Goal: Task Accomplishment & Management: Complete application form

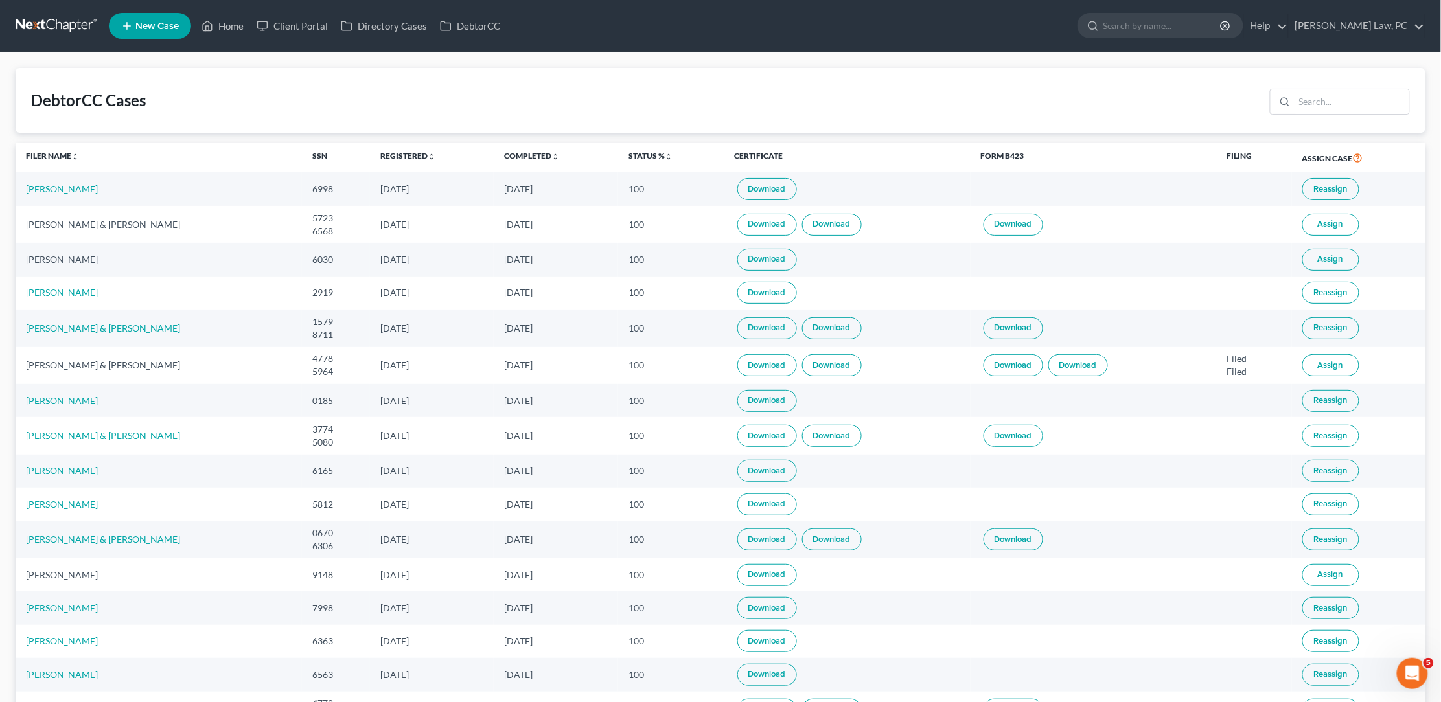
click at [49, 23] on link at bounding box center [57, 25] width 83 height 23
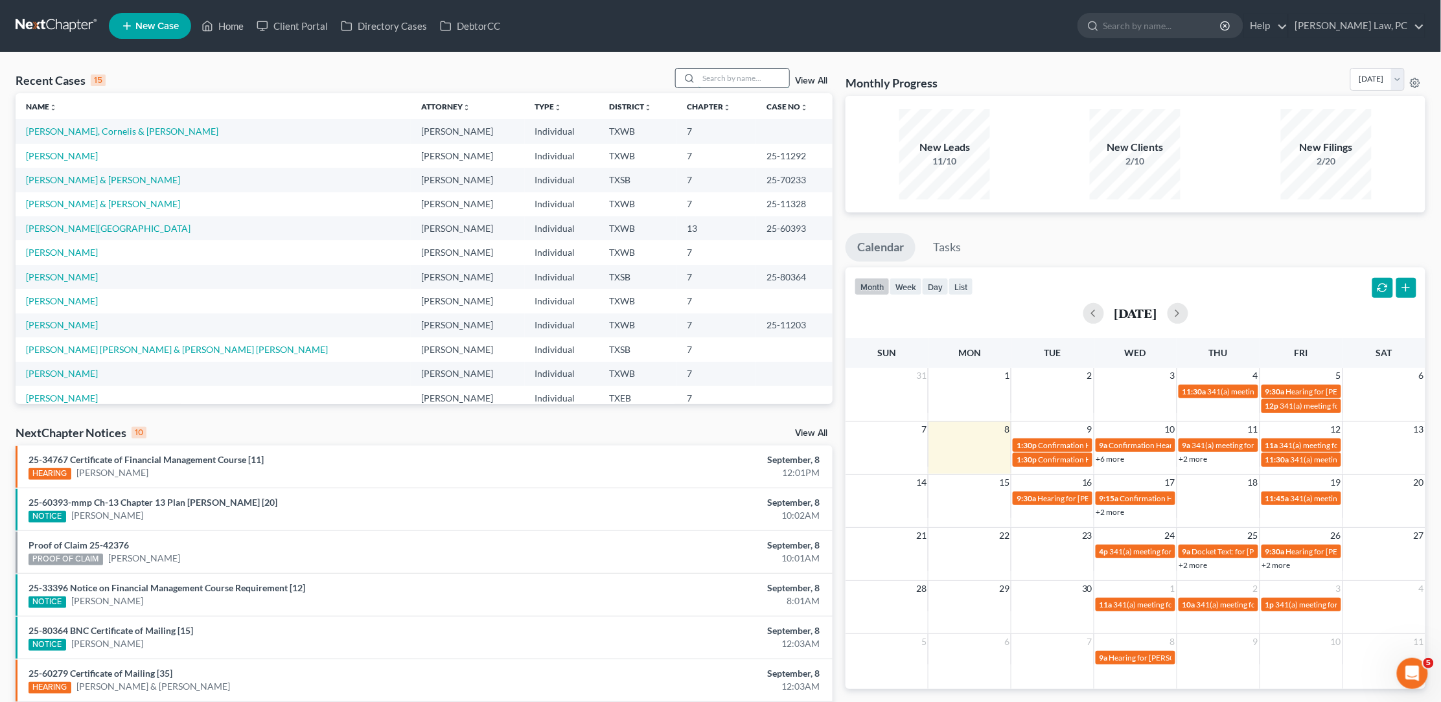
click at [727, 81] on input "search" at bounding box center [743, 78] width 91 height 19
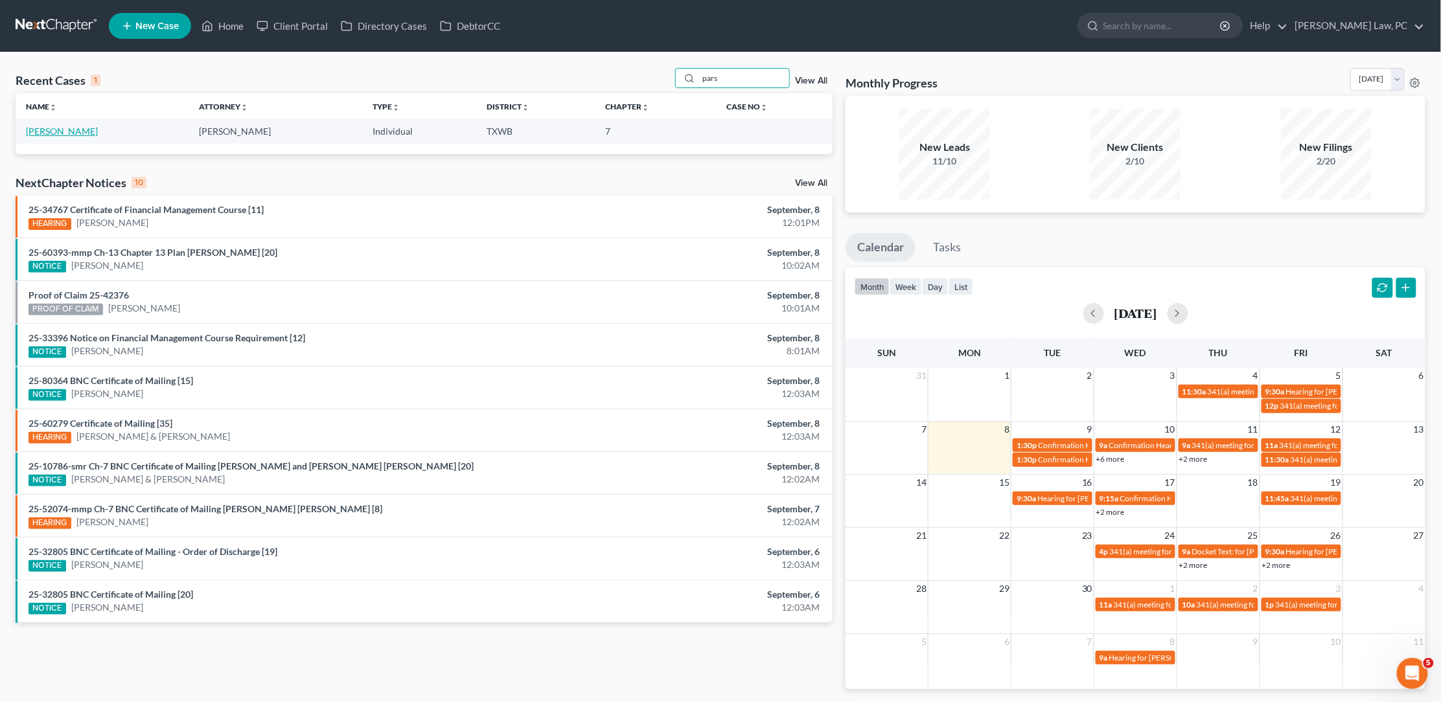
type input "pars"
click at [80, 131] on link "Parsley, Brandon" at bounding box center [62, 131] width 72 height 11
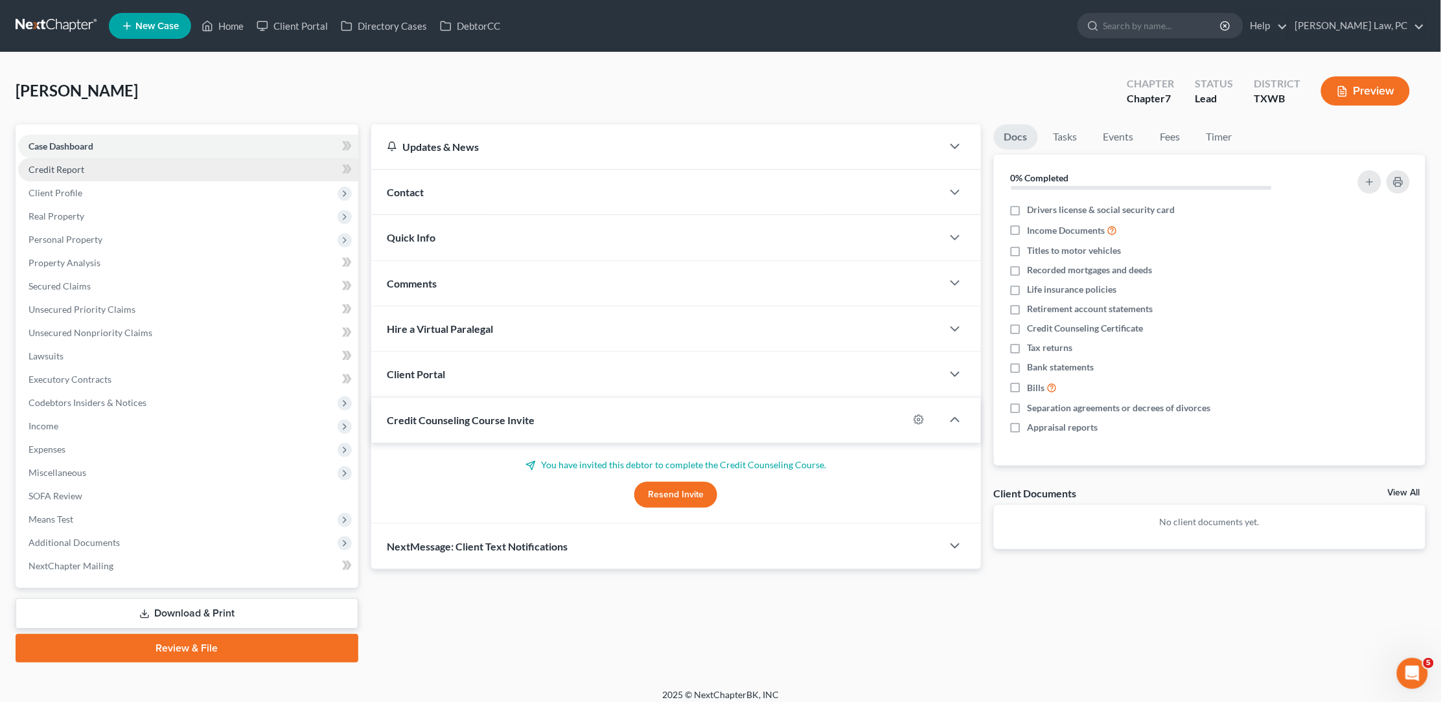
click at [135, 163] on link "Credit Report" at bounding box center [188, 169] width 340 height 23
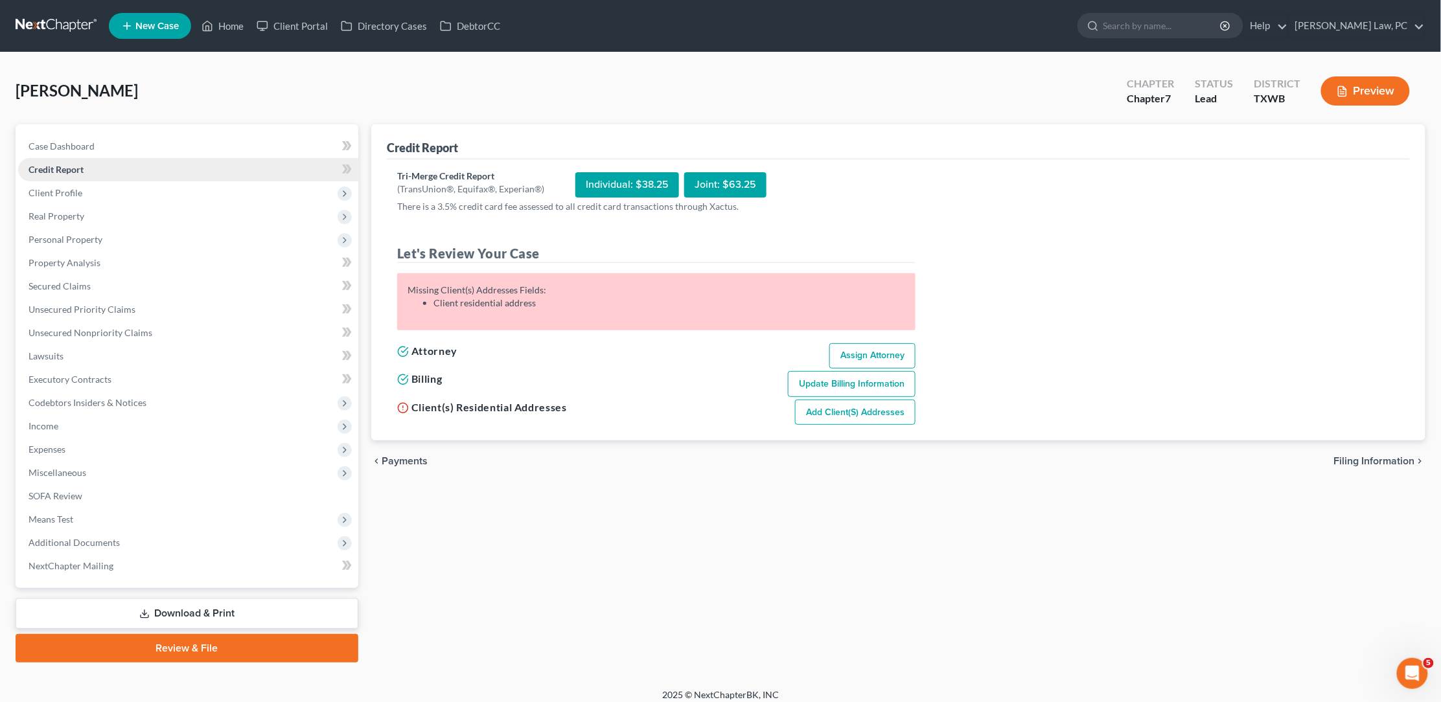
click at [128, 178] on link "Credit Report" at bounding box center [188, 169] width 340 height 23
click at [128, 190] on span "Client Profile" at bounding box center [188, 192] width 340 height 23
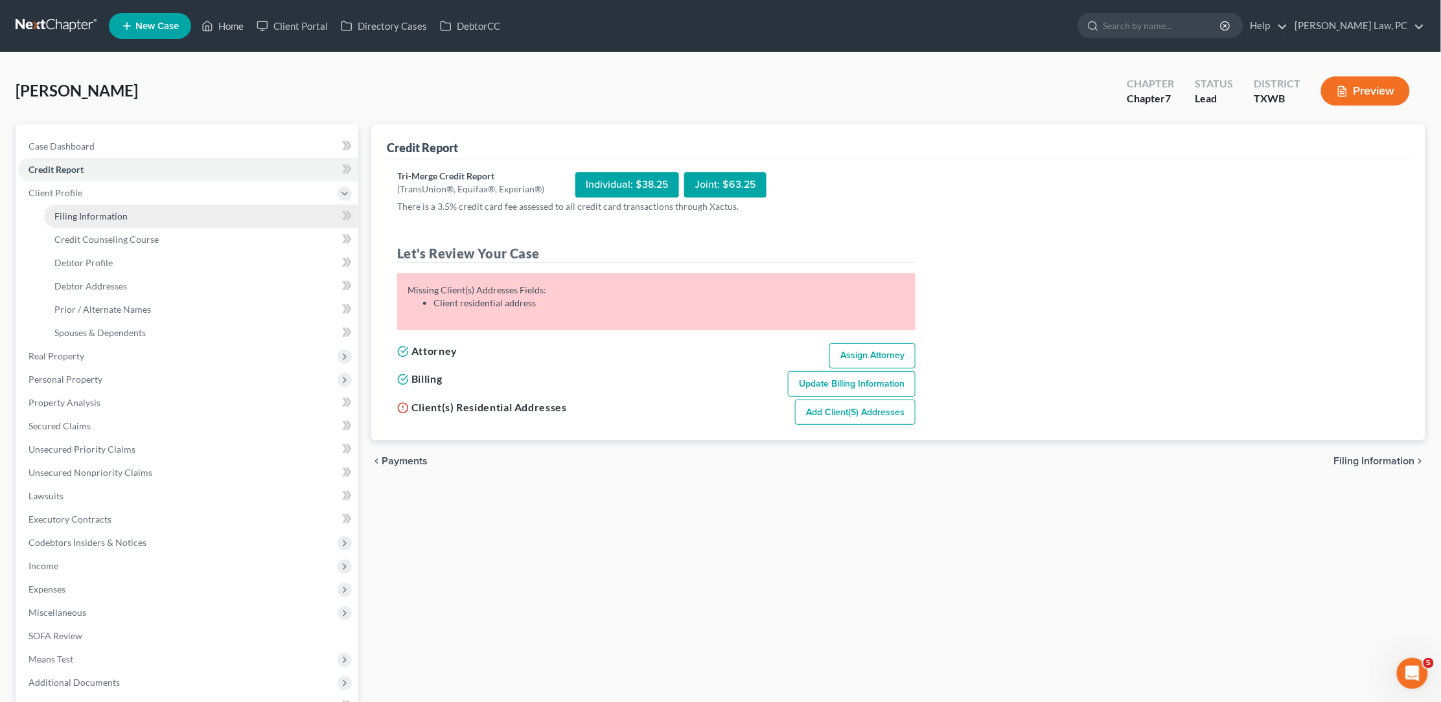
click at [81, 205] on link "Filing Information" at bounding box center [201, 216] width 314 height 23
select select "1"
select select "0"
select select "45"
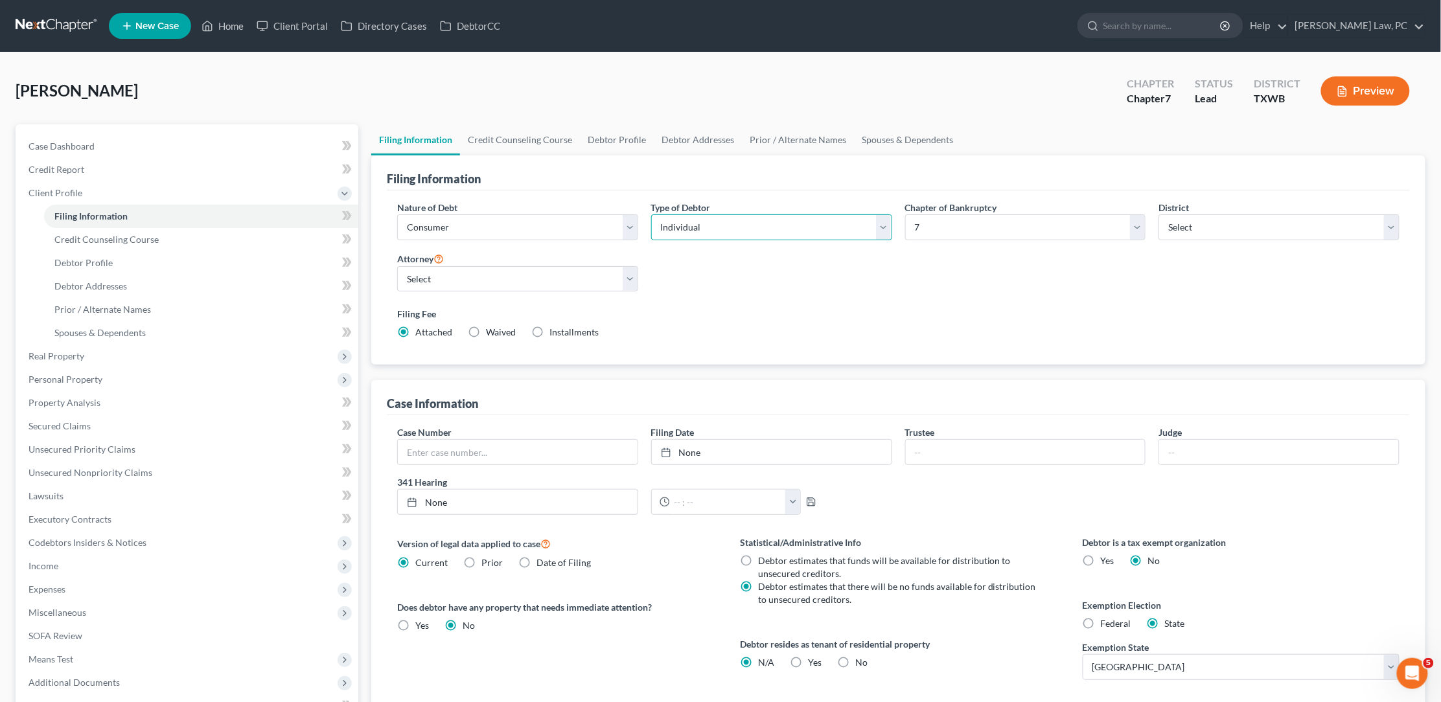
select select "1"
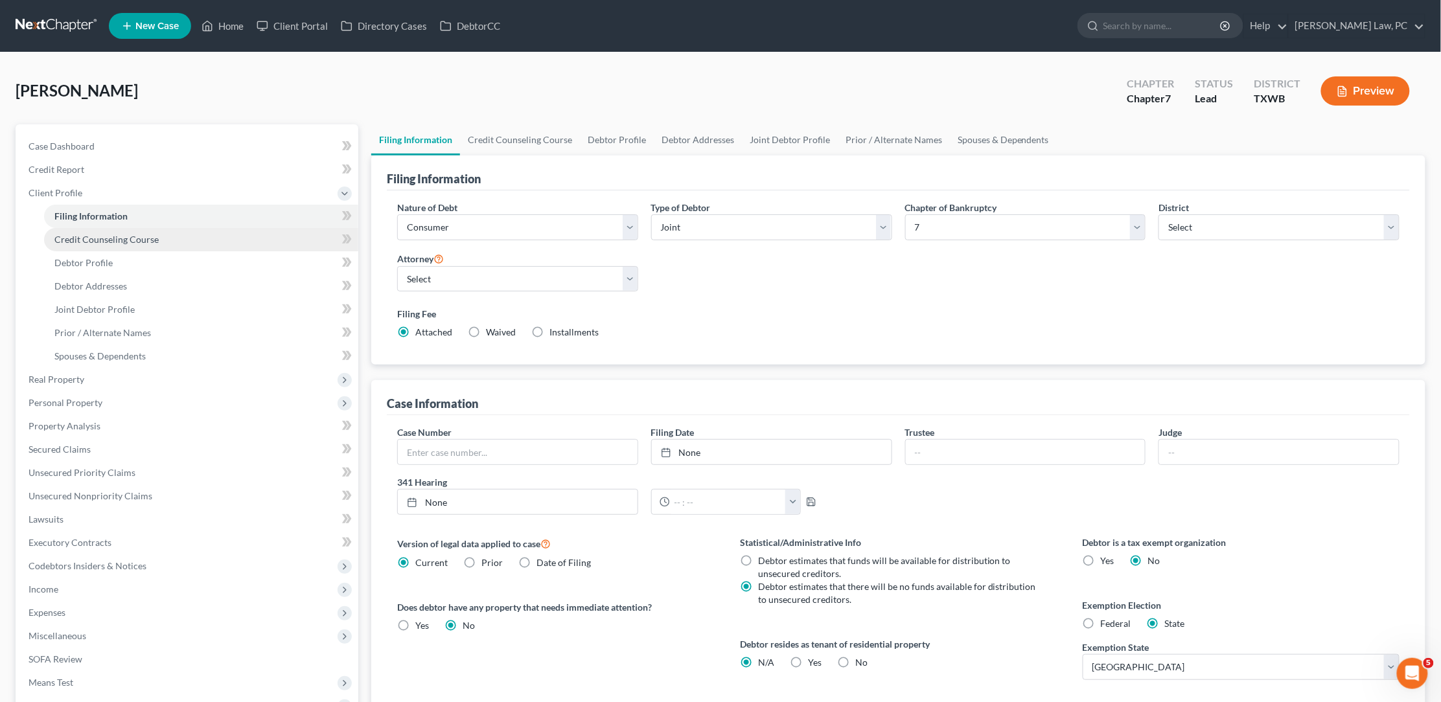
click at [113, 241] on link "Credit Counseling Course" at bounding box center [201, 239] width 314 height 23
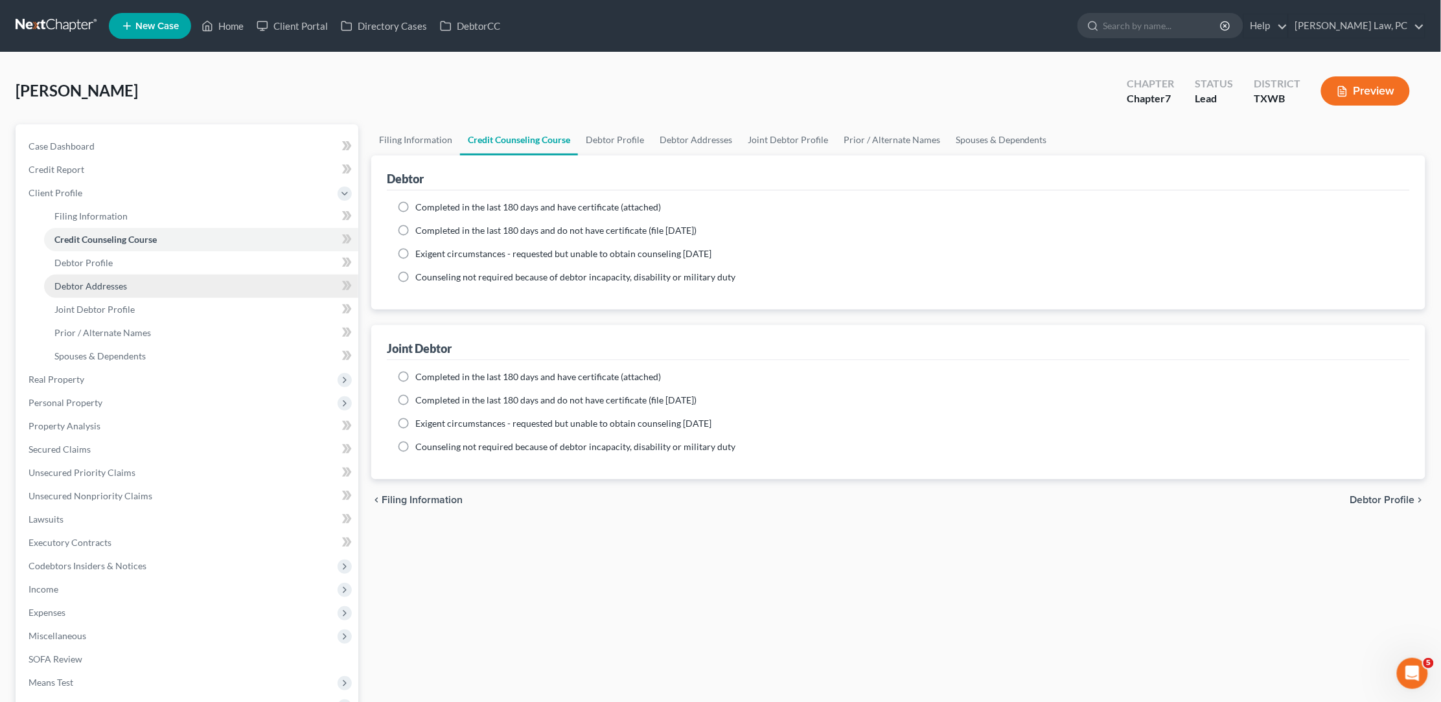
click at [102, 280] on span "Debtor Addresses" at bounding box center [90, 285] width 73 height 11
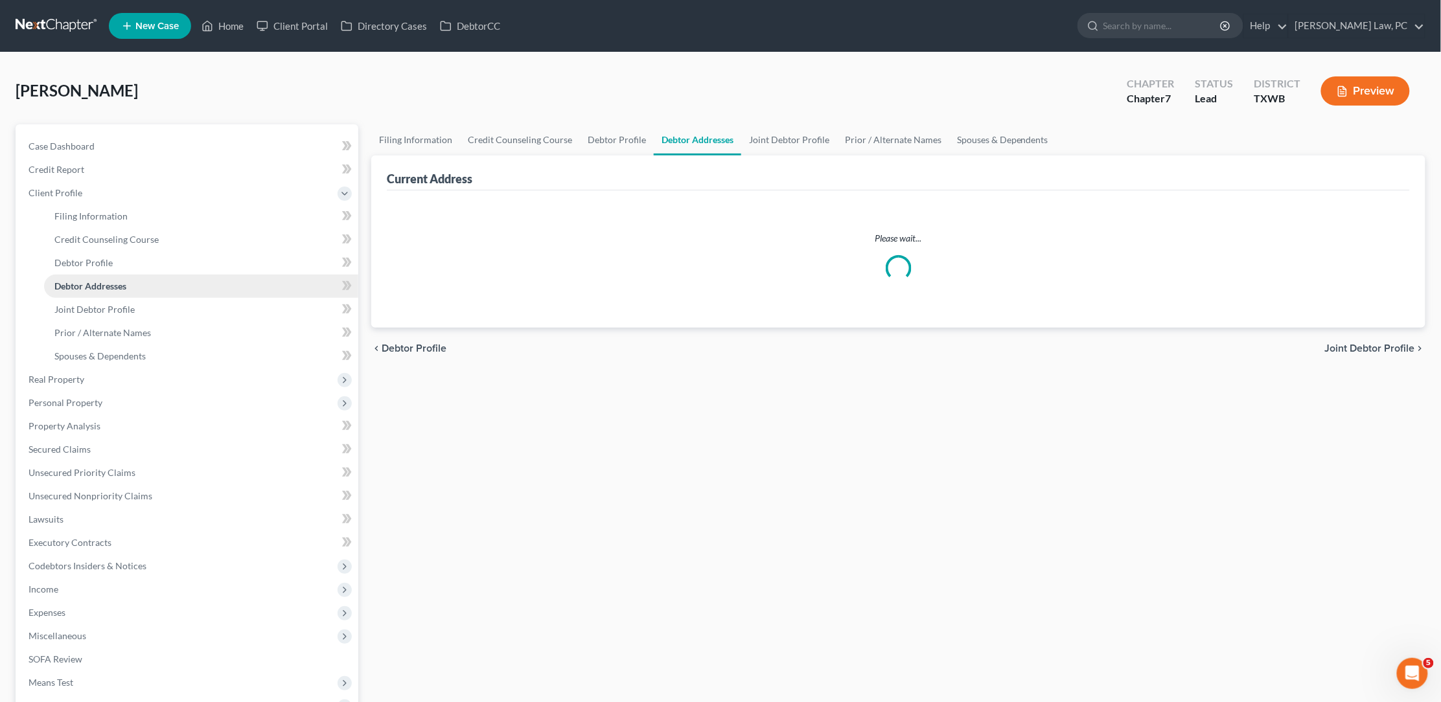
select select "0"
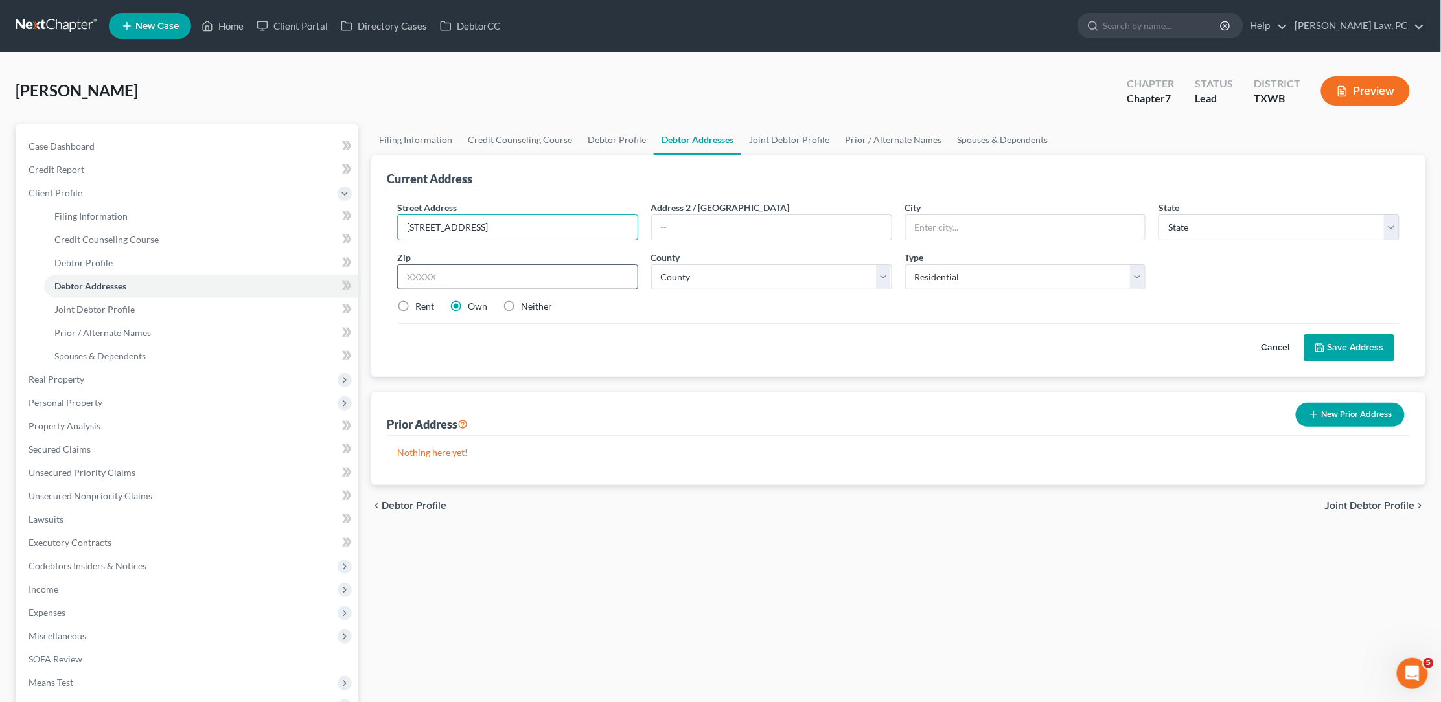
type input "112 Mallard Lane"
type input "78641"
type input "Leander"
select select "45"
click at [421, 277] on input "78641" at bounding box center [517, 277] width 241 height 26
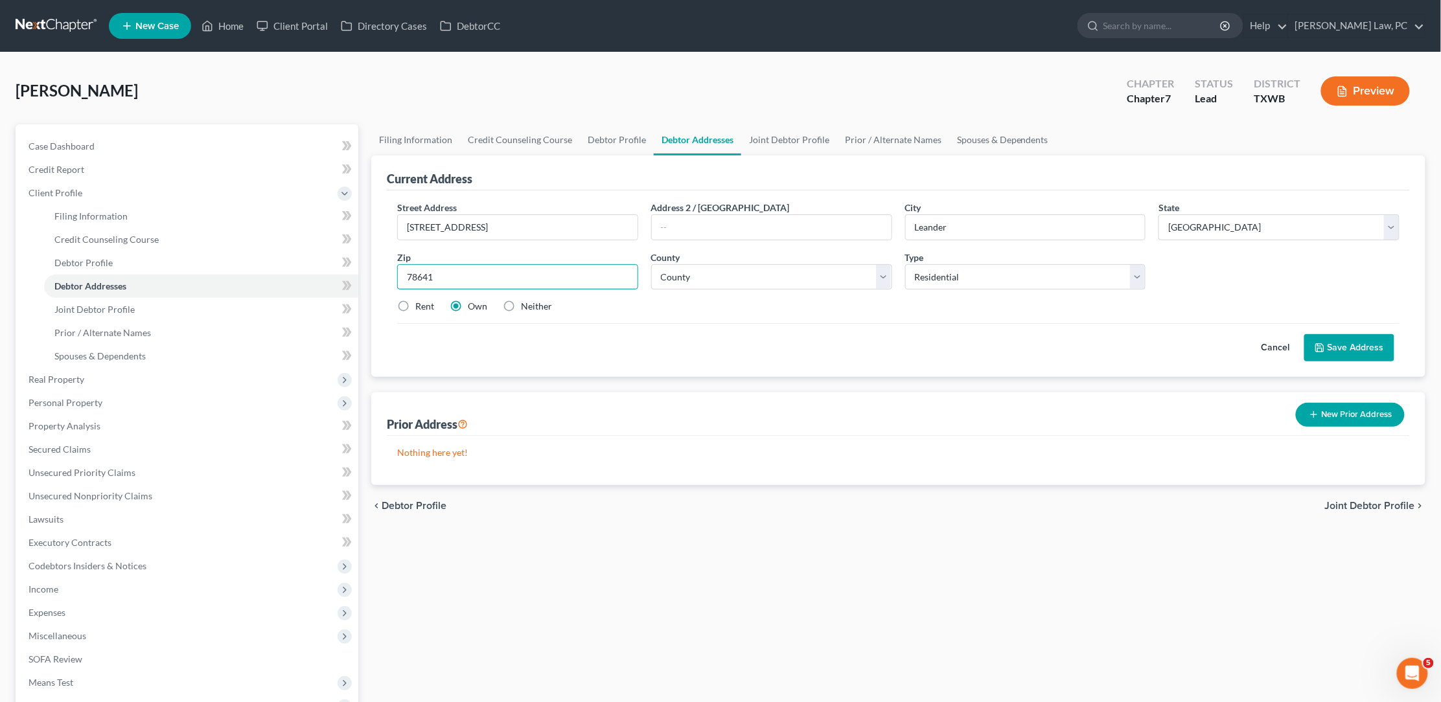
click at [421, 277] on input "78641" at bounding box center [517, 277] width 241 height 26
select select "245"
click at [1347, 346] on button "Save Address" at bounding box center [1349, 347] width 90 height 27
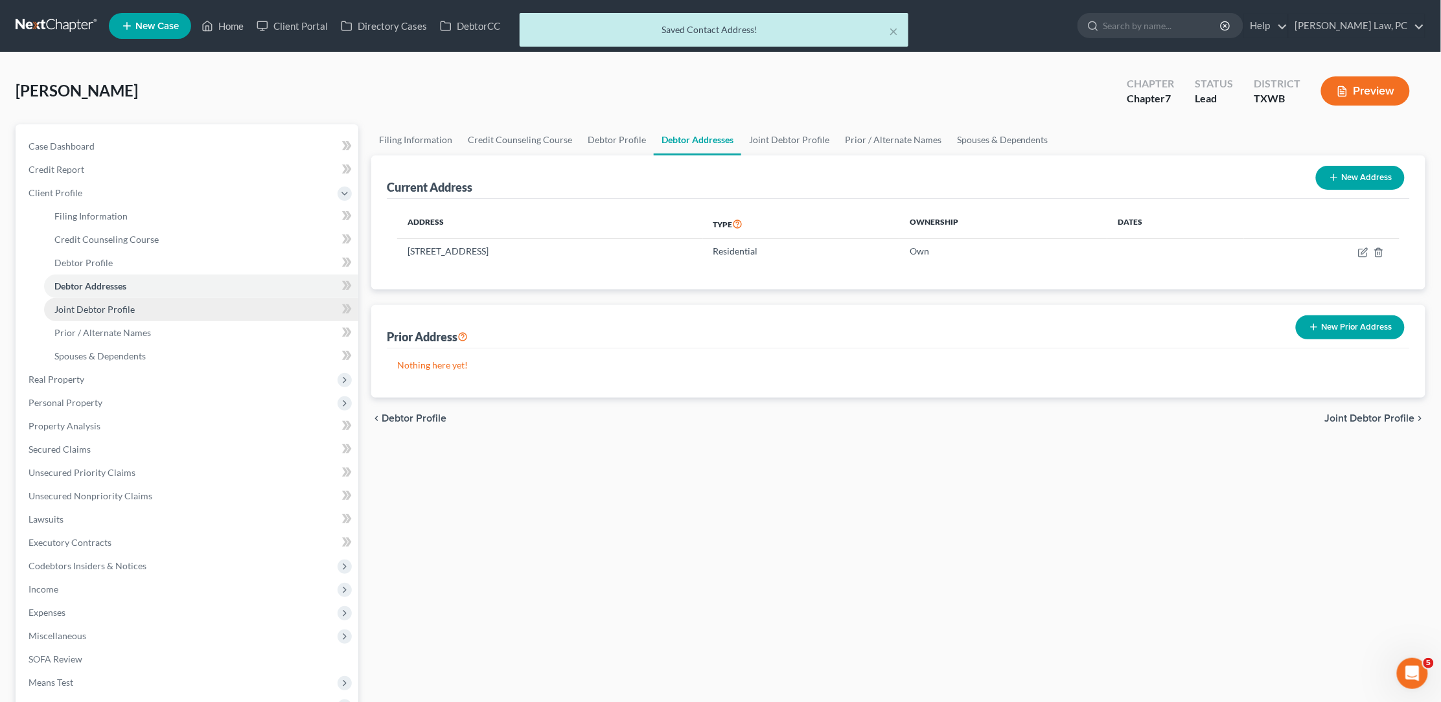
click at [218, 298] on link "Joint Debtor Profile" at bounding box center [201, 309] width 314 height 23
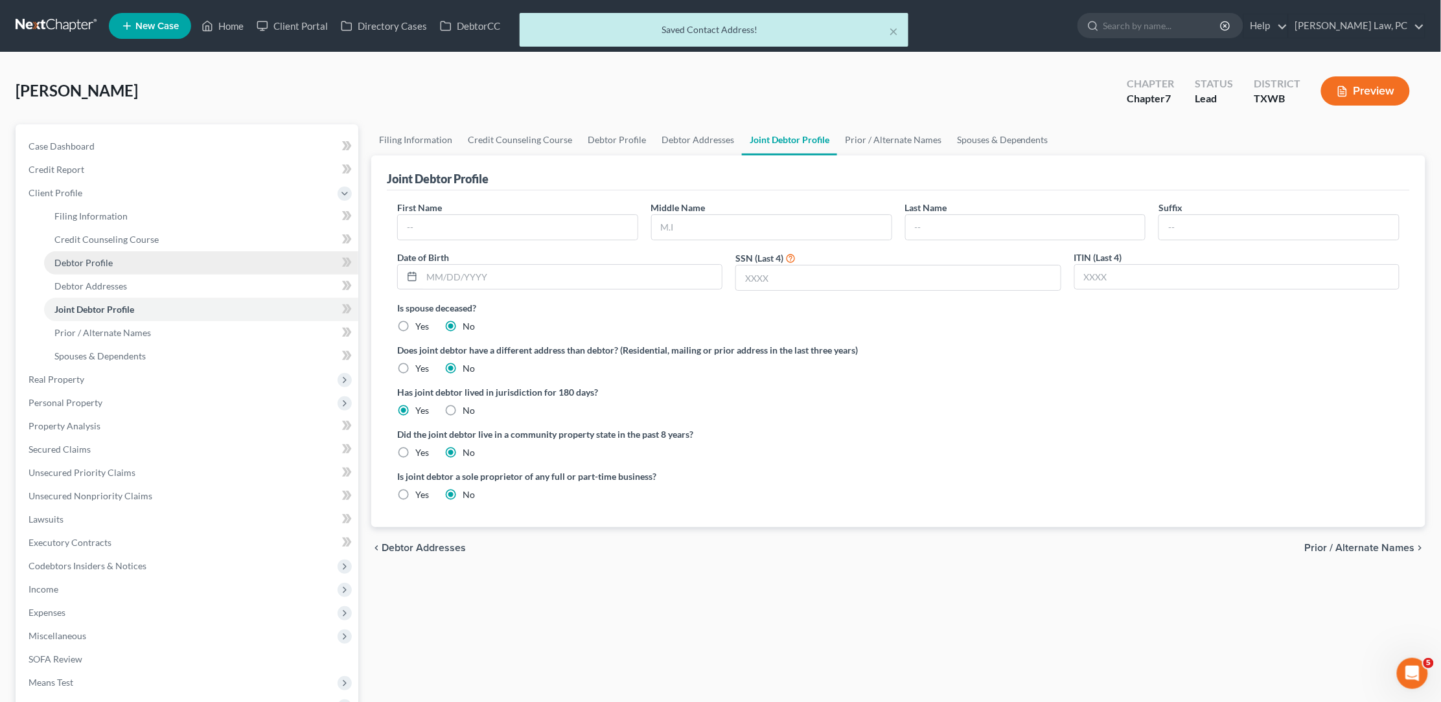
click at [166, 257] on link "Debtor Profile" at bounding box center [201, 262] width 314 height 23
select select "1"
select select "0"
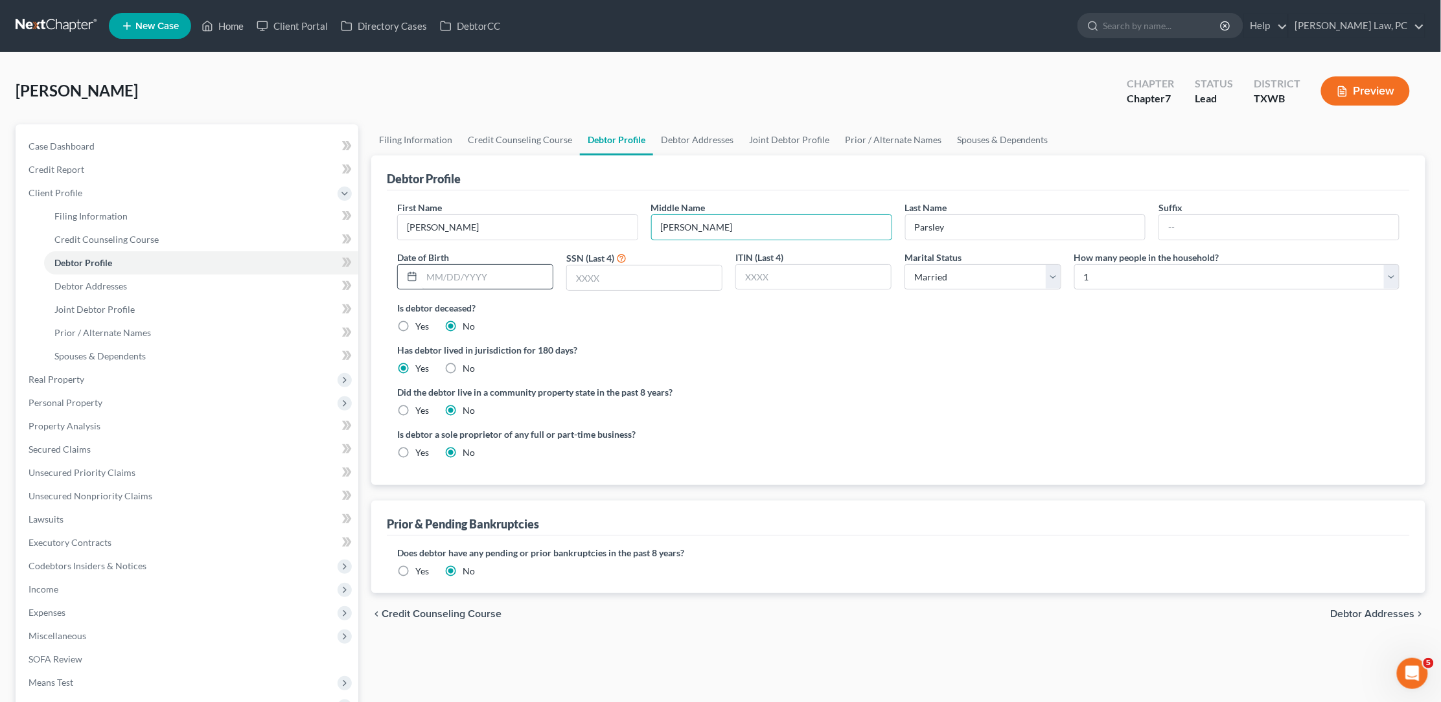
type input "Robert"
type input "12/15/1973"
click at [678, 278] on input "text" at bounding box center [644, 278] width 155 height 25
type input "7472"
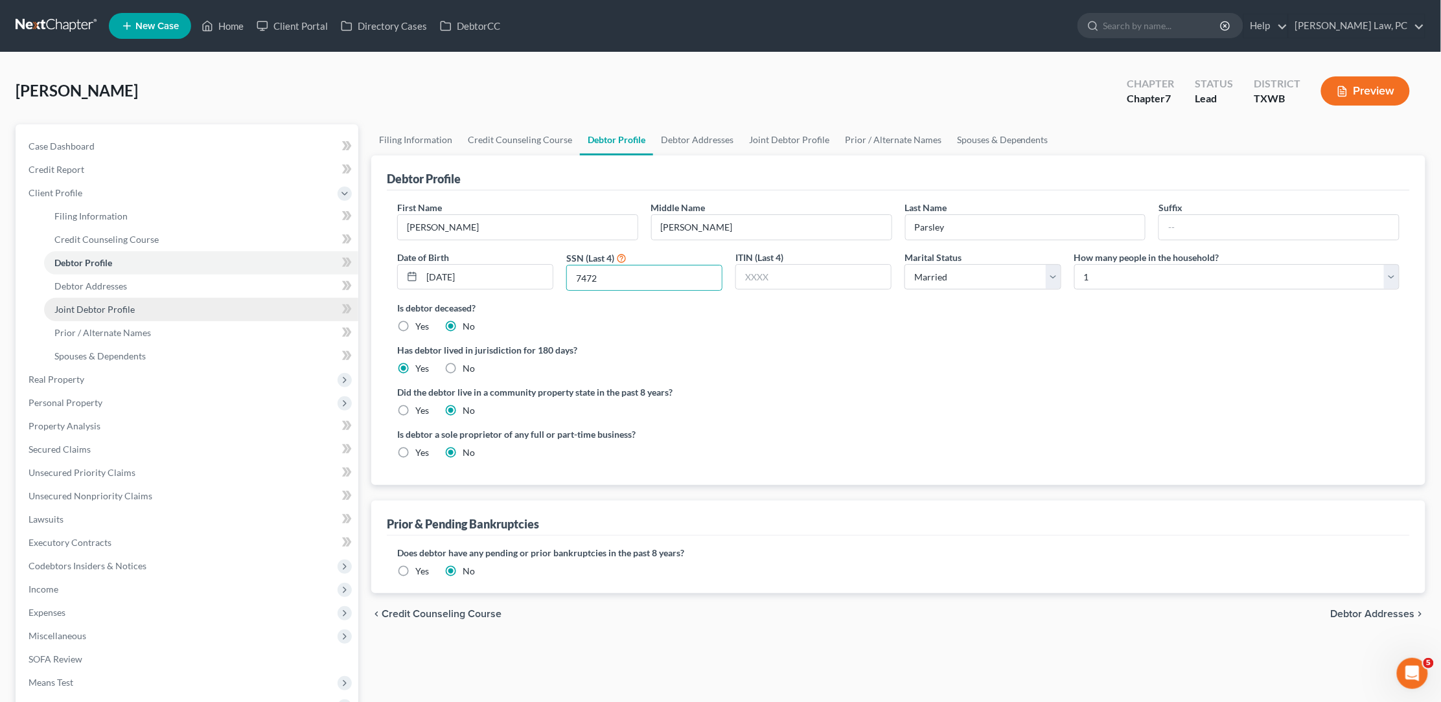
click at [114, 304] on span "Joint Debtor Profile" at bounding box center [94, 309] width 80 height 11
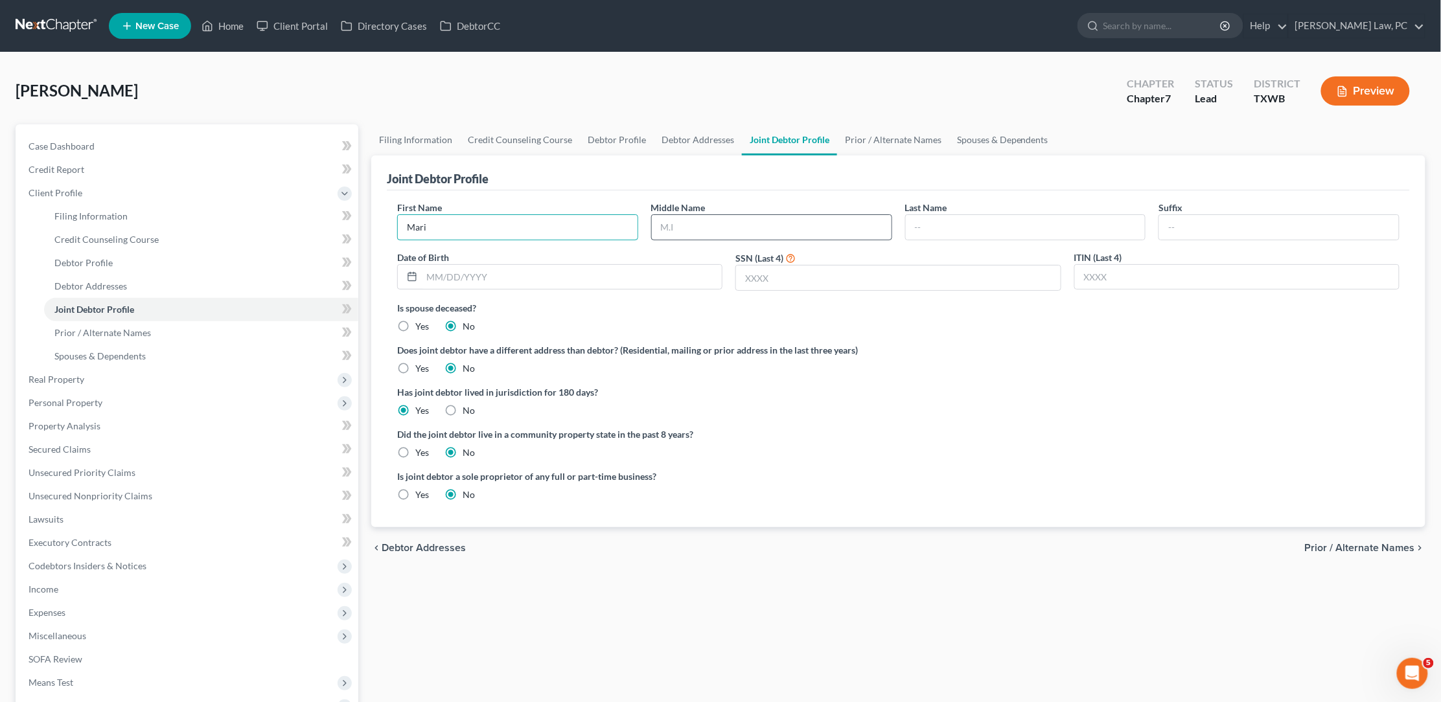
type input "Mari"
type input "Lee"
type input "Parsley"
type input "01/30/1973"
click at [115, 252] on link "Debtor Profile" at bounding box center [201, 262] width 314 height 23
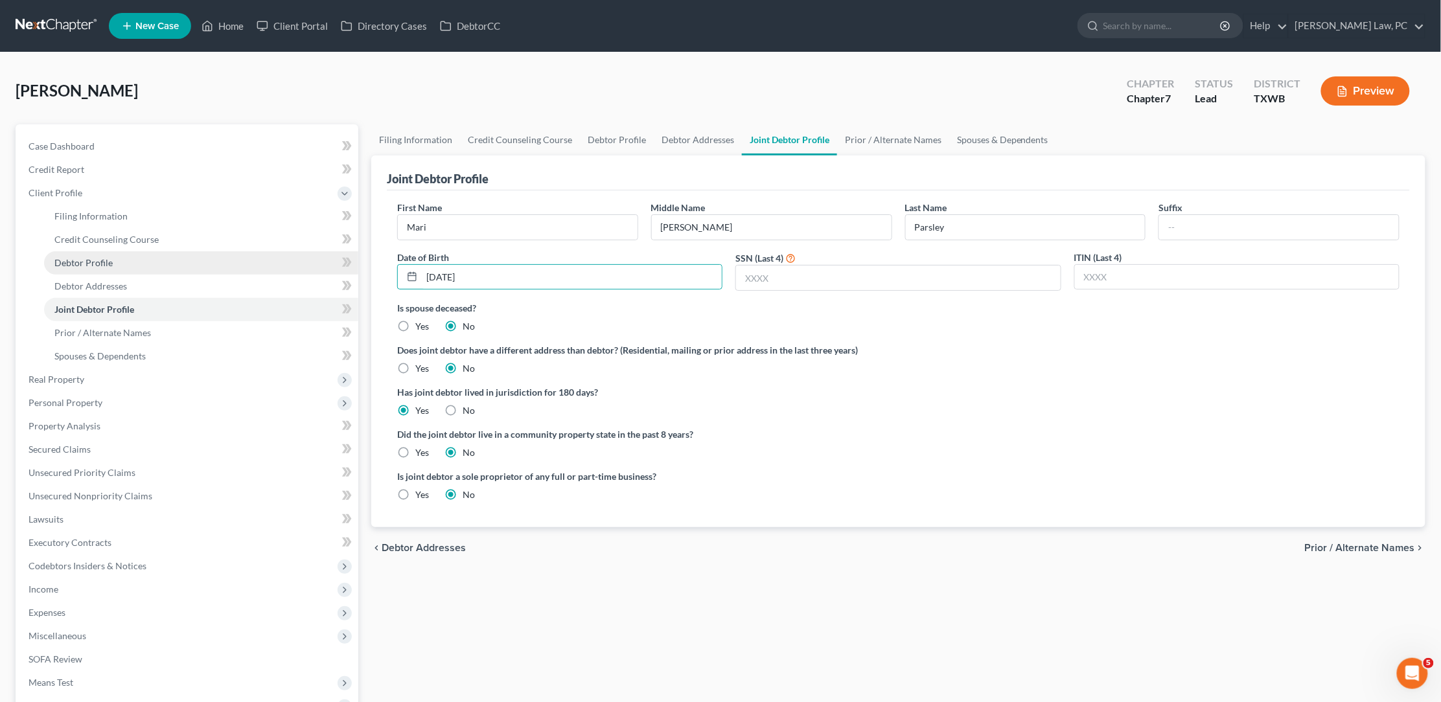
select select "1"
select select "0"
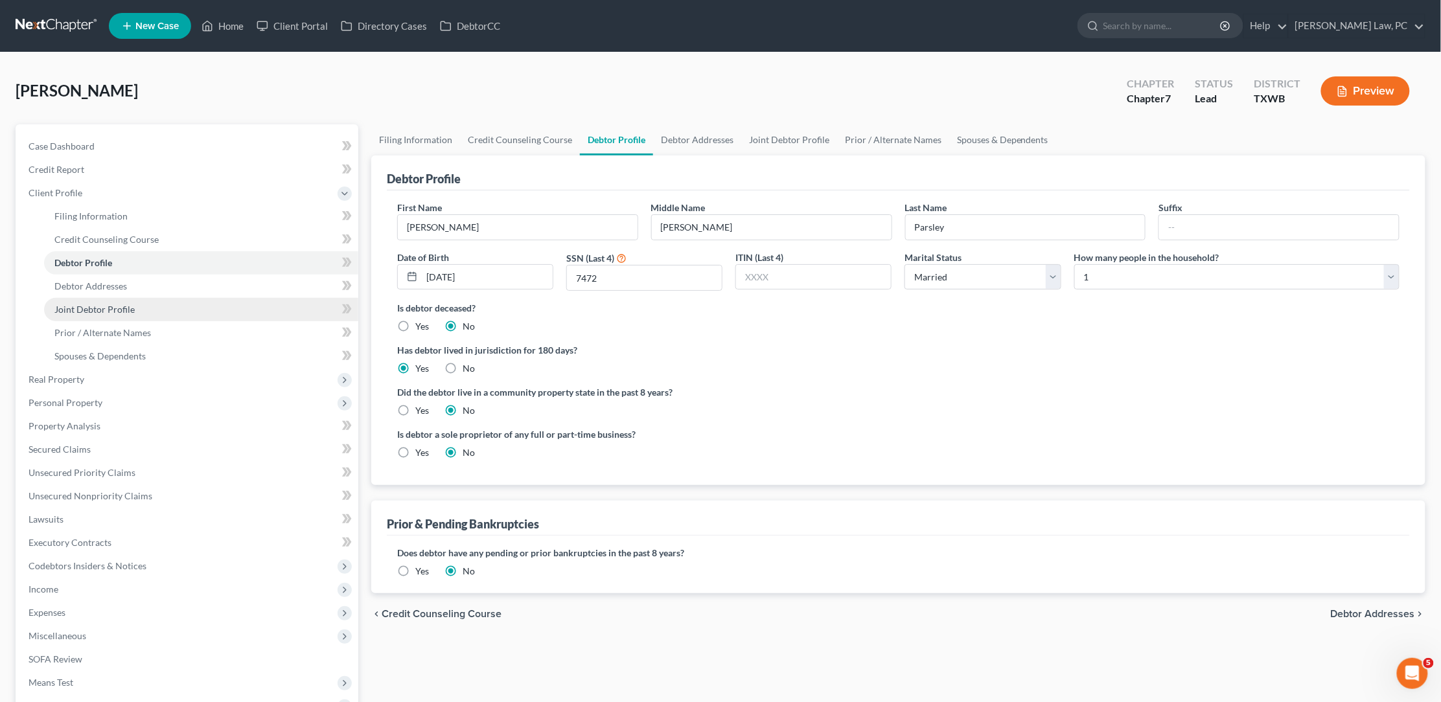
click at [118, 307] on span "Joint Debtor Profile" at bounding box center [94, 309] width 80 height 11
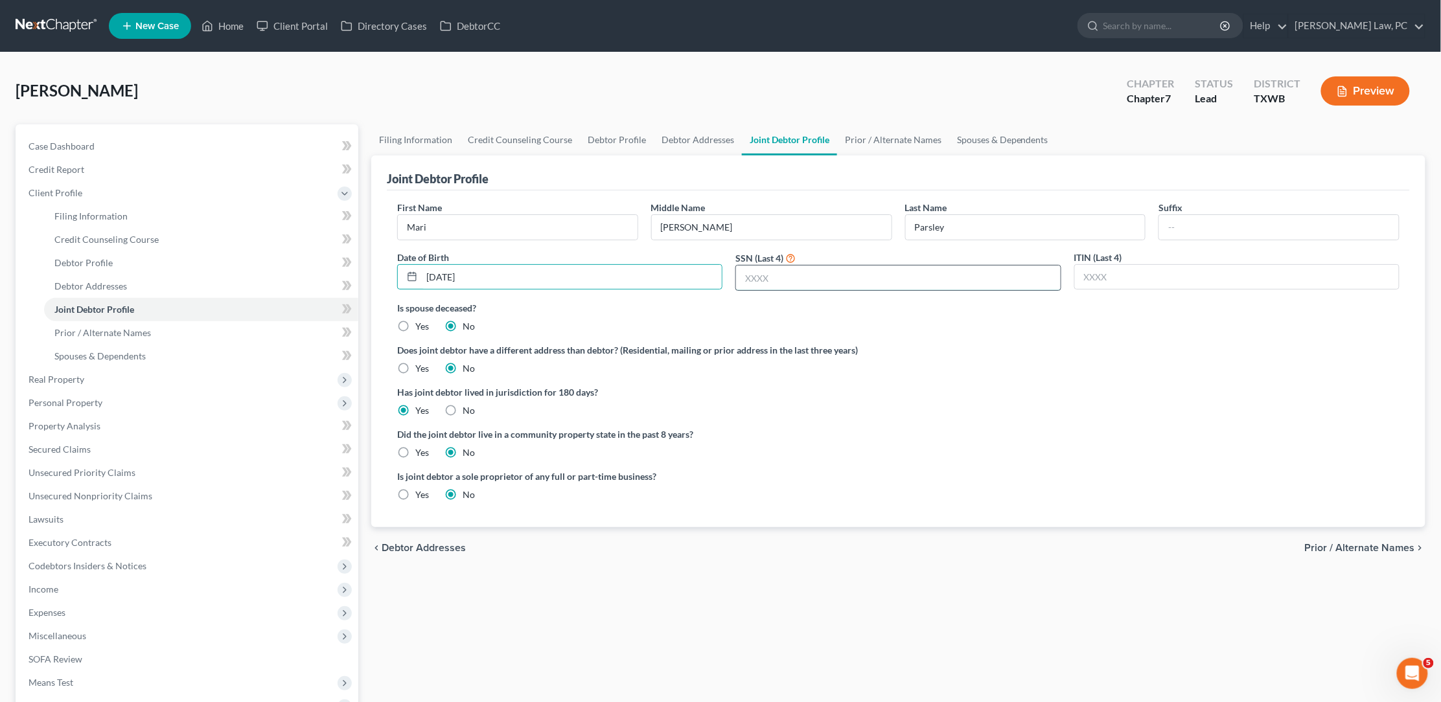
click at [772, 282] on input "text" at bounding box center [898, 278] width 324 height 25
type input "5"
type input "0554"
click at [140, 327] on span "Prior / Alternate Names" at bounding box center [102, 332] width 97 height 11
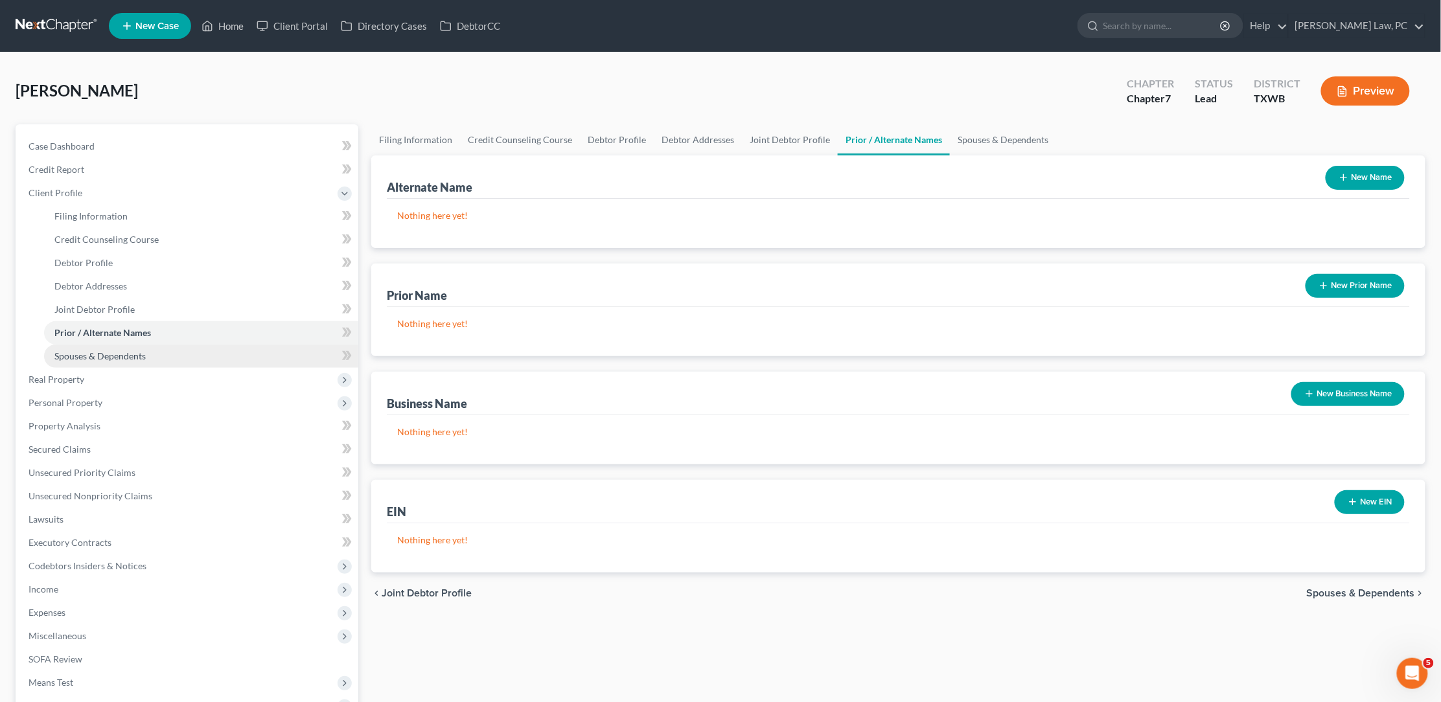
click at [131, 350] on span "Spouses & Dependents" at bounding box center [99, 355] width 91 height 11
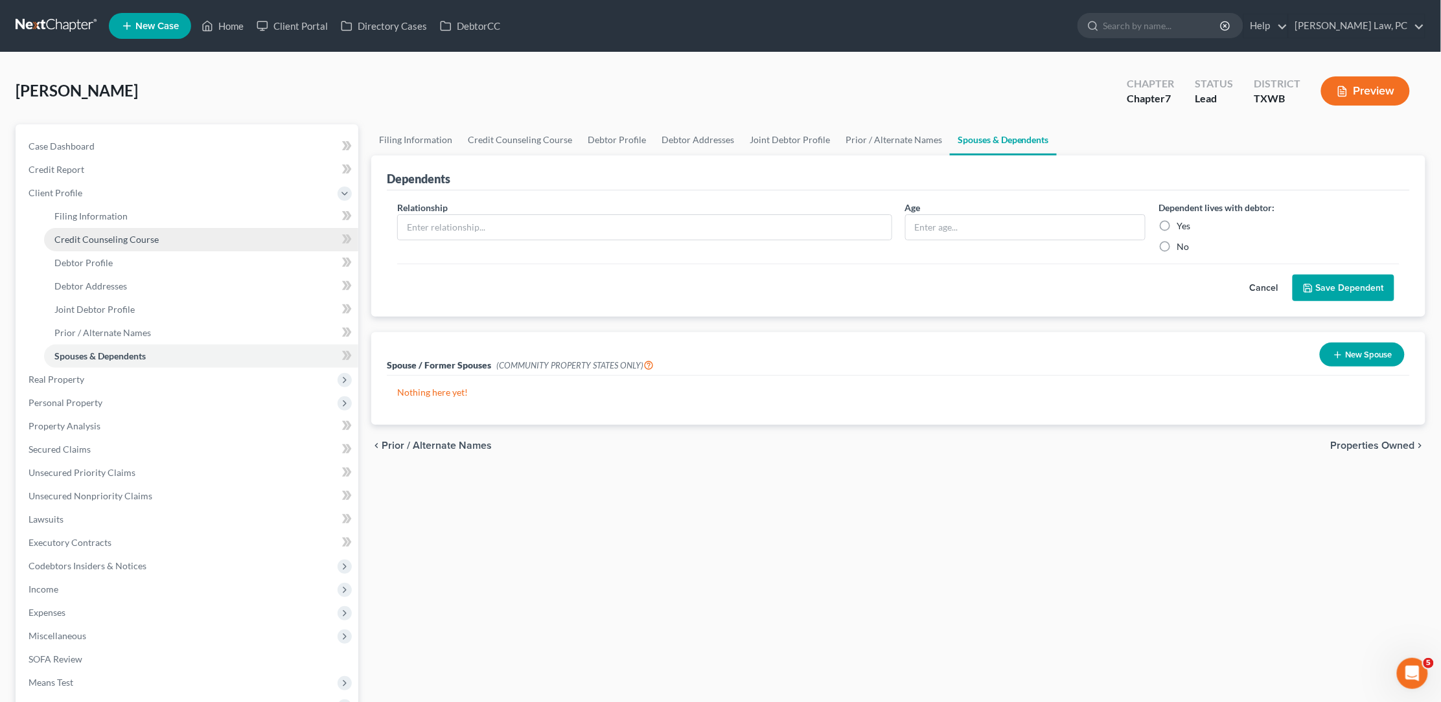
click at [139, 234] on span "Credit Counseling Course" at bounding box center [106, 239] width 104 height 11
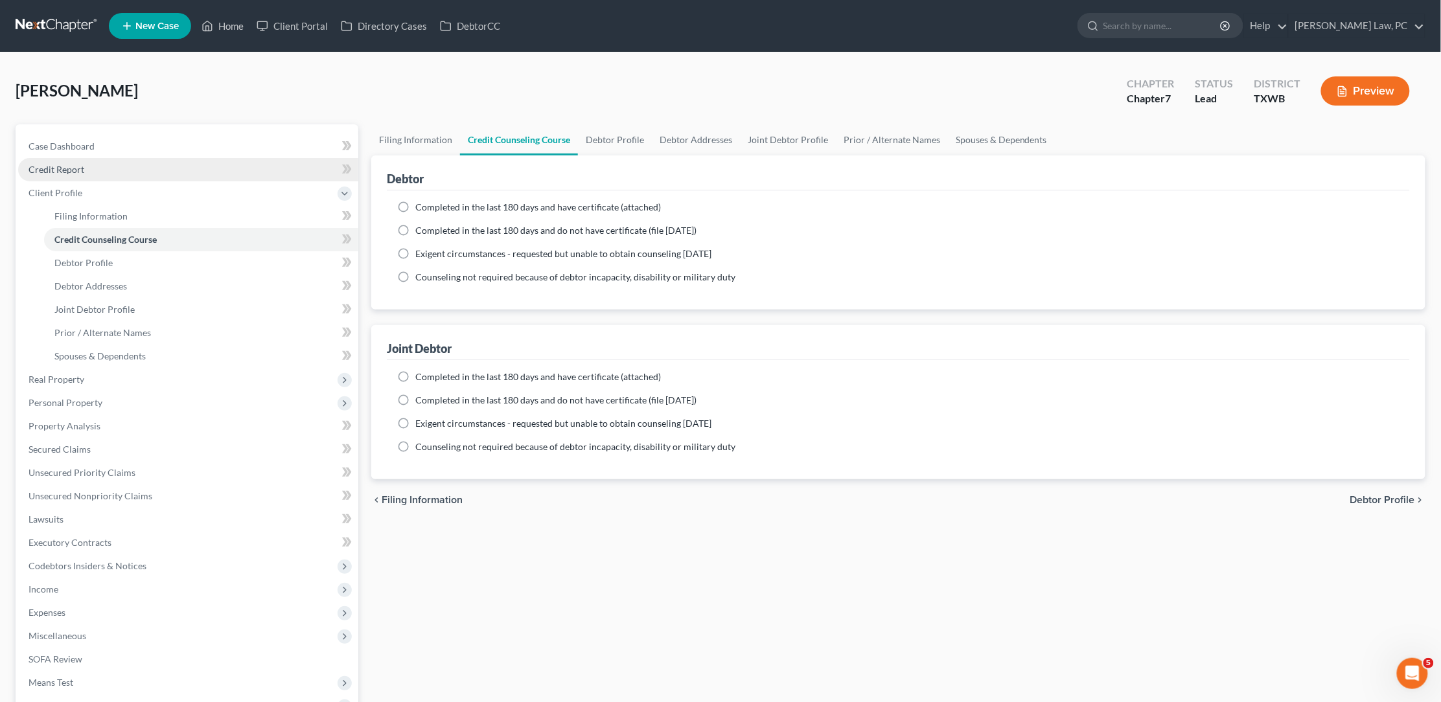
click at [144, 171] on link "Credit Report" at bounding box center [188, 169] width 340 height 23
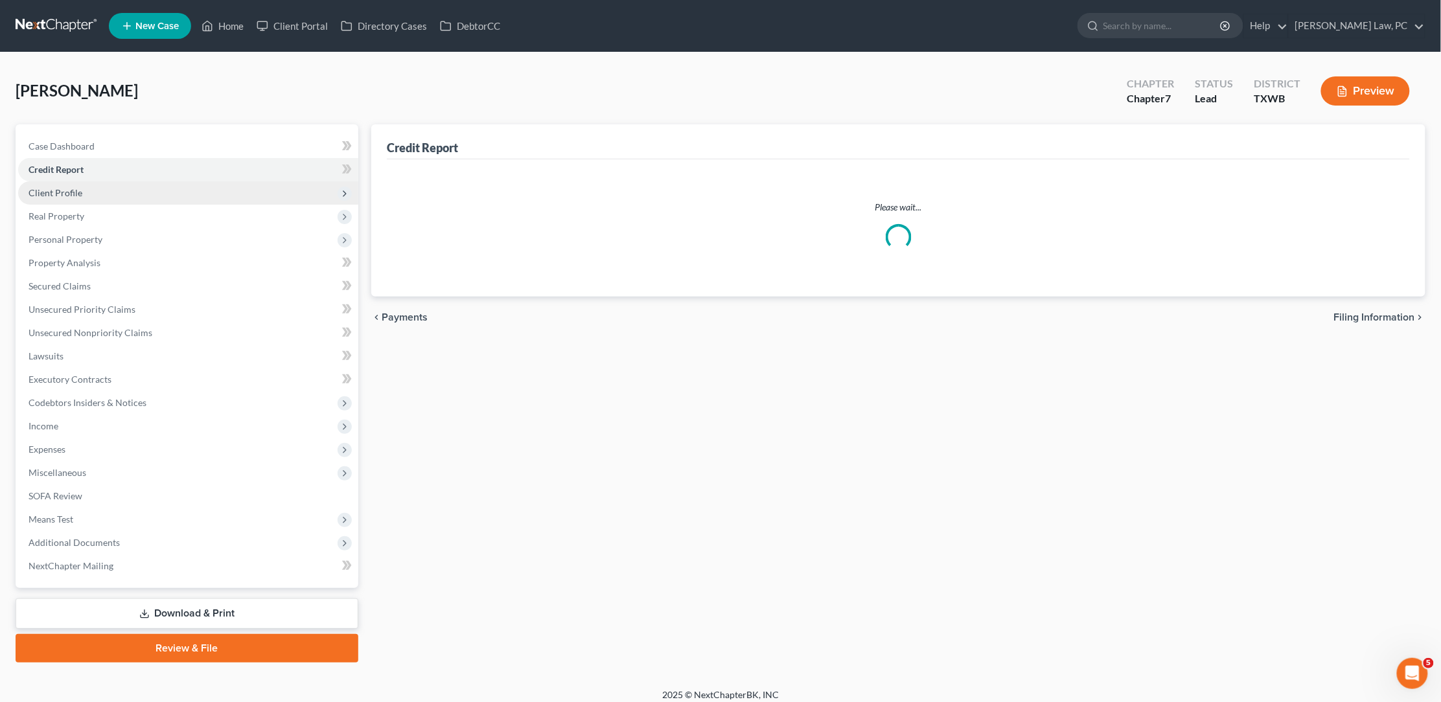
click at [127, 193] on span "Client Profile" at bounding box center [188, 192] width 340 height 23
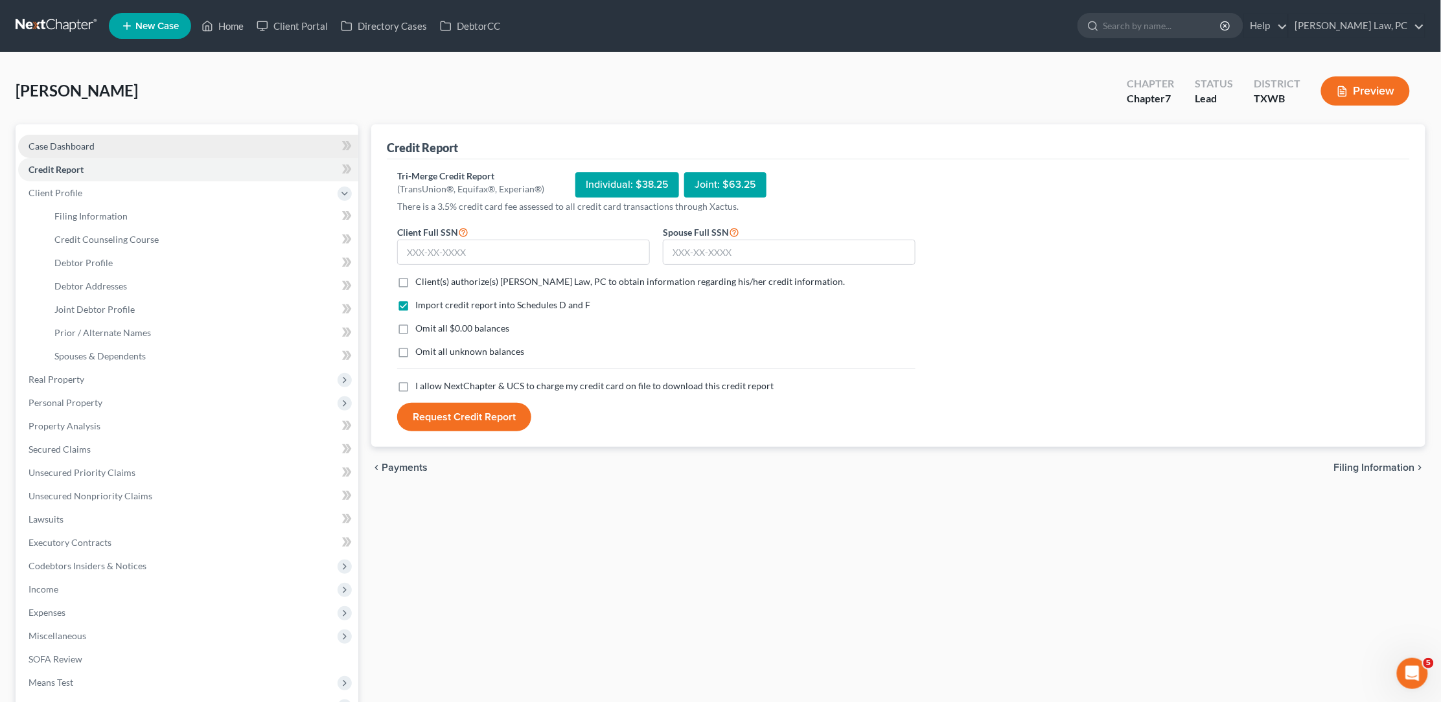
click at [113, 148] on link "Case Dashboard" at bounding box center [188, 146] width 340 height 23
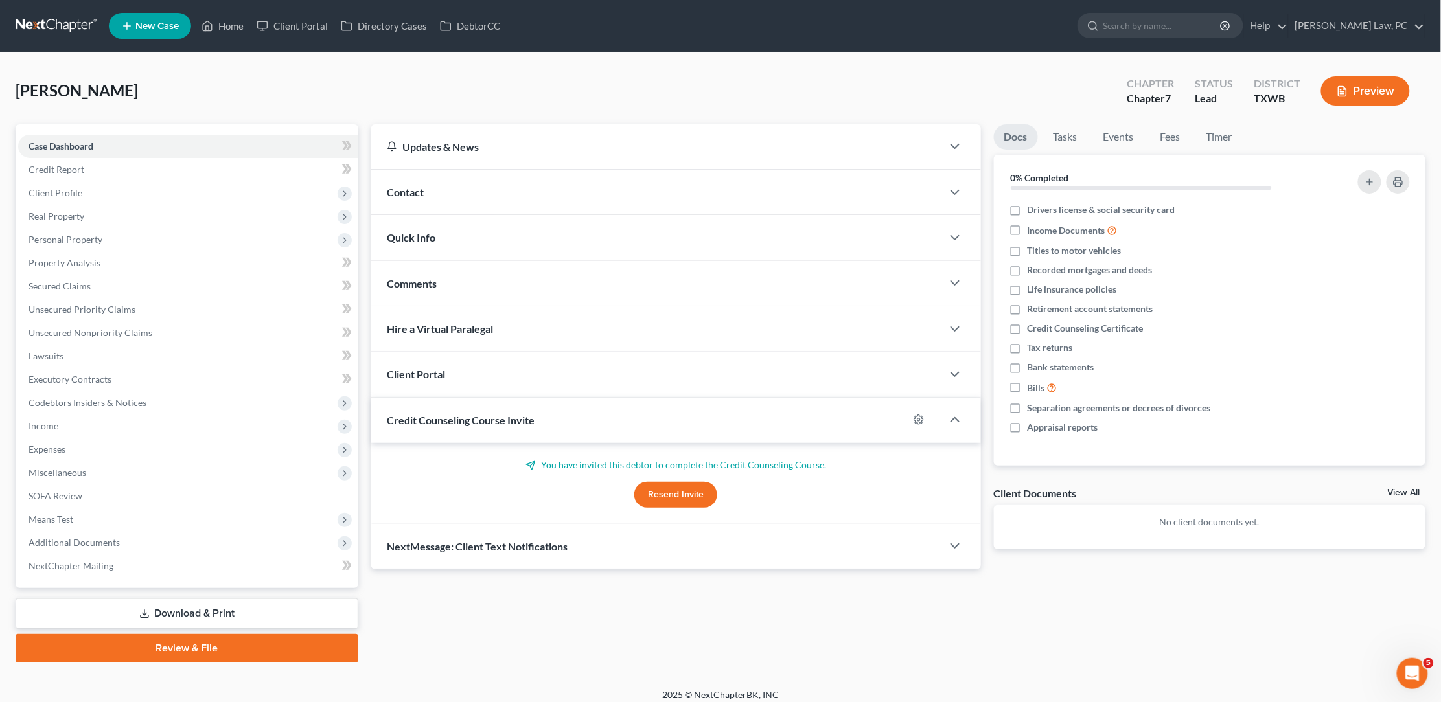
click at [707, 494] on button "Resend Invite" at bounding box center [675, 495] width 83 height 26
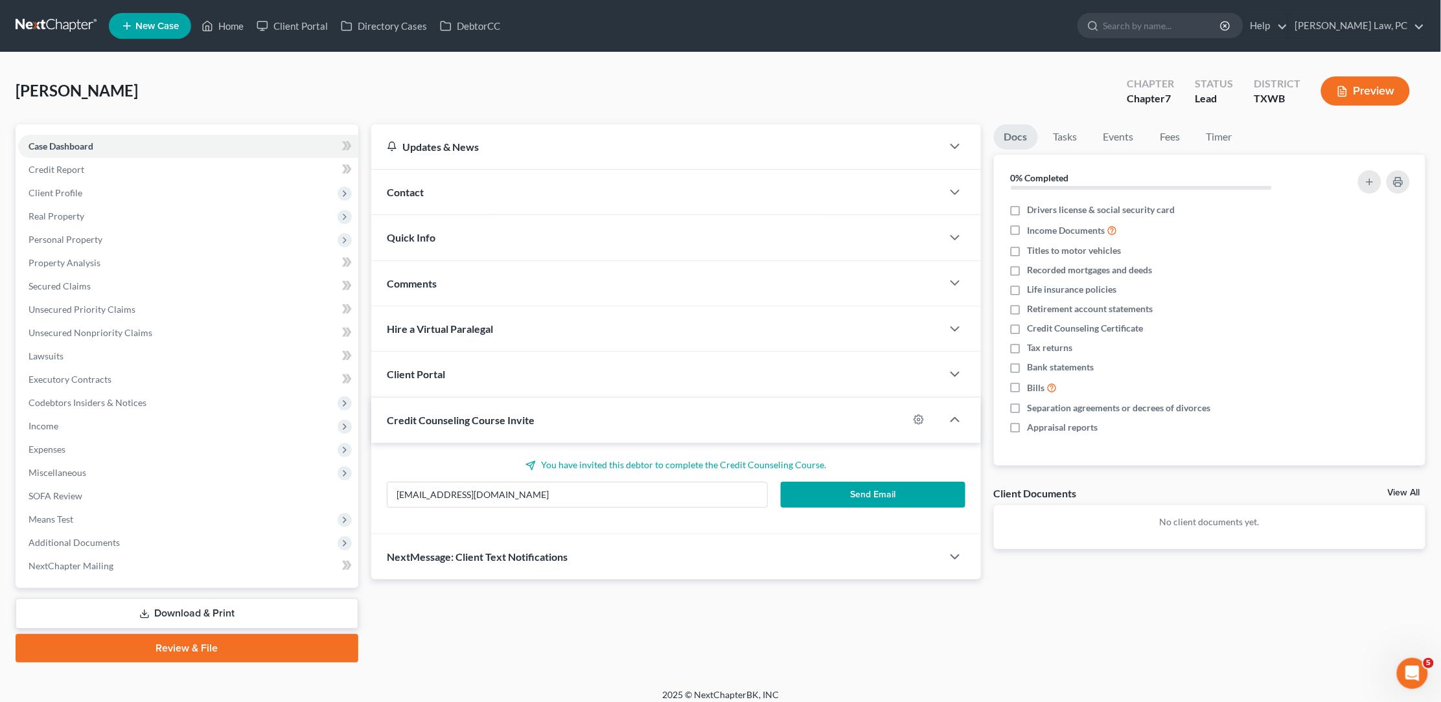
click at [841, 489] on button "Send Email" at bounding box center [872, 495] width 184 height 26
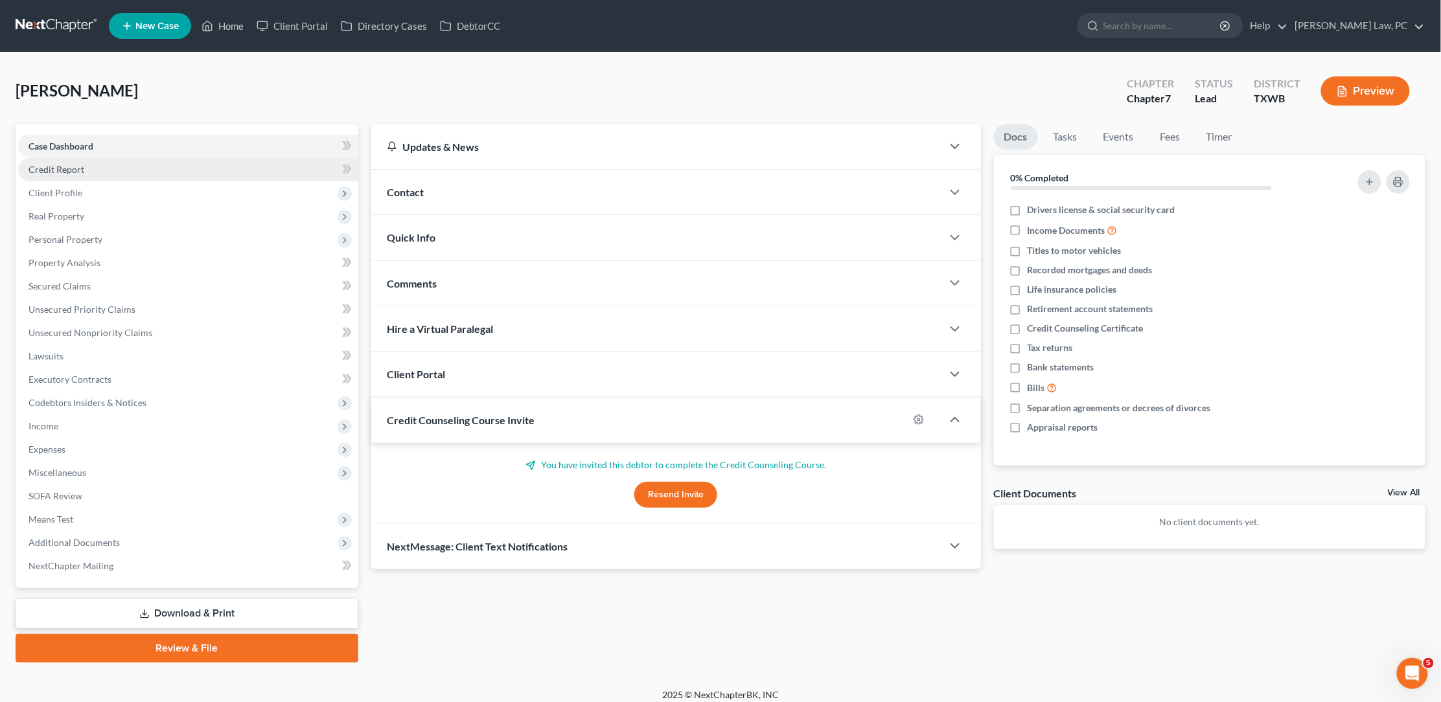
click at [212, 169] on link "Credit Report" at bounding box center [188, 169] width 340 height 23
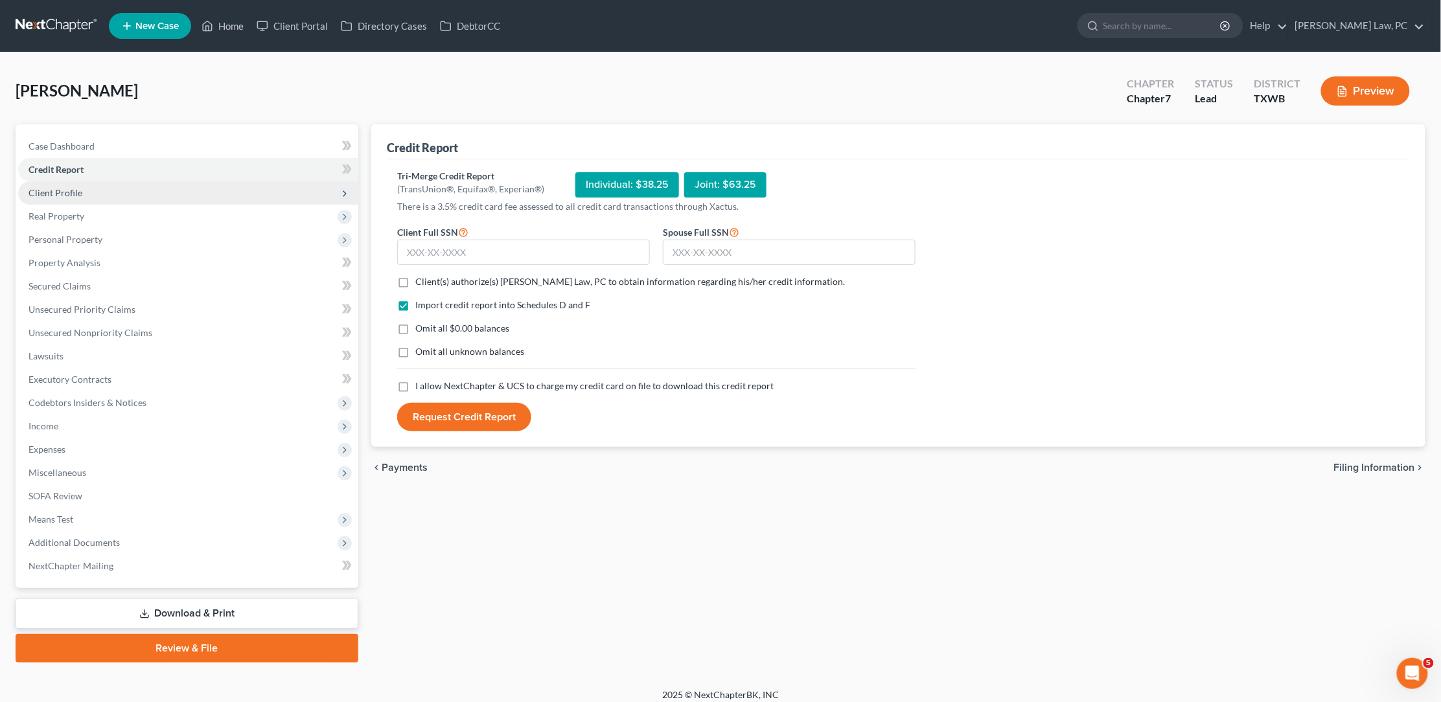
click at [209, 198] on span "Client Profile" at bounding box center [188, 192] width 340 height 23
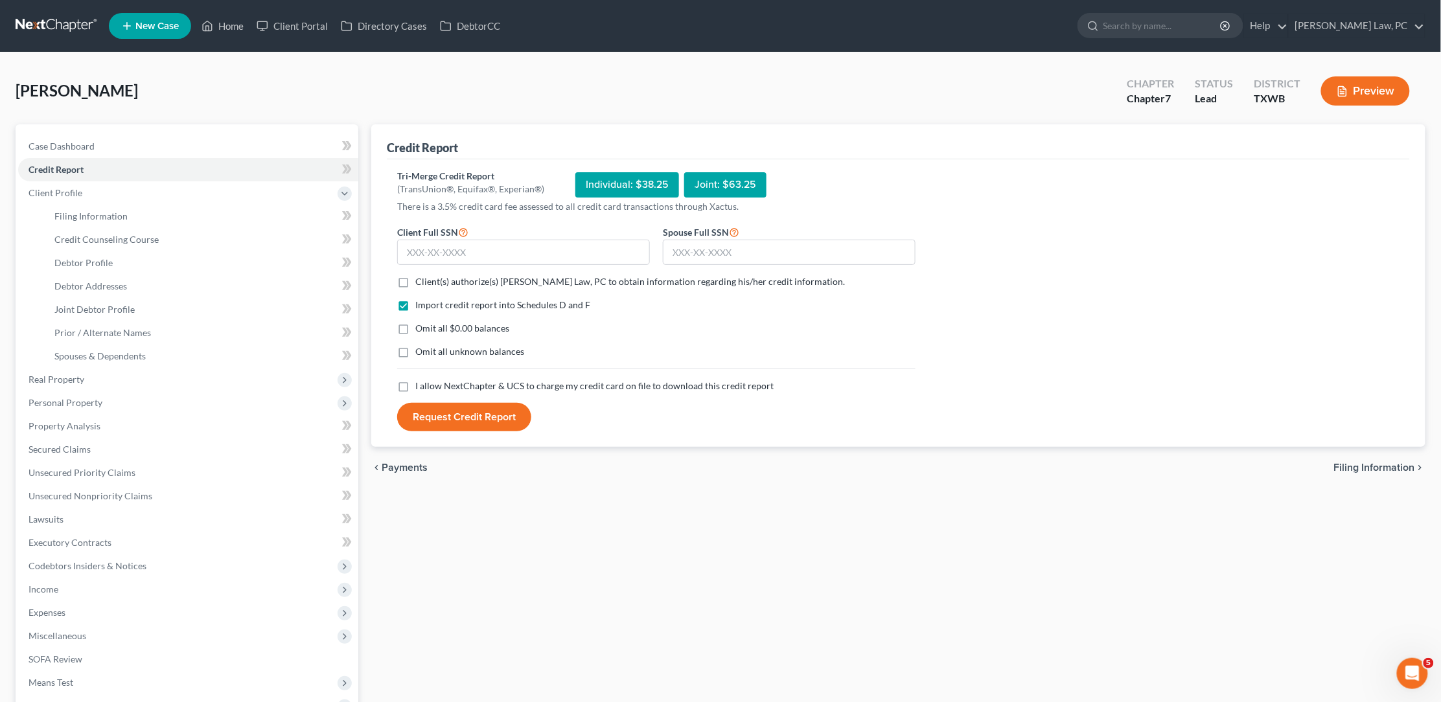
click at [415, 277] on label "Client(s) authorize(s) Hooman Khoshnood Law, PC to obtain information regarding…" at bounding box center [629, 281] width 429 height 13
click at [420, 277] on input "Client(s) authorize(s) Hooman Khoshnood Law, PC to obtain information regarding…" at bounding box center [424, 279] width 8 height 8
checkbox input "true"
click at [415, 387] on label "I allow NextChapter & UCS to charge my credit card on file to download this cre…" at bounding box center [594, 386] width 358 height 13
click at [420, 387] on input "I allow NextChapter & UCS to charge my credit card on file to download this cre…" at bounding box center [424, 384] width 8 height 8
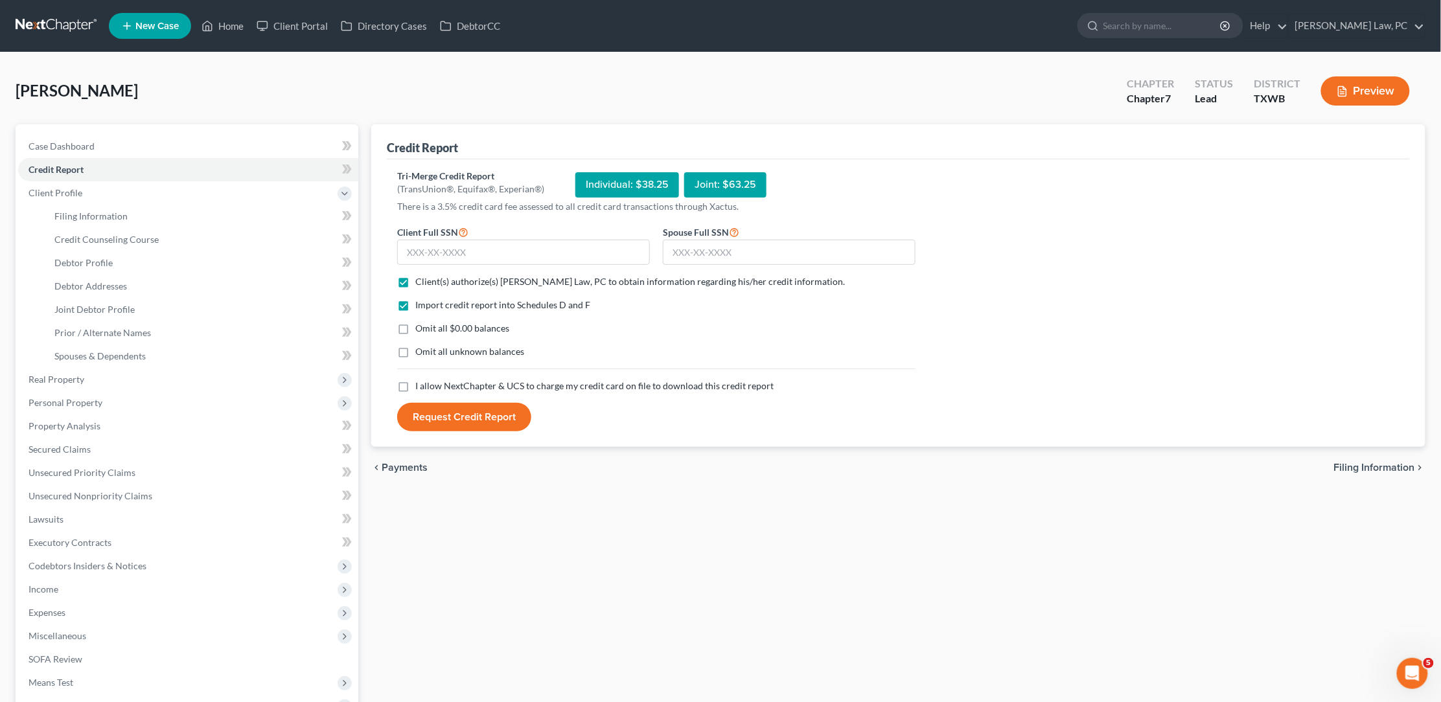
checkbox input "true"
click at [454, 249] on input "text" at bounding box center [523, 253] width 253 height 26
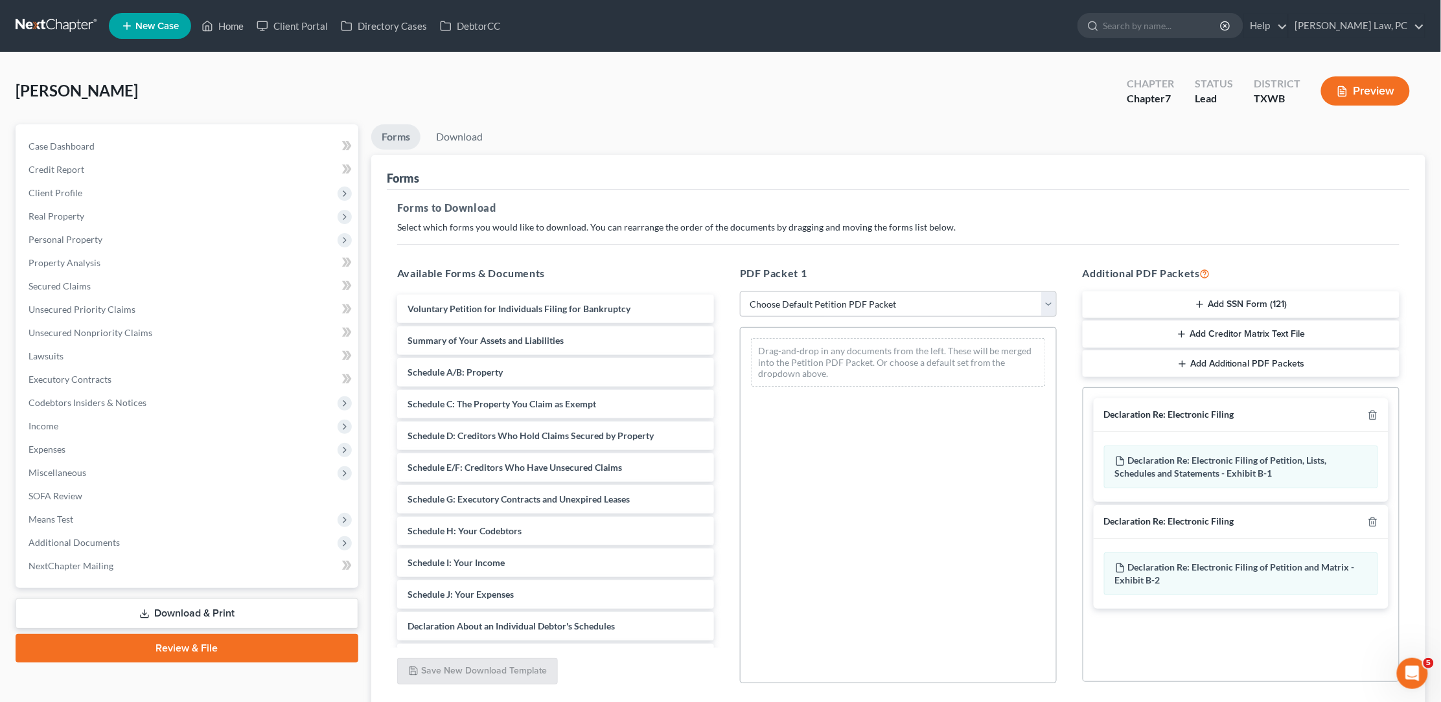
click at [76, 18] on link at bounding box center [57, 25] width 83 height 23
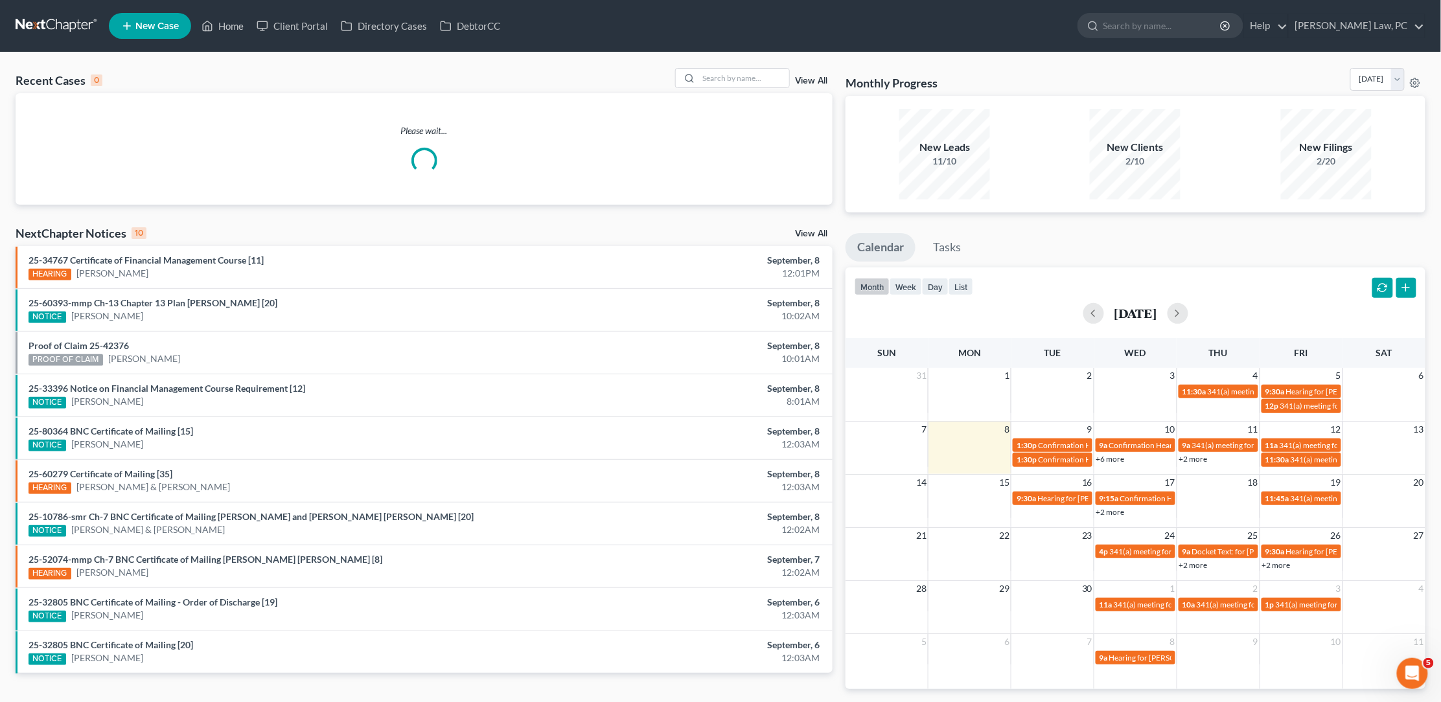
scroll to position [1, 0]
click at [771, 80] on input "search" at bounding box center [743, 77] width 91 height 19
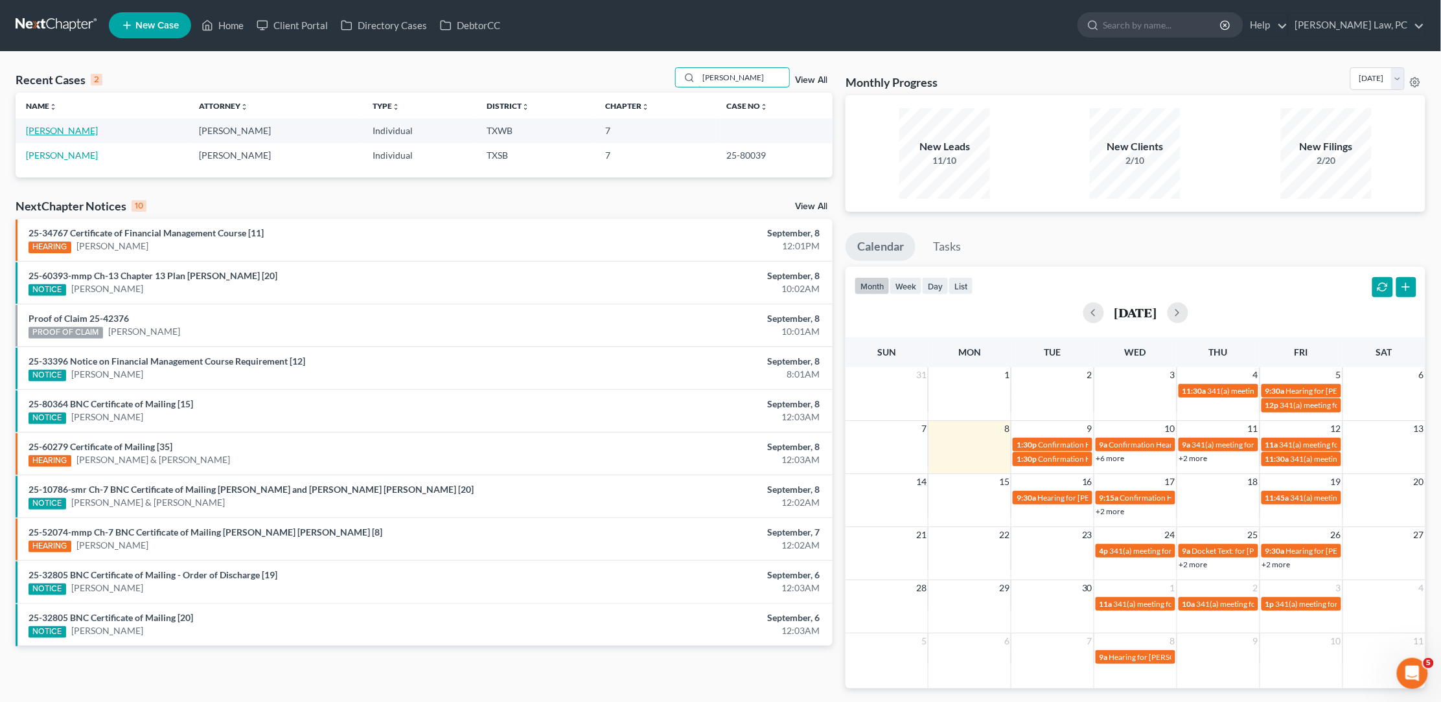
type input "woods"
click at [71, 126] on link "Woods, Baylie" at bounding box center [62, 130] width 72 height 11
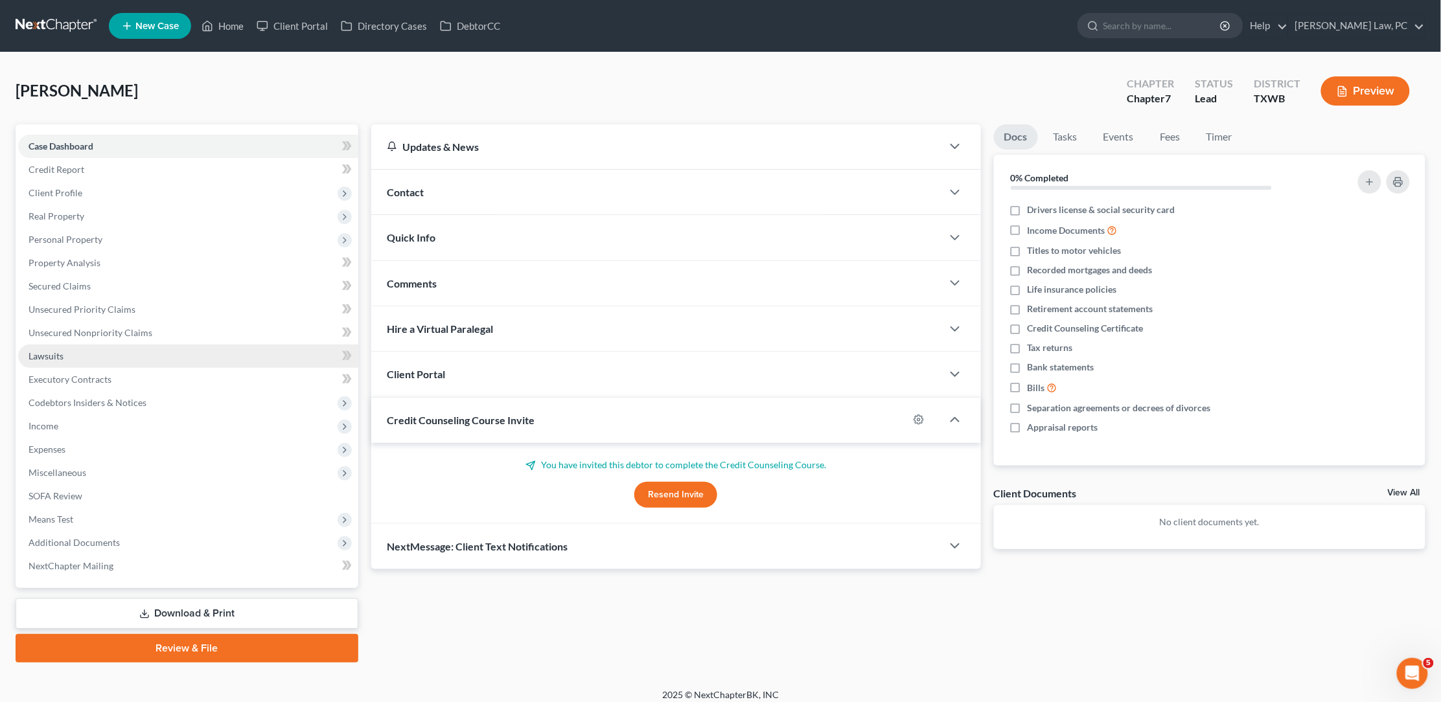
click at [74, 345] on link "Lawsuits" at bounding box center [188, 356] width 340 height 23
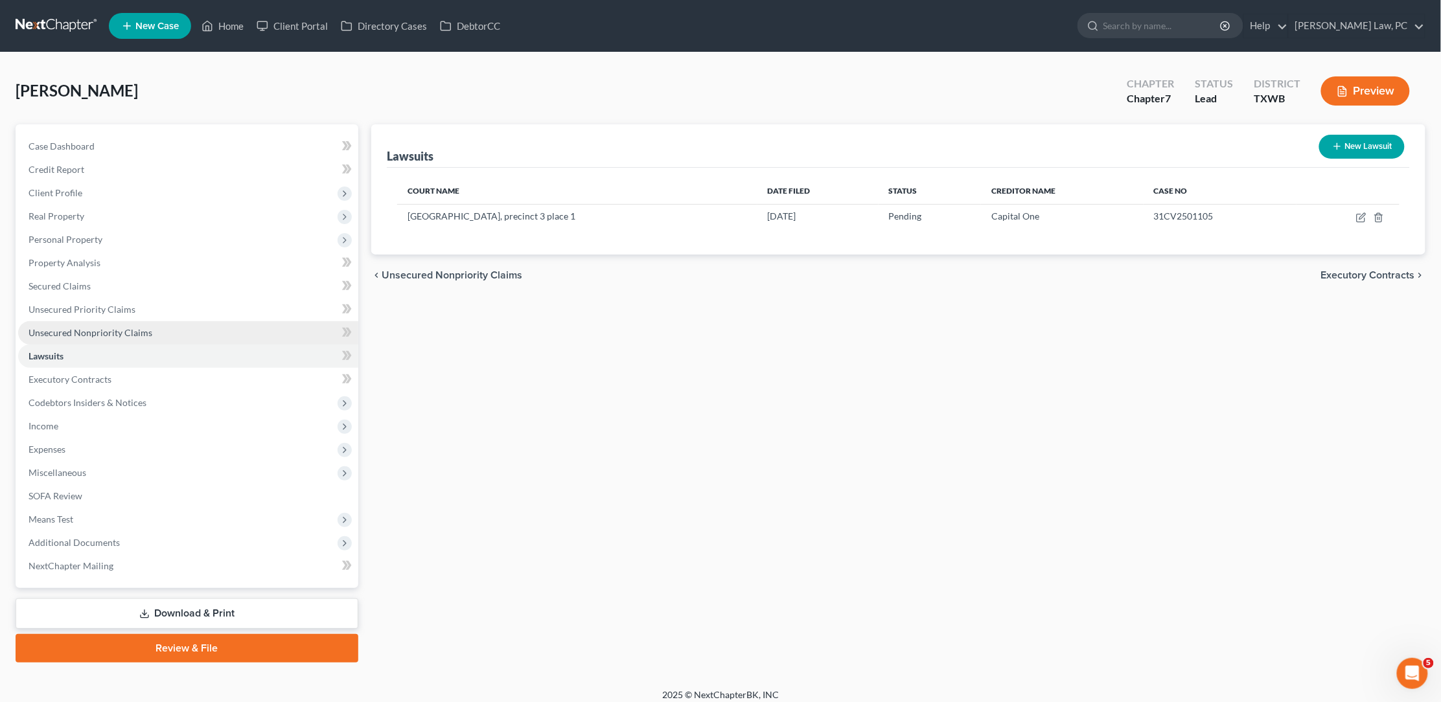
click at [76, 327] on span "Unsecured Nonpriority Claims" at bounding box center [90, 332] width 124 height 11
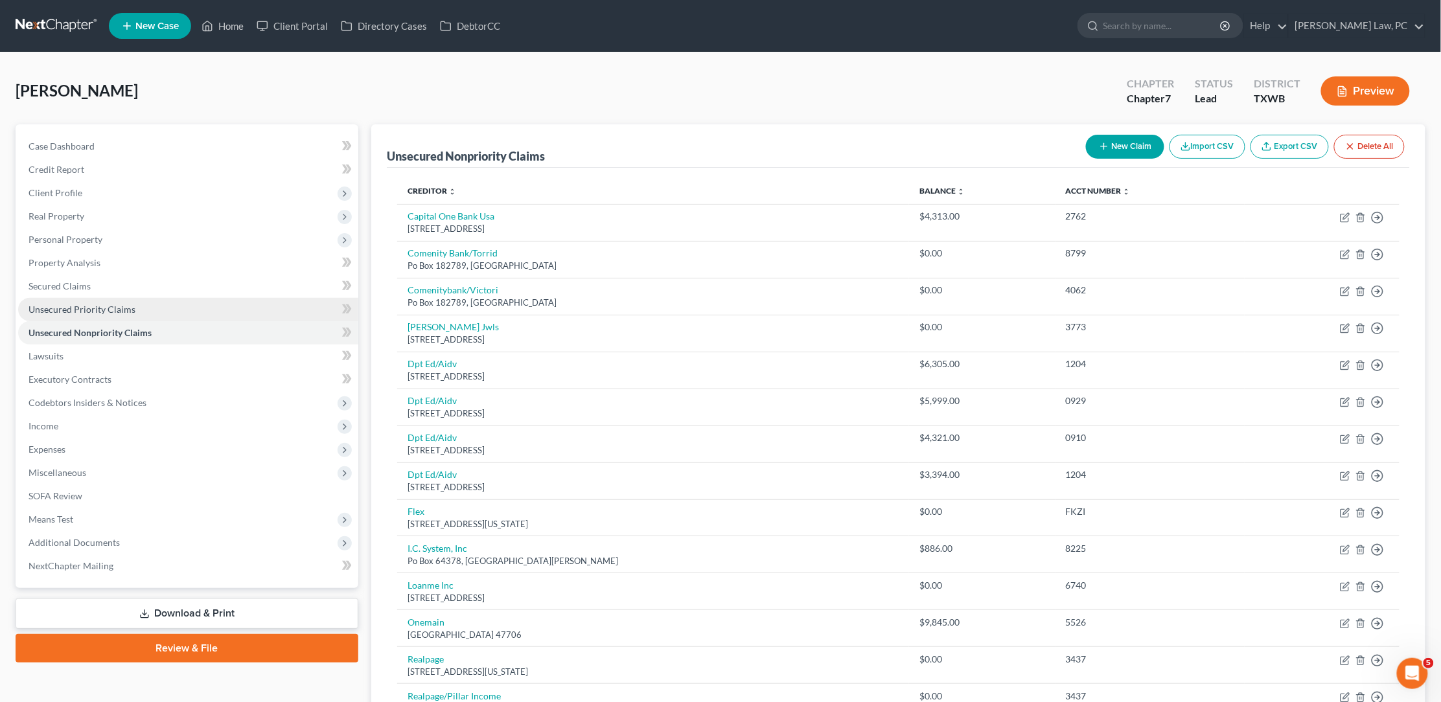
click at [182, 308] on link "Unsecured Priority Claims" at bounding box center [188, 309] width 340 height 23
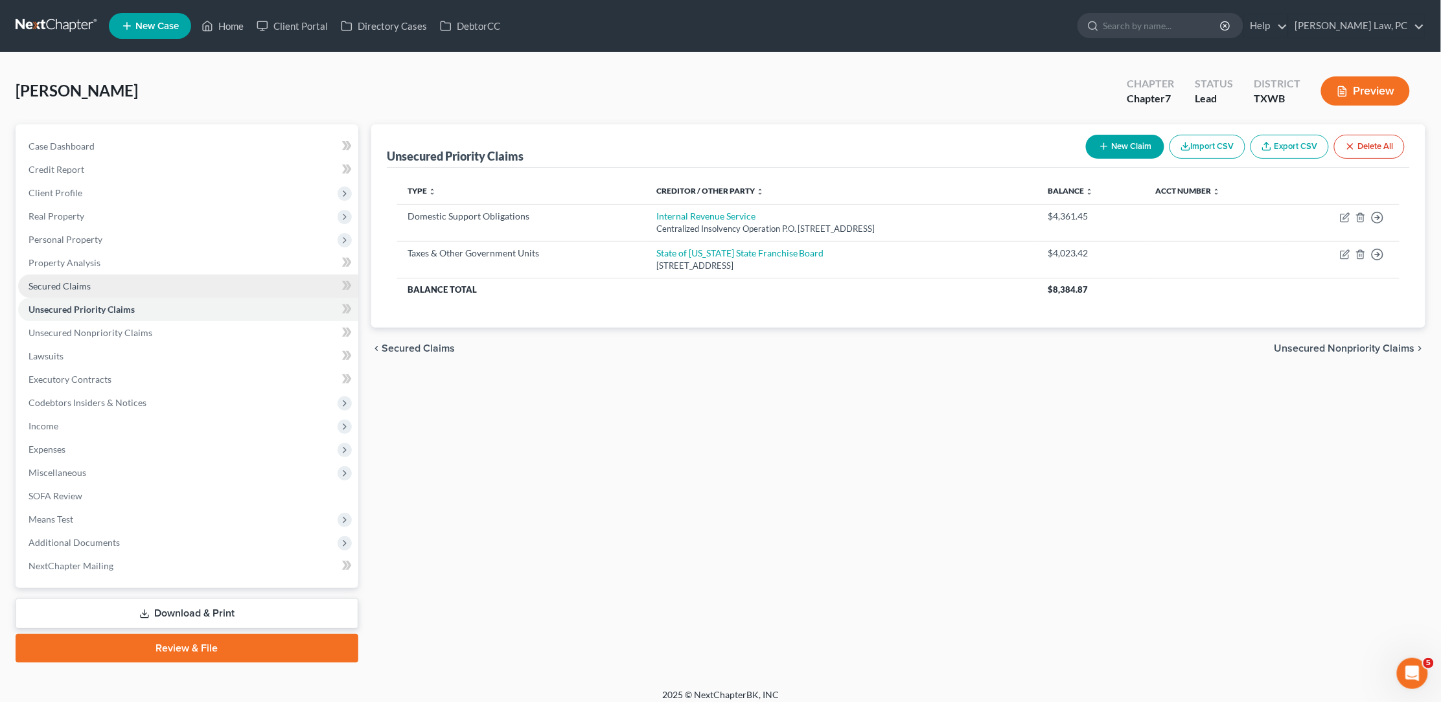
click at [168, 275] on link "Secured Claims" at bounding box center [188, 286] width 340 height 23
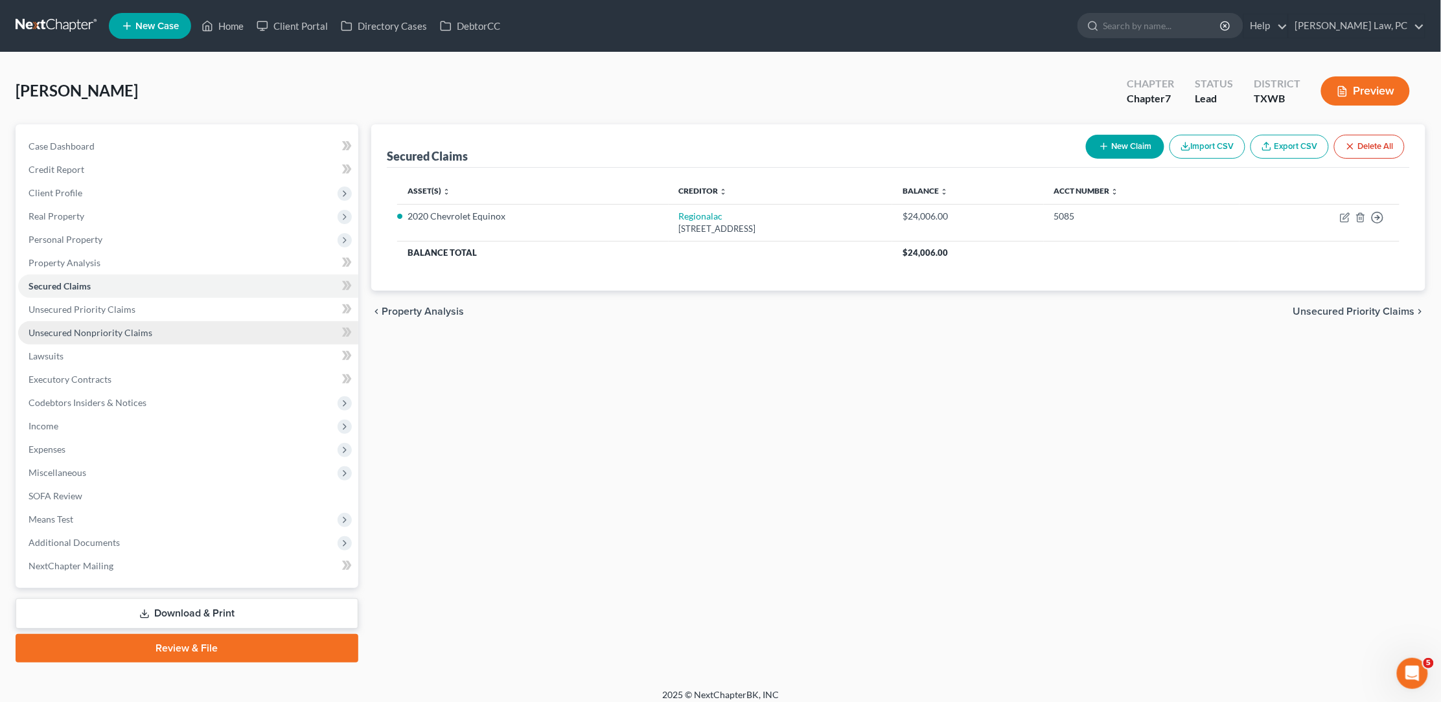
click at [207, 329] on link "Unsecured Nonpriority Claims" at bounding box center [188, 332] width 340 height 23
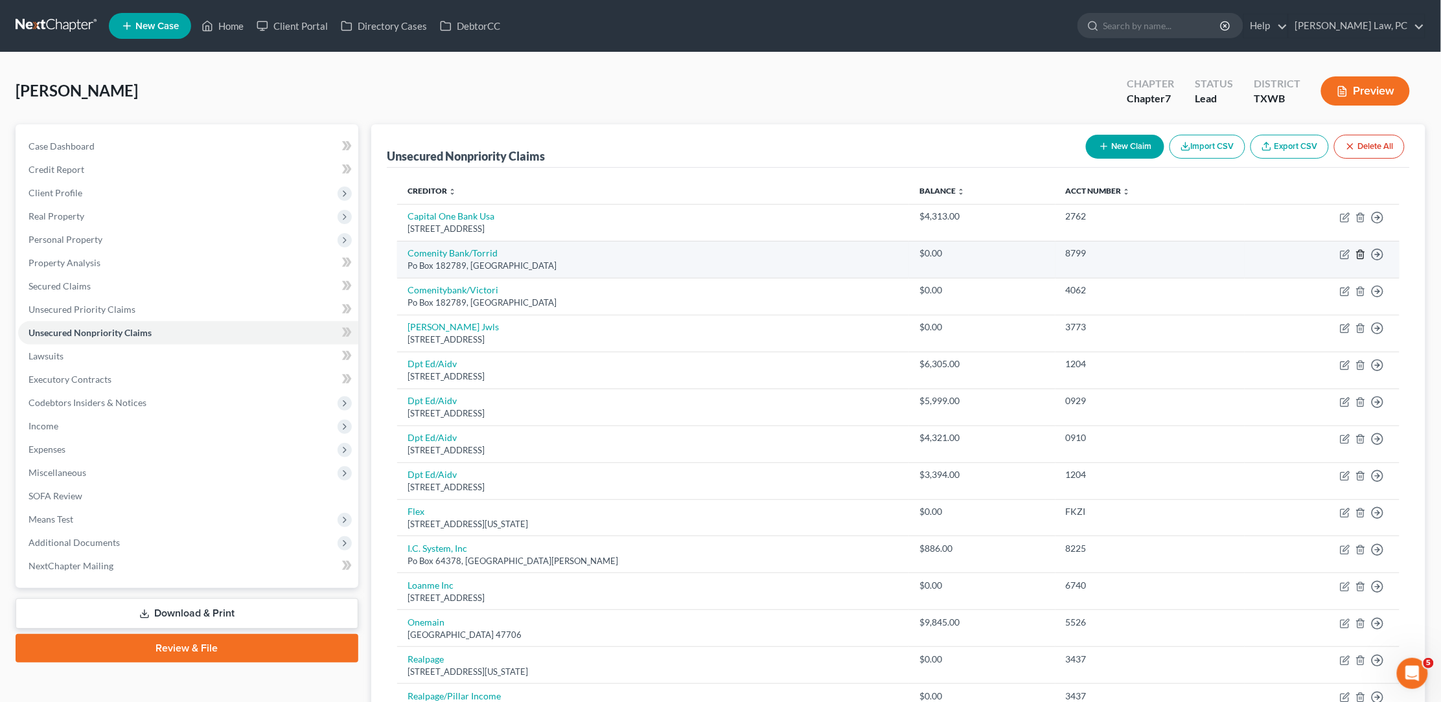
click at [1362, 255] on icon "button" at bounding box center [1360, 254] width 10 height 10
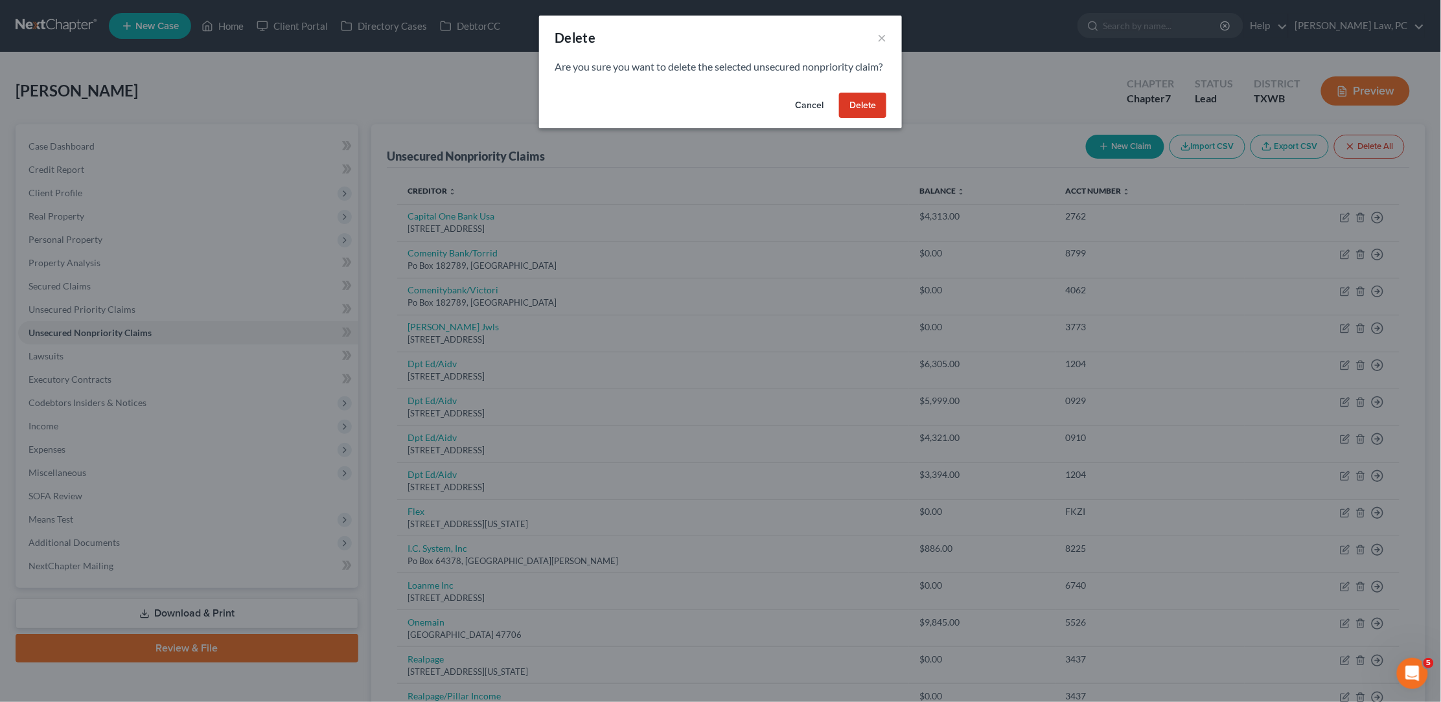
click at [864, 113] on button "Delete" at bounding box center [862, 106] width 47 height 26
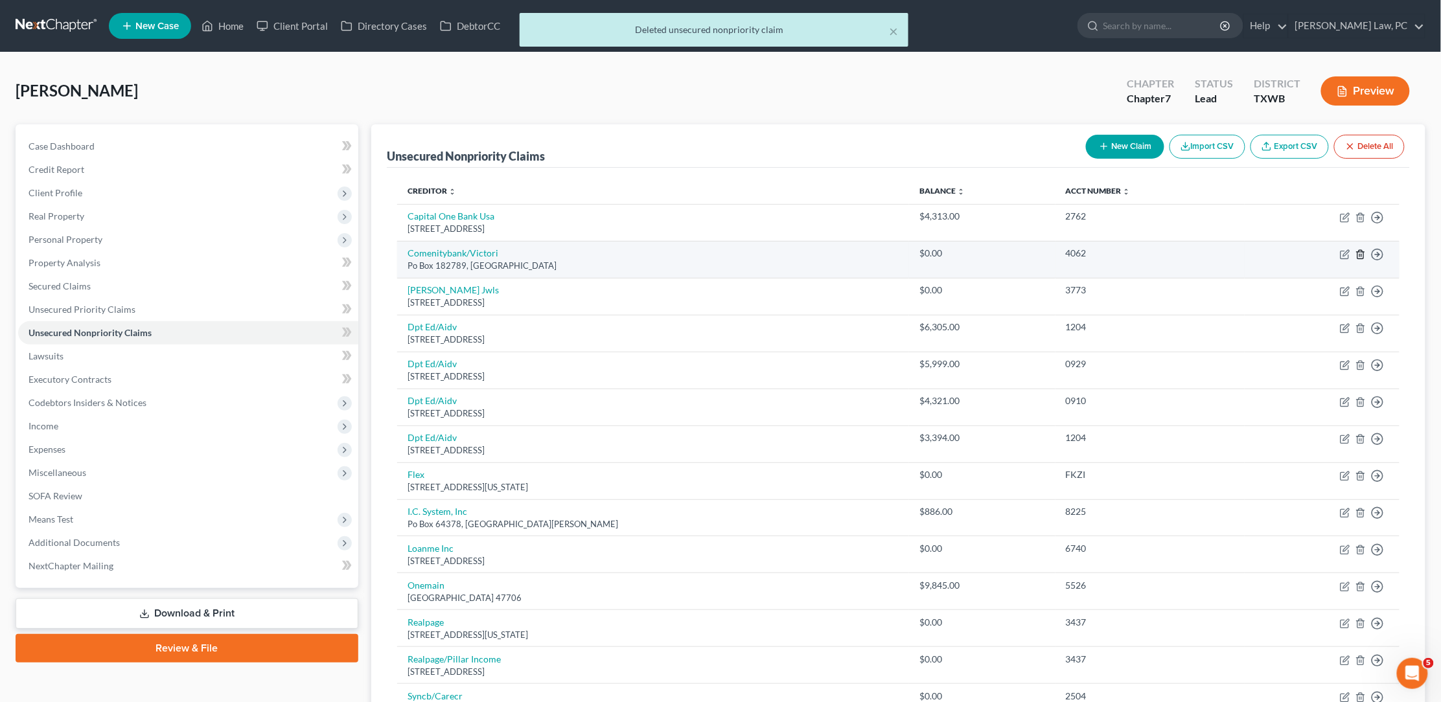
click at [1360, 252] on icon "button" at bounding box center [1360, 254] width 10 height 10
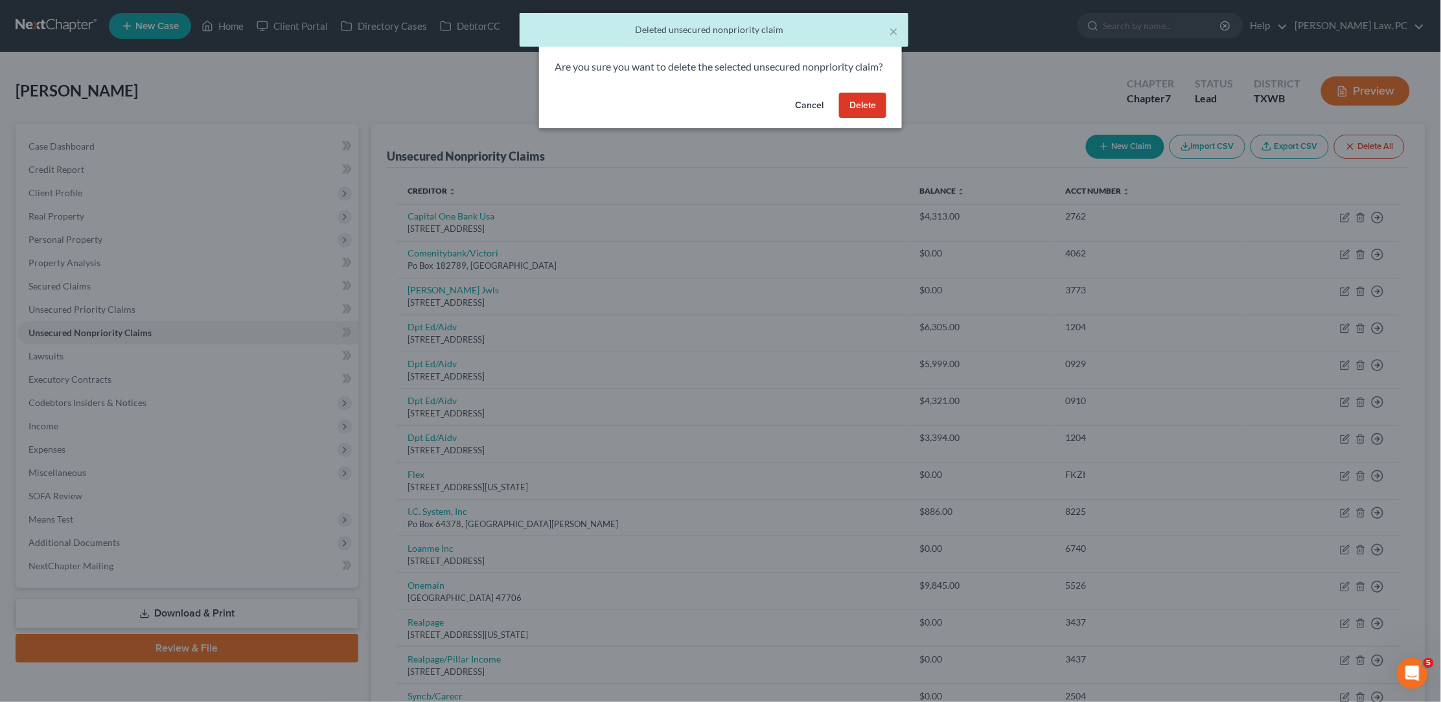
click at [873, 118] on button "Delete" at bounding box center [862, 106] width 47 height 26
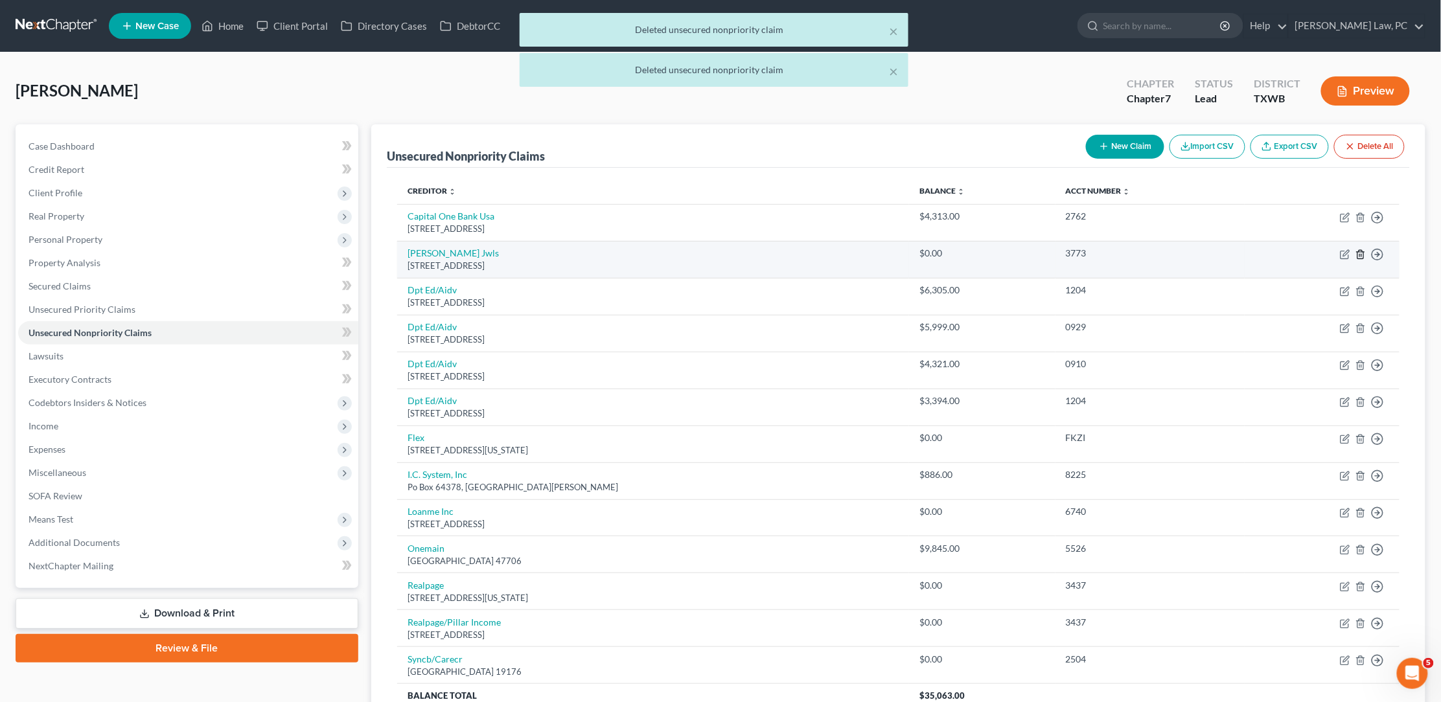
click at [1358, 252] on icon "button" at bounding box center [1360, 254] width 10 height 10
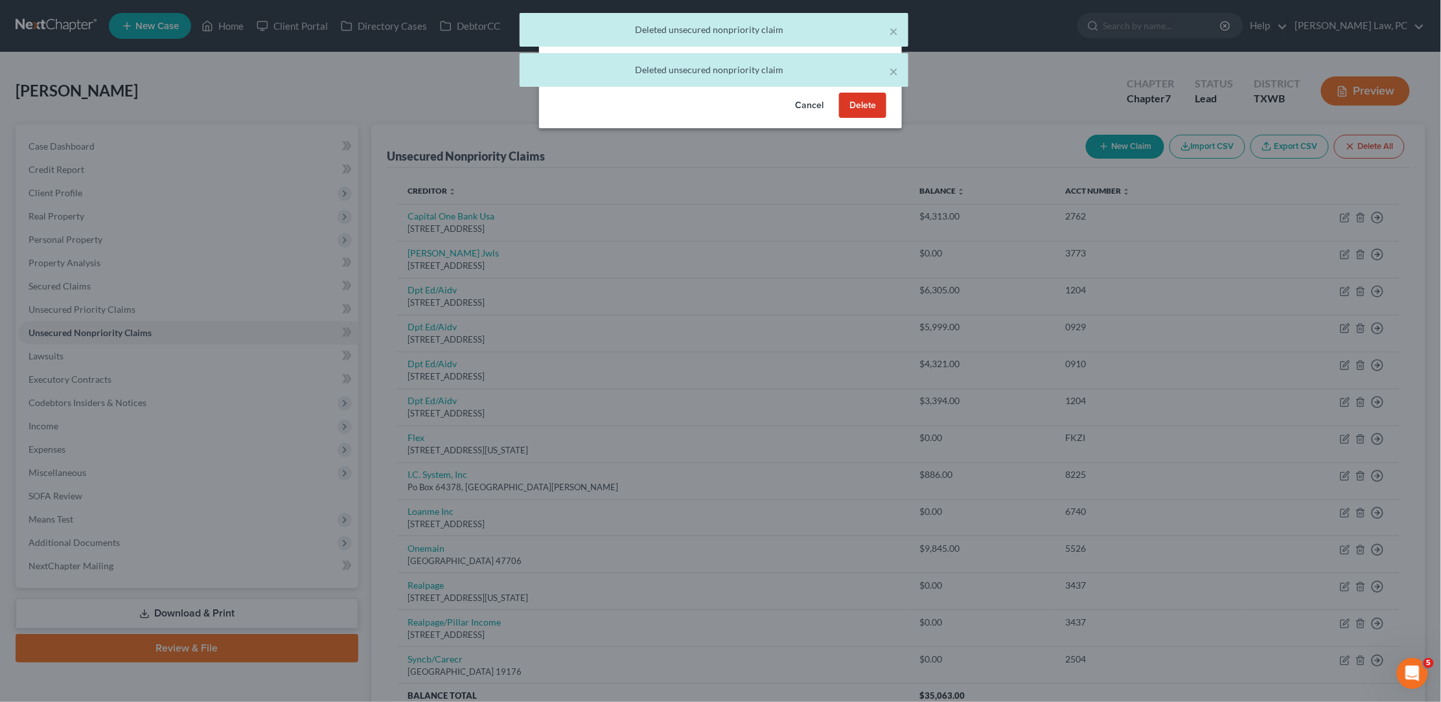
click at [862, 115] on button "Delete" at bounding box center [862, 106] width 47 height 26
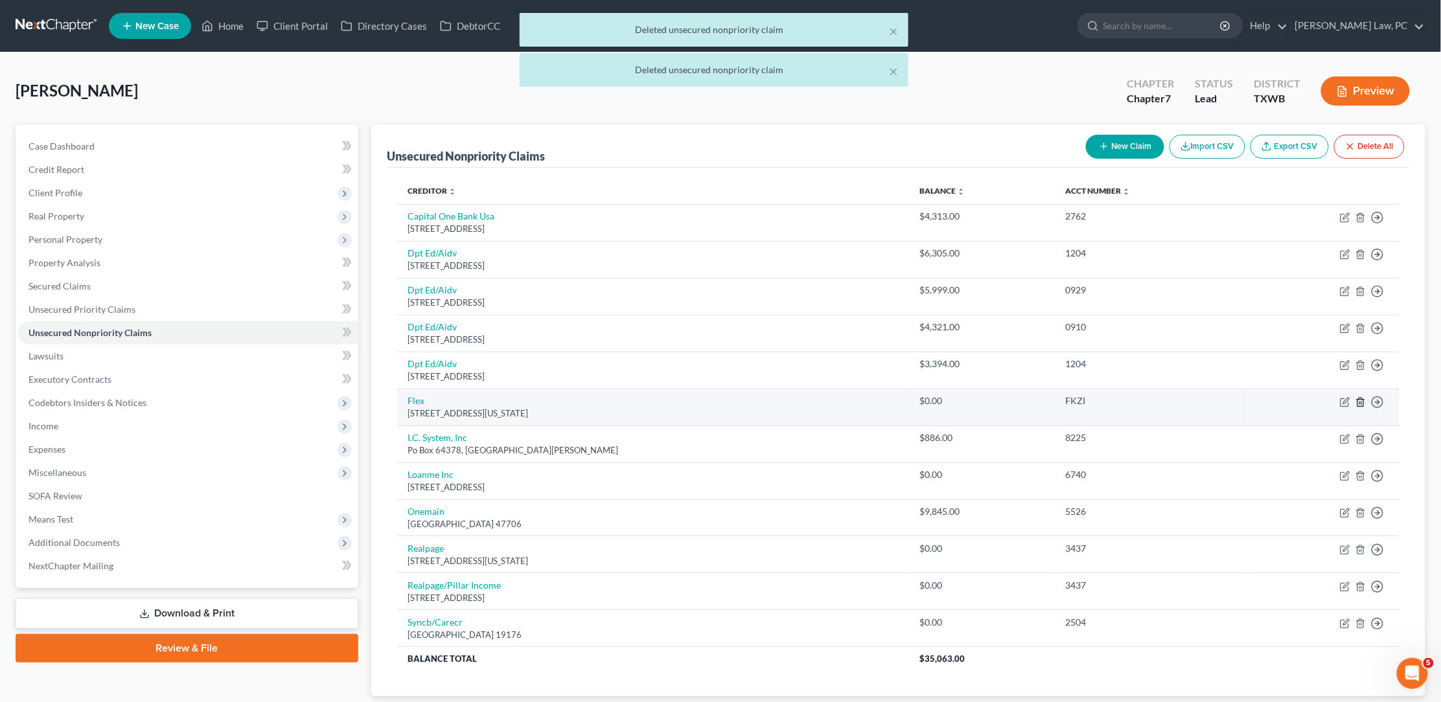
click at [1363, 397] on icon "button" at bounding box center [1360, 402] width 10 height 10
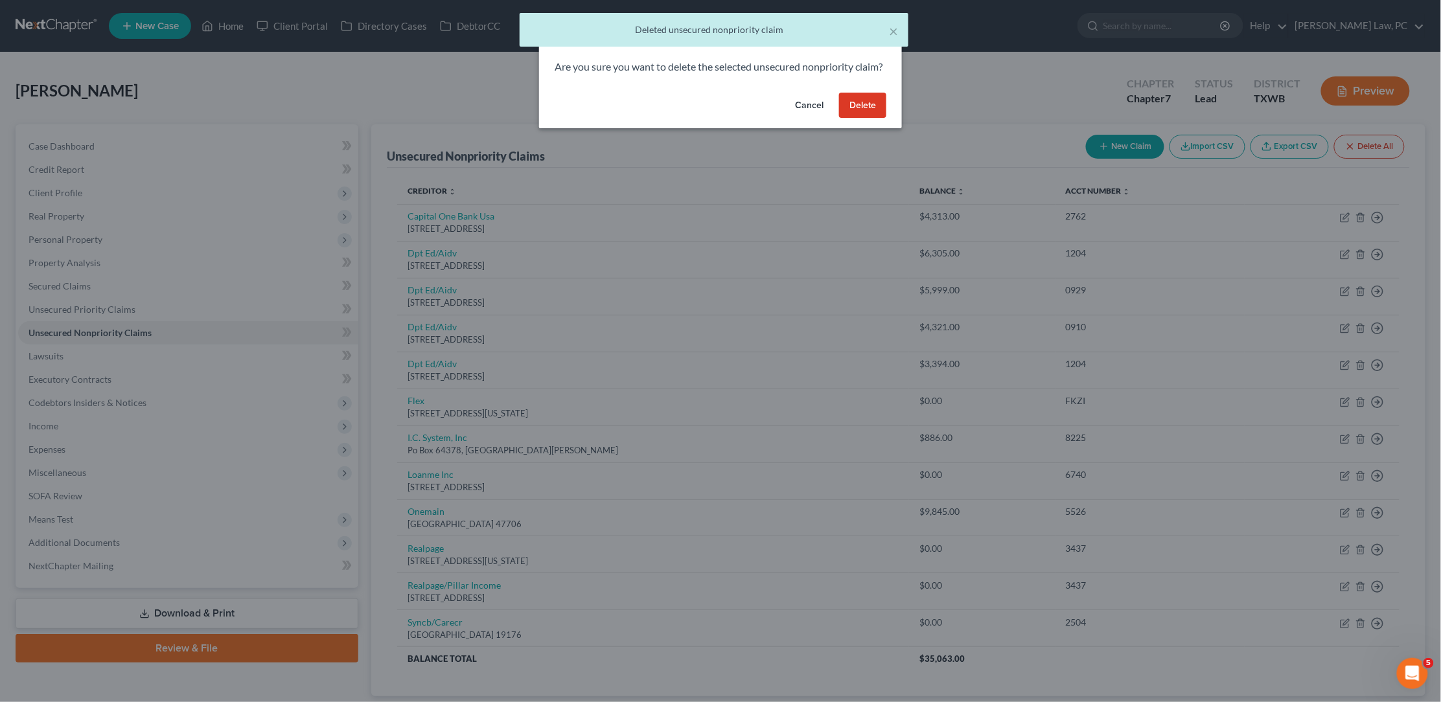
click at [869, 119] on button "Delete" at bounding box center [862, 106] width 47 height 26
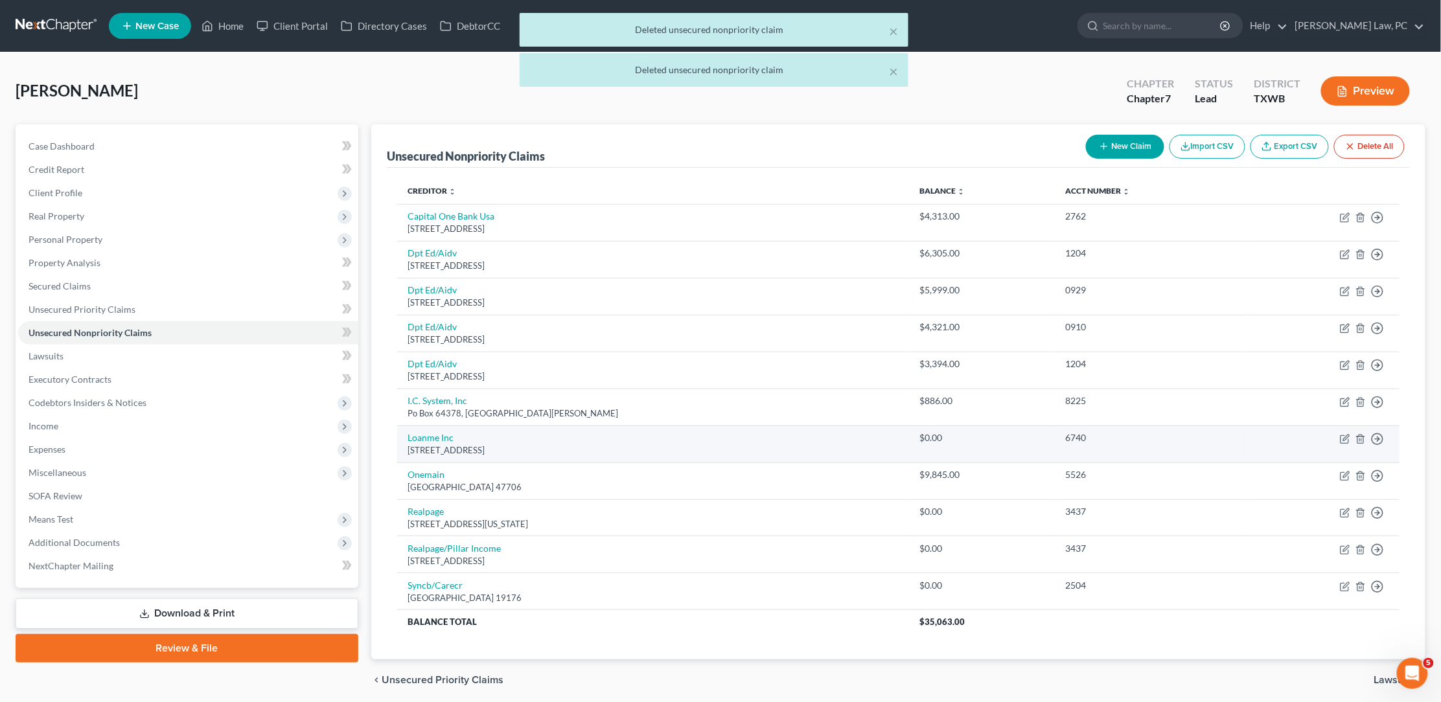
click at [1367, 435] on td "Move to D Move to E Move to G Move to Notice Only" at bounding box center [1321, 444] width 155 height 37
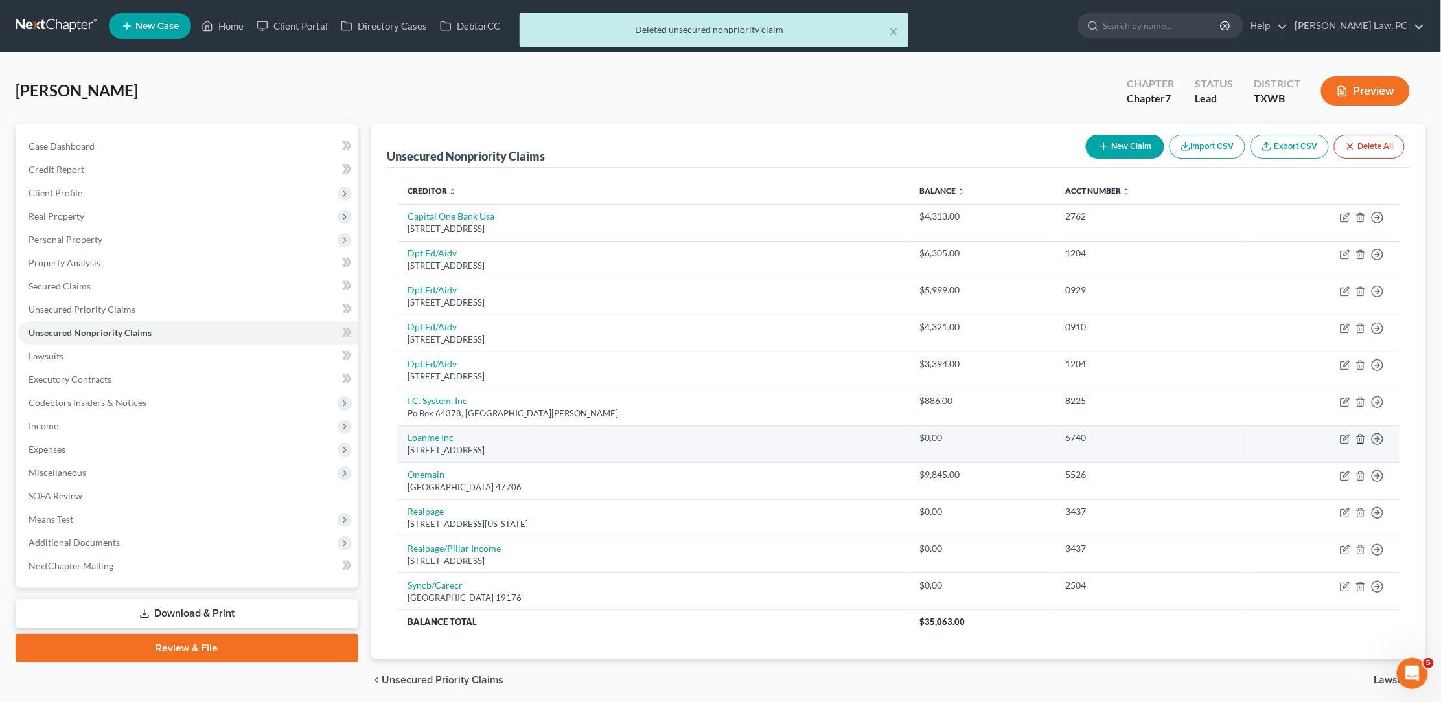
click at [1359, 434] on icon "button" at bounding box center [1360, 439] width 10 height 10
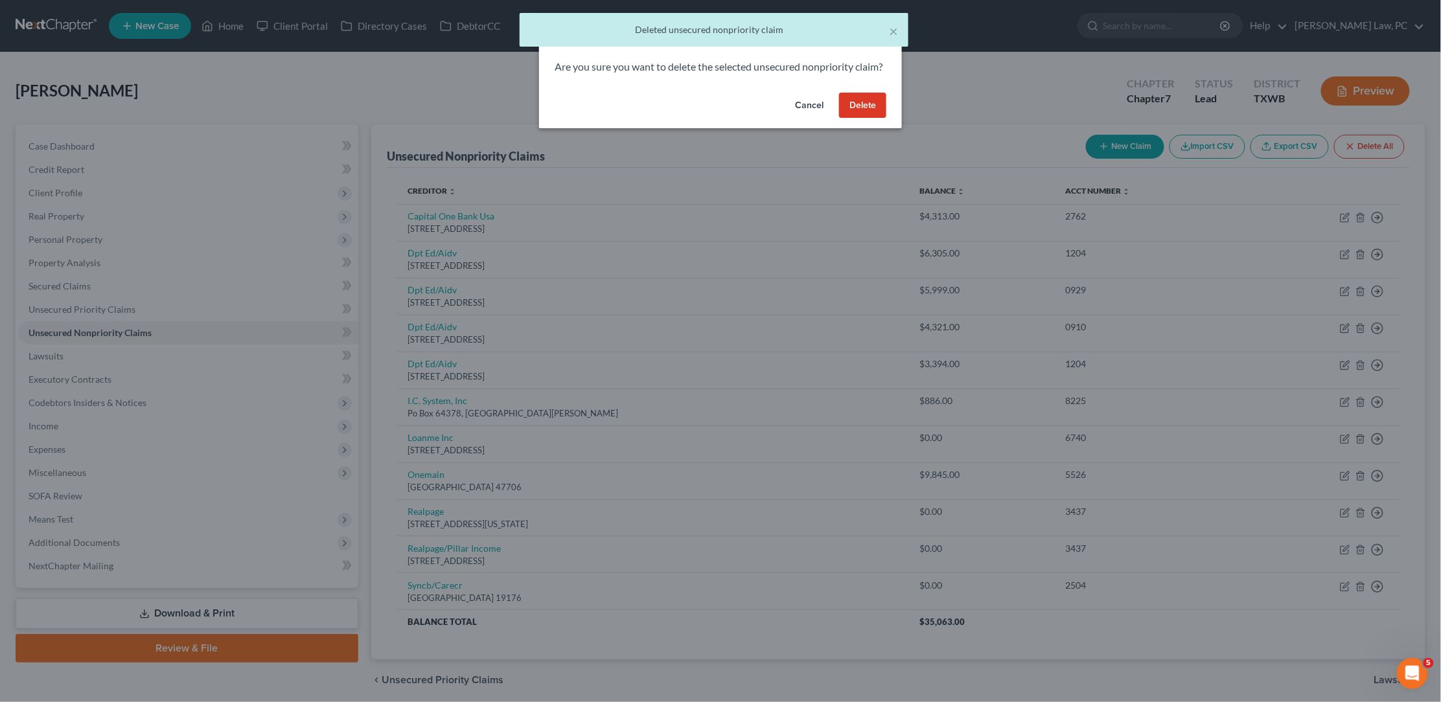
click at [869, 116] on button "Delete" at bounding box center [862, 106] width 47 height 26
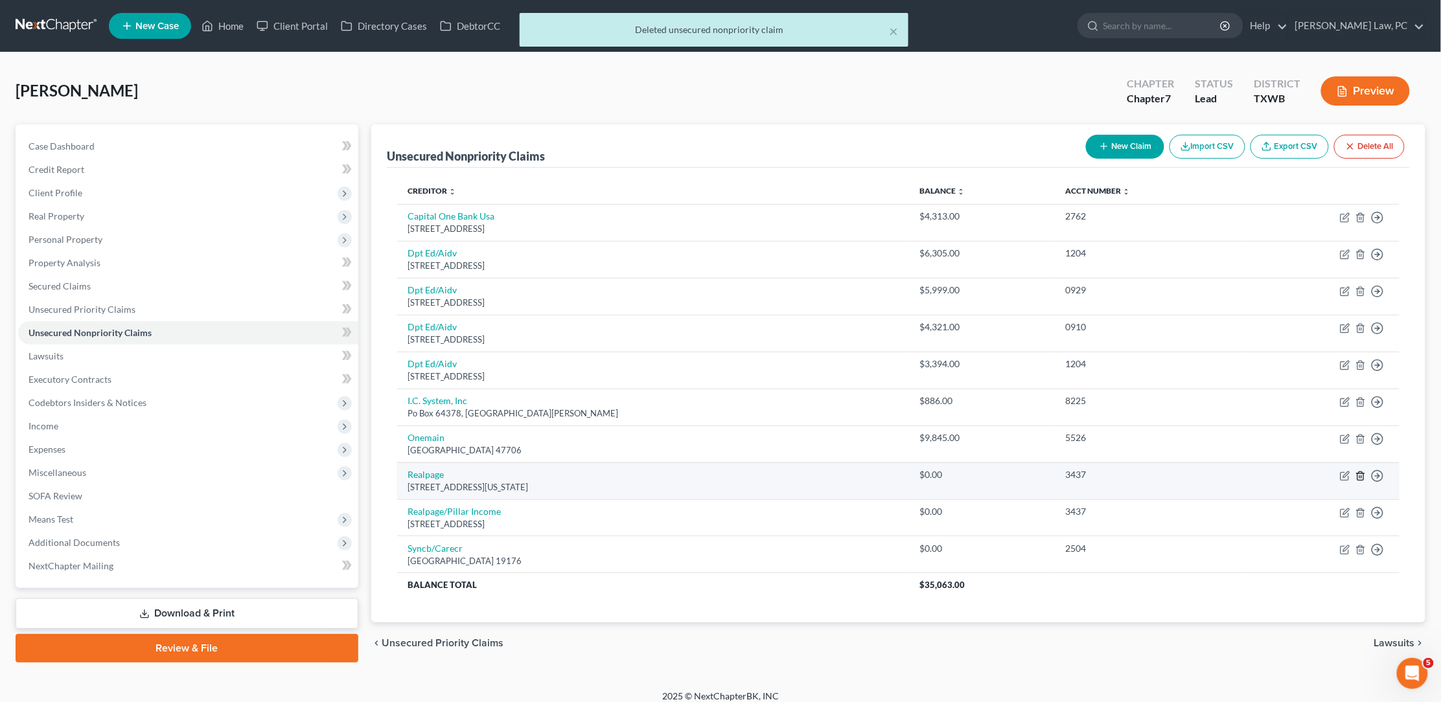
click at [1358, 471] on icon "button" at bounding box center [1360, 476] width 10 height 10
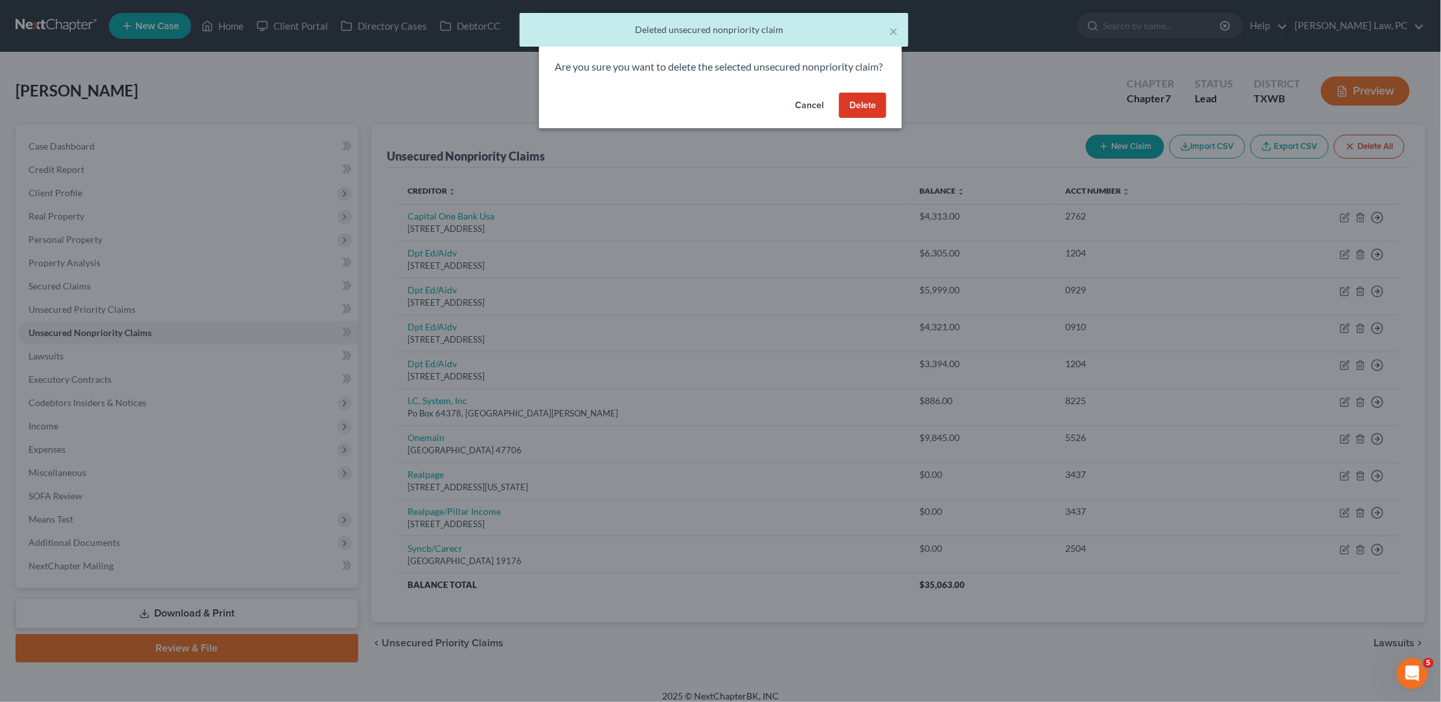
click at [860, 107] on button "Delete" at bounding box center [862, 106] width 47 height 26
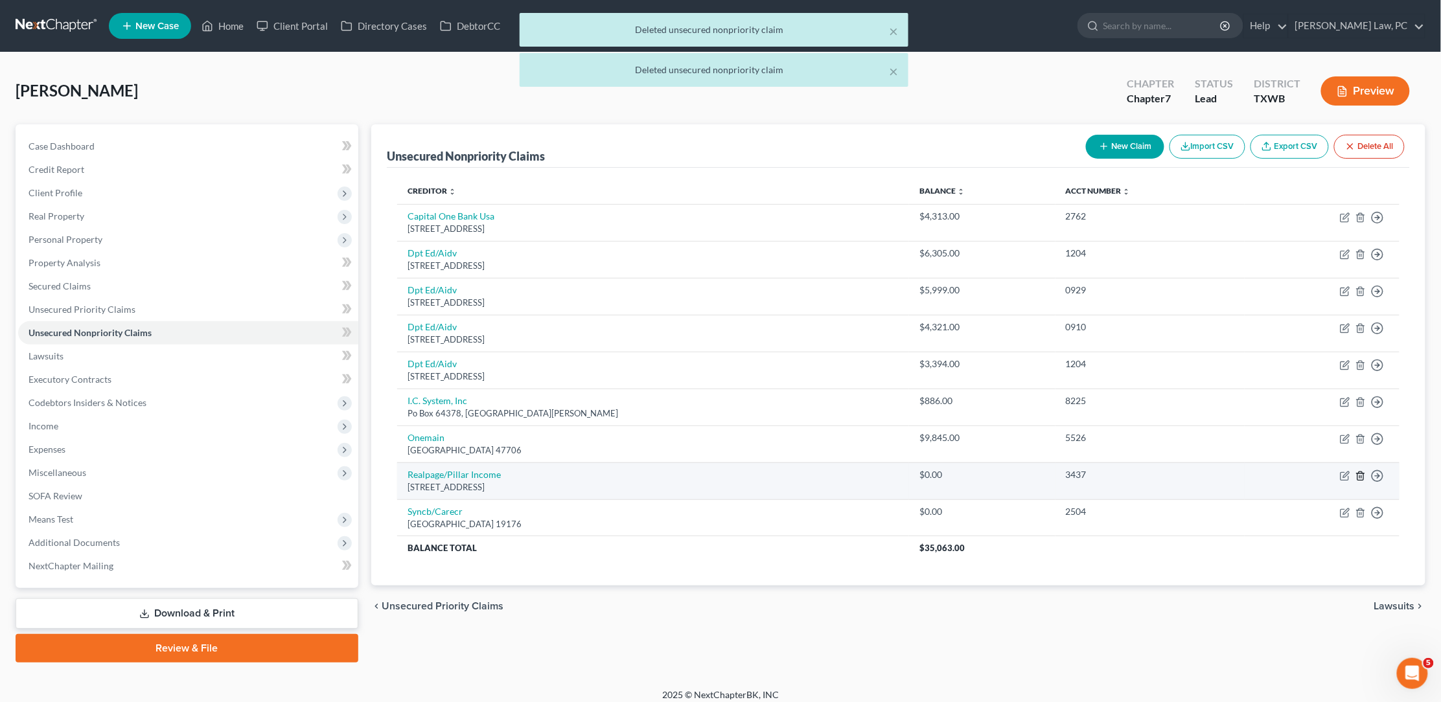
click at [1359, 471] on icon "button" at bounding box center [1360, 476] width 10 height 10
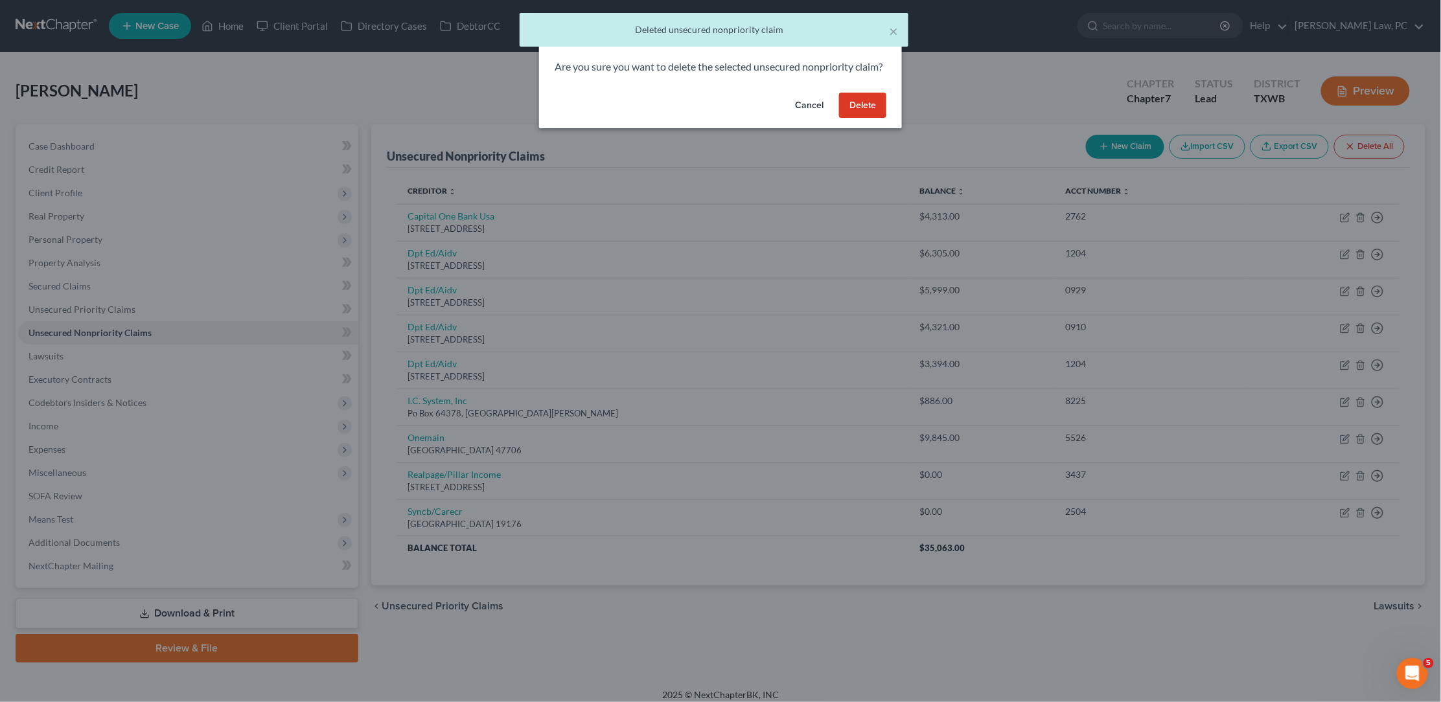
click at [866, 119] on button "Delete" at bounding box center [862, 106] width 47 height 26
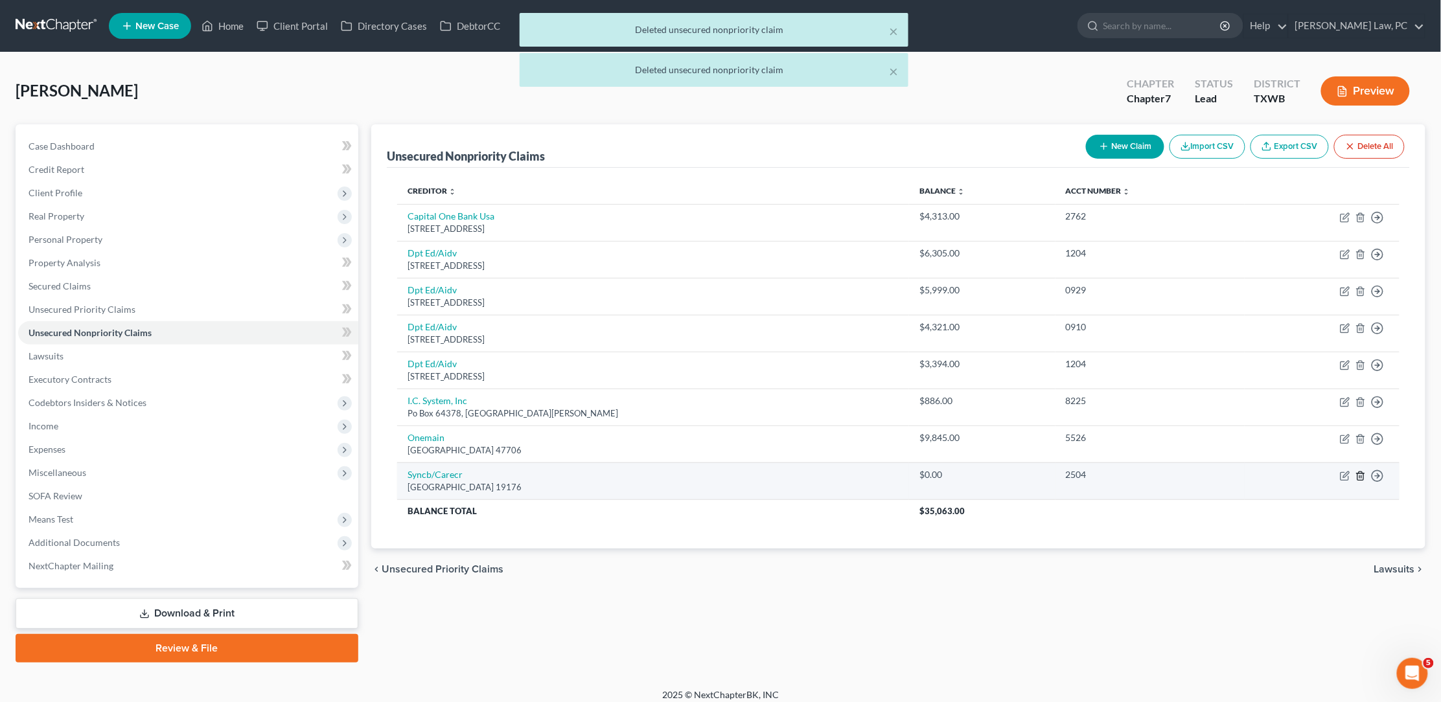
click at [1361, 471] on icon "button" at bounding box center [1360, 476] width 10 height 10
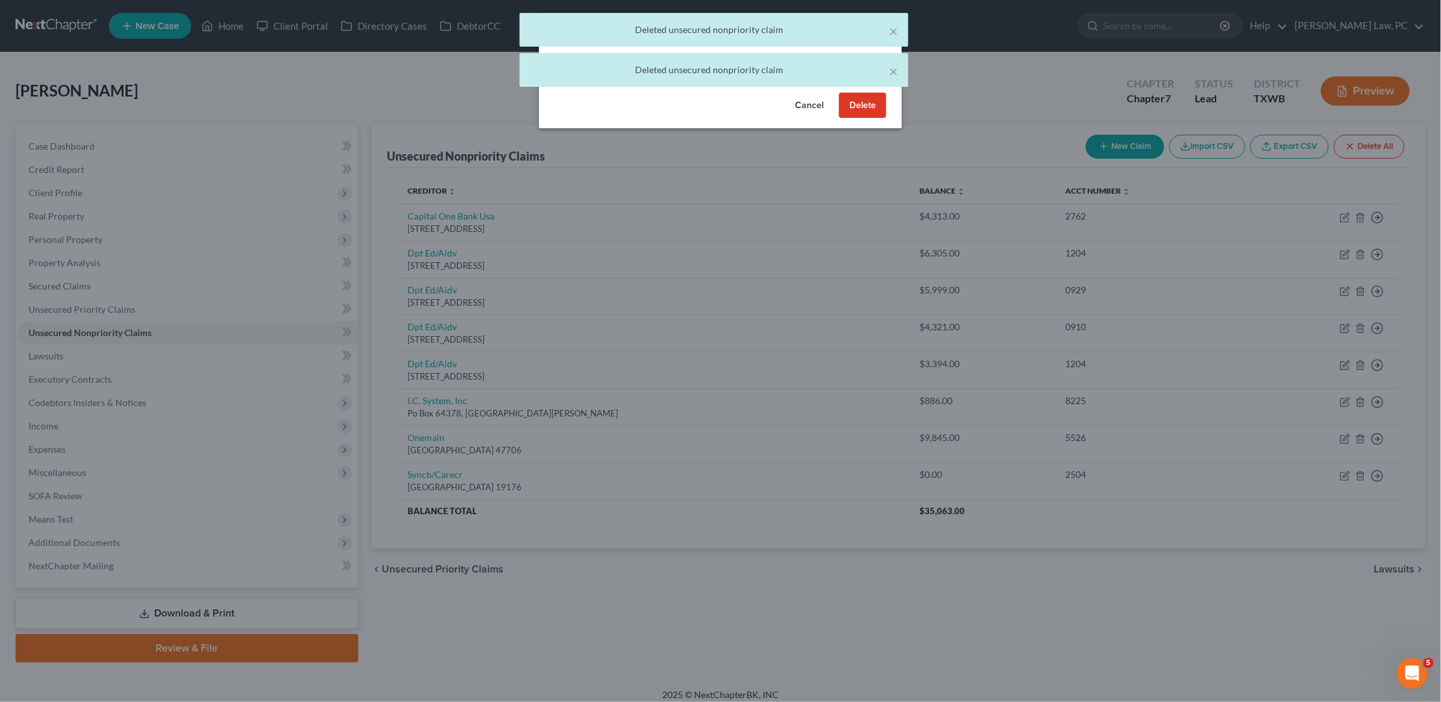
click at [867, 114] on button "Delete" at bounding box center [862, 106] width 47 height 26
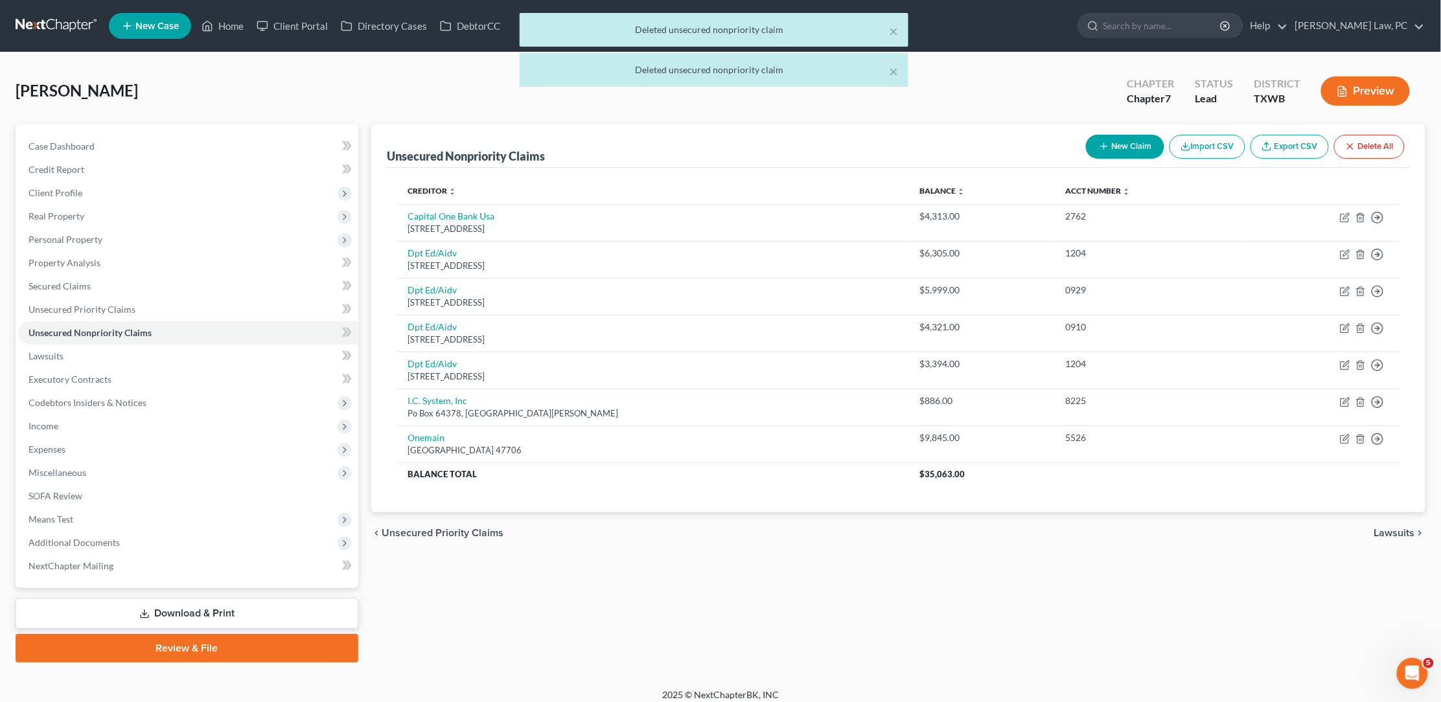
click at [1137, 152] on button "New Claim" at bounding box center [1125, 147] width 78 height 24
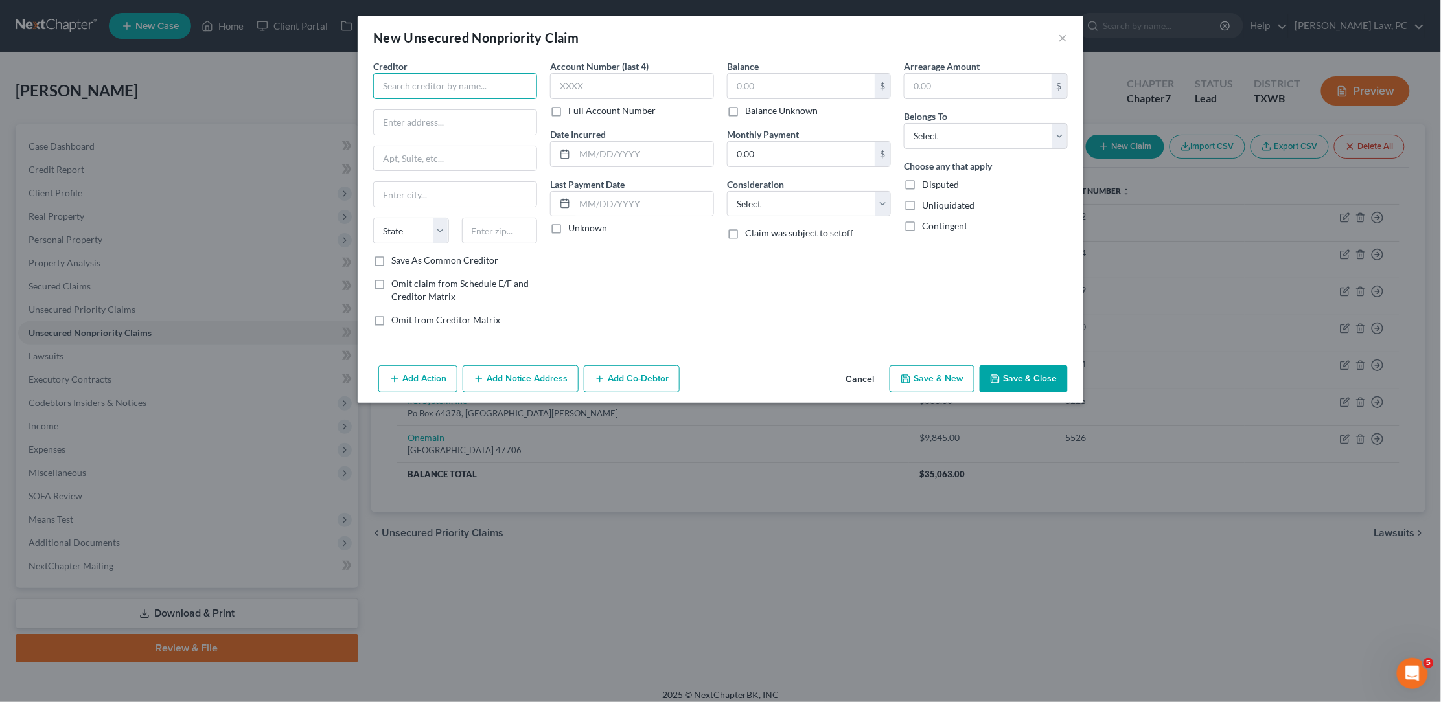
click at [409, 87] on input "text" at bounding box center [455, 86] width 164 height 26
click at [464, 87] on input "Presbyterian Intercommunity Hospital" at bounding box center [455, 86] width 164 height 26
type input "Presbyterian Intercommunity Hospital"
type input "PO BOX 51980"
type input "90051"
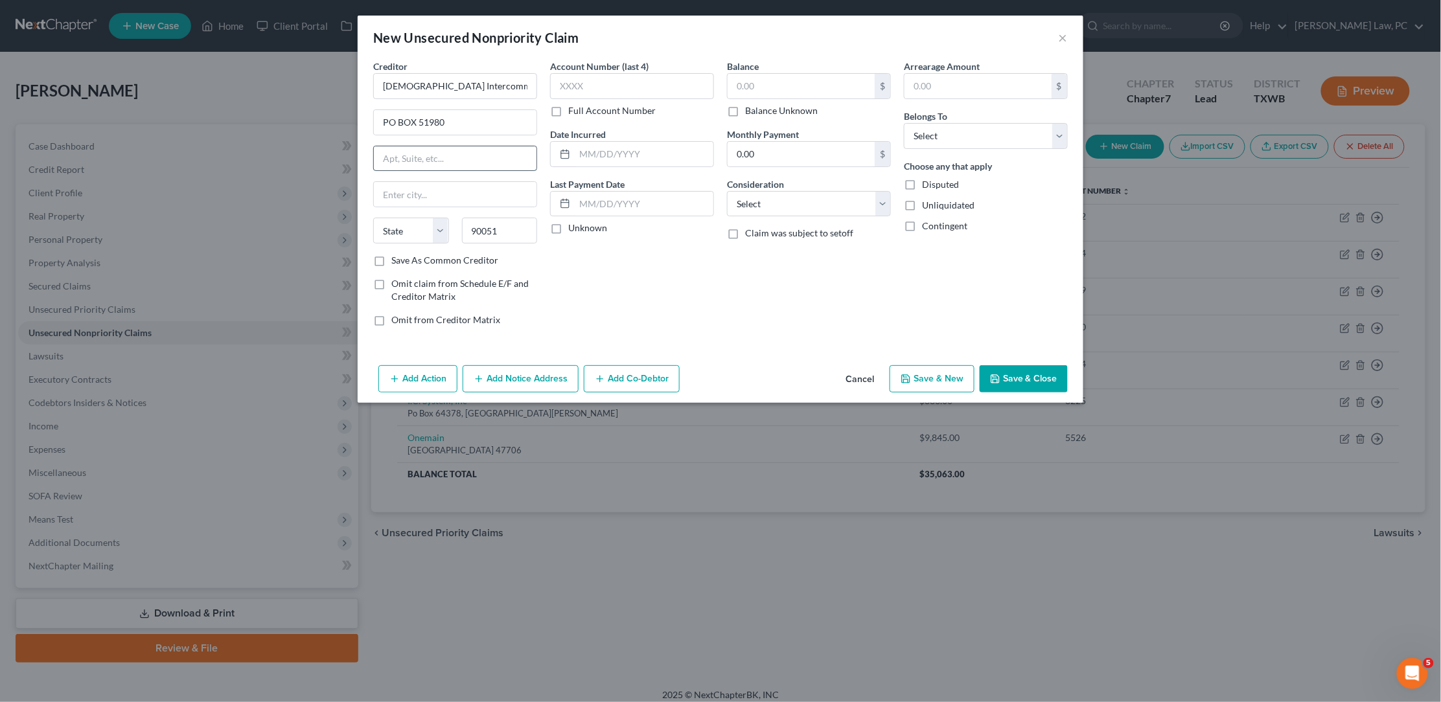
click at [488, 162] on input "text" at bounding box center [455, 158] width 163 height 25
type input "Los Angeles"
select select "4"
click at [769, 76] on input "text" at bounding box center [800, 86] width 147 height 25
type input "300"
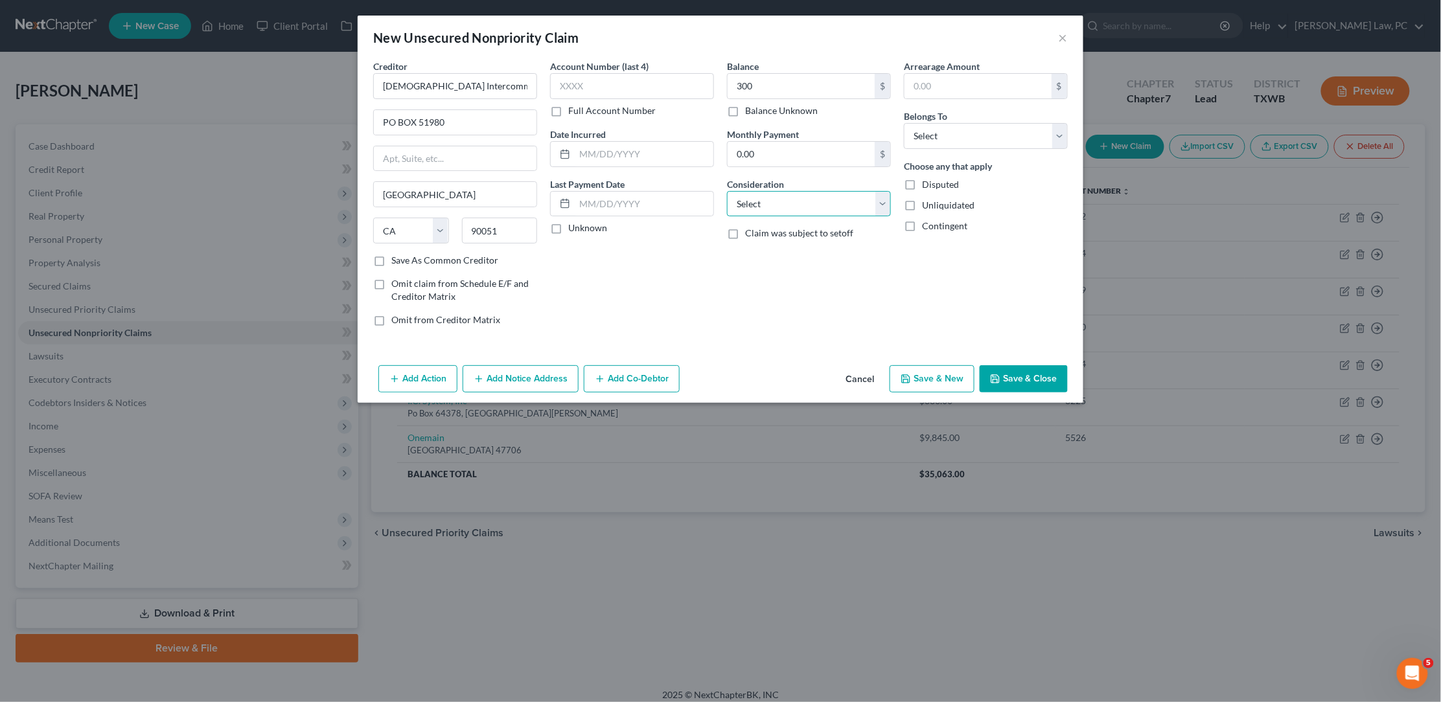
select select "9"
select select "0"
click at [650, 96] on input "text" at bounding box center [632, 86] width 164 height 26
type input "7935"
click at [1037, 370] on button "Save & Close" at bounding box center [1023, 378] width 88 height 27
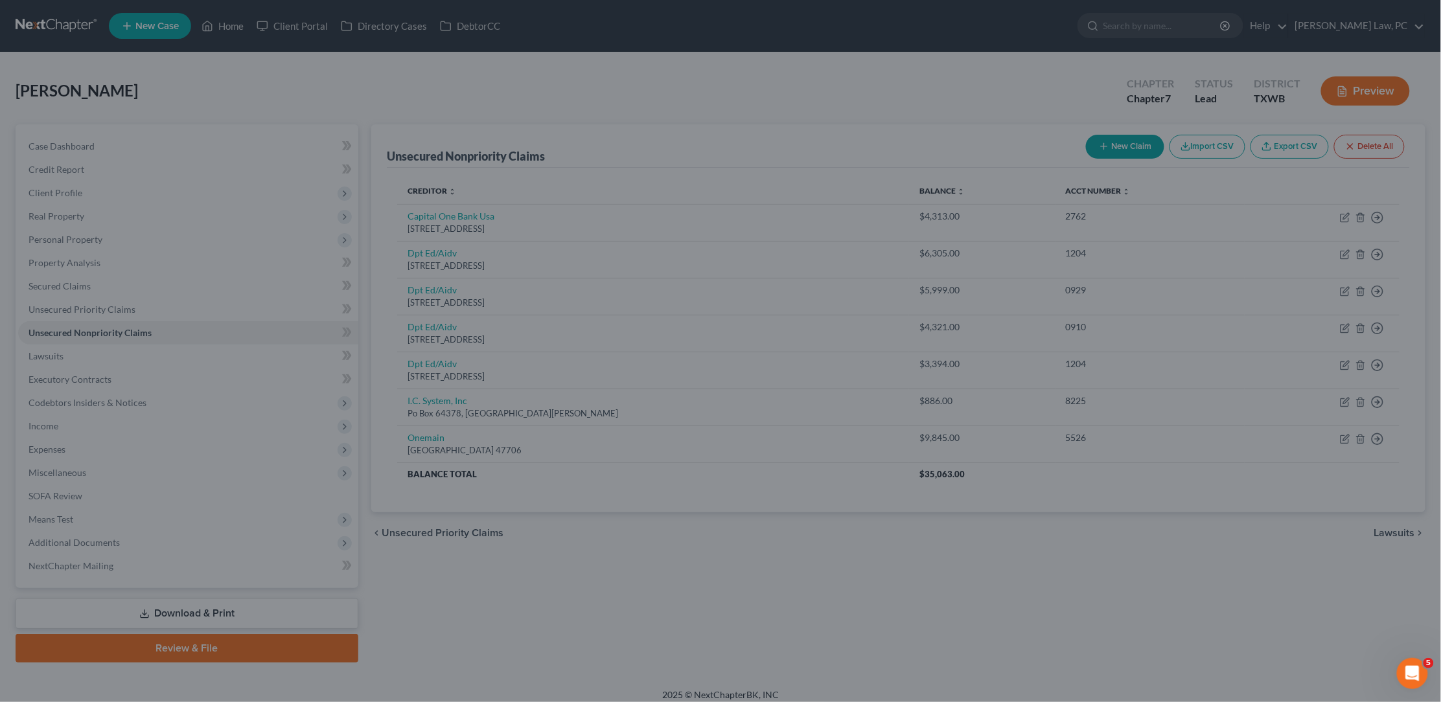
type input "300.00"
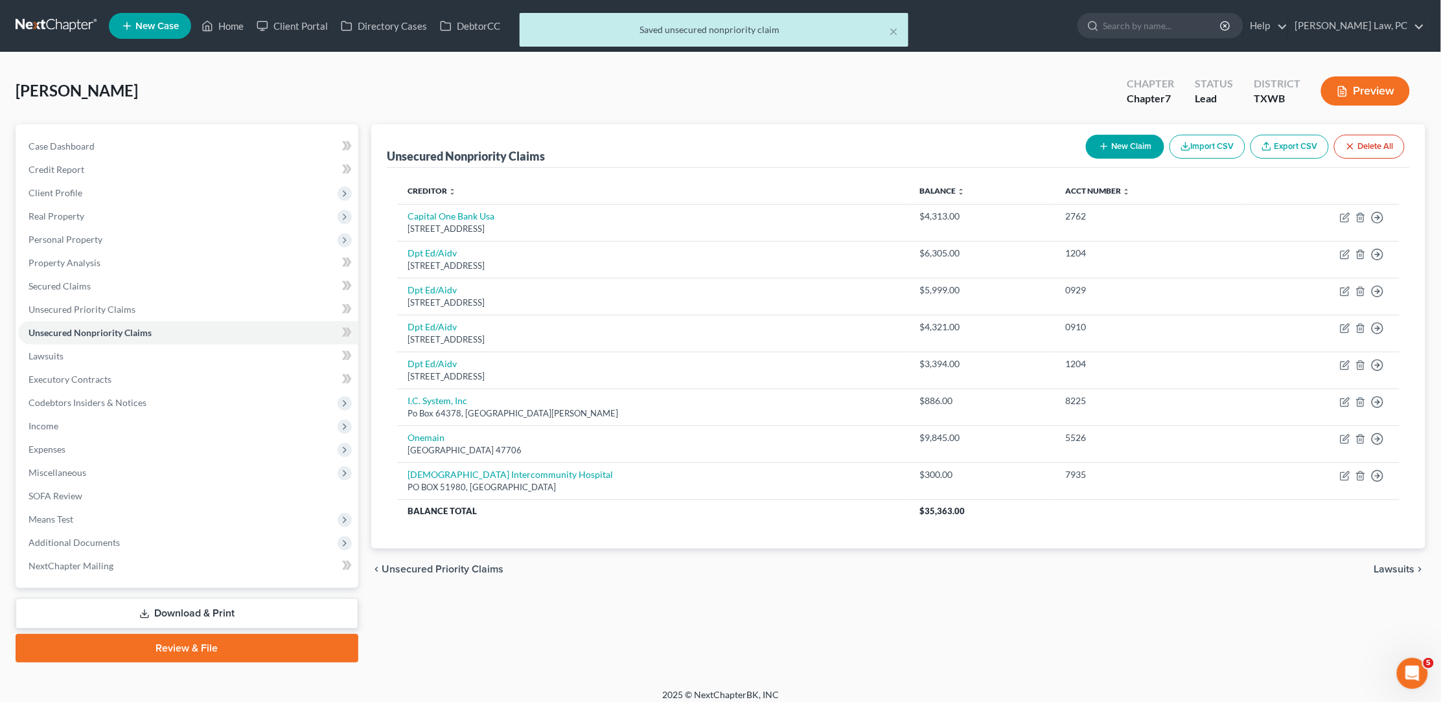
click at [1136, 144] on button "New Claim" at bounding box center [1125, 147] width 78 height 24
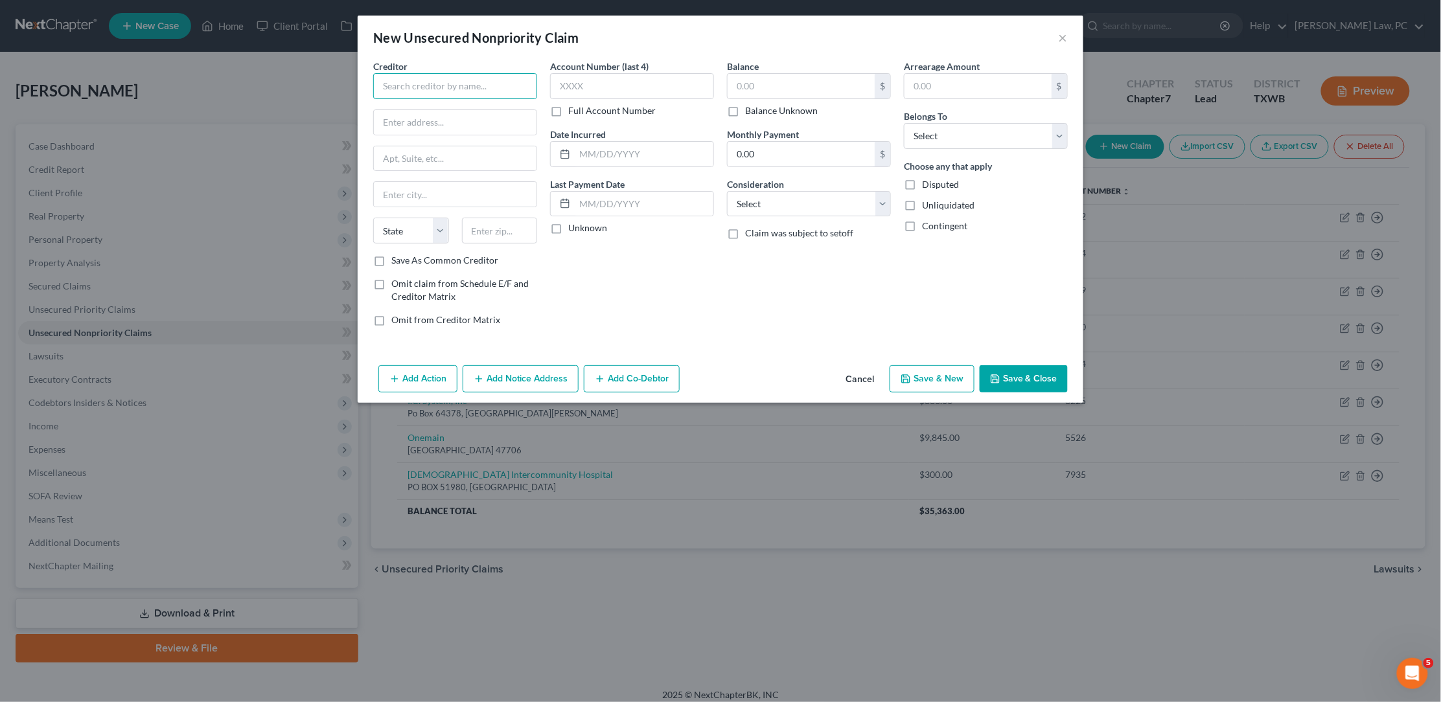
click at [429, 87] on input "text" at bounding box center [455, 86] width 164 height 26
type input "PIH Health Physicians"
type input "P"
type input "P.O. Box 511618"
type input "90051"
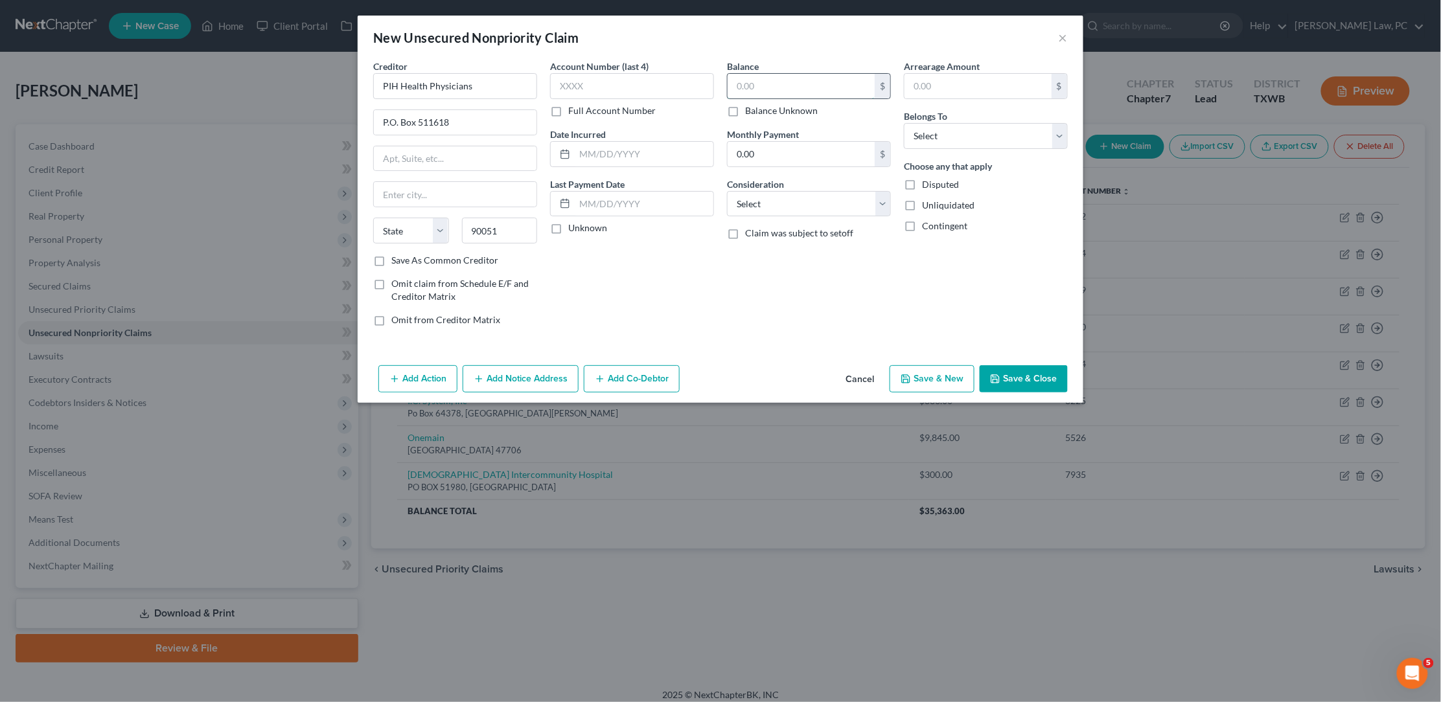
click at [790, 88] on input "text" at bounding box center [800, 86] width 147 height 25
type input "Los Angeles"
select select "4"
type input "235.02"
select select "0"
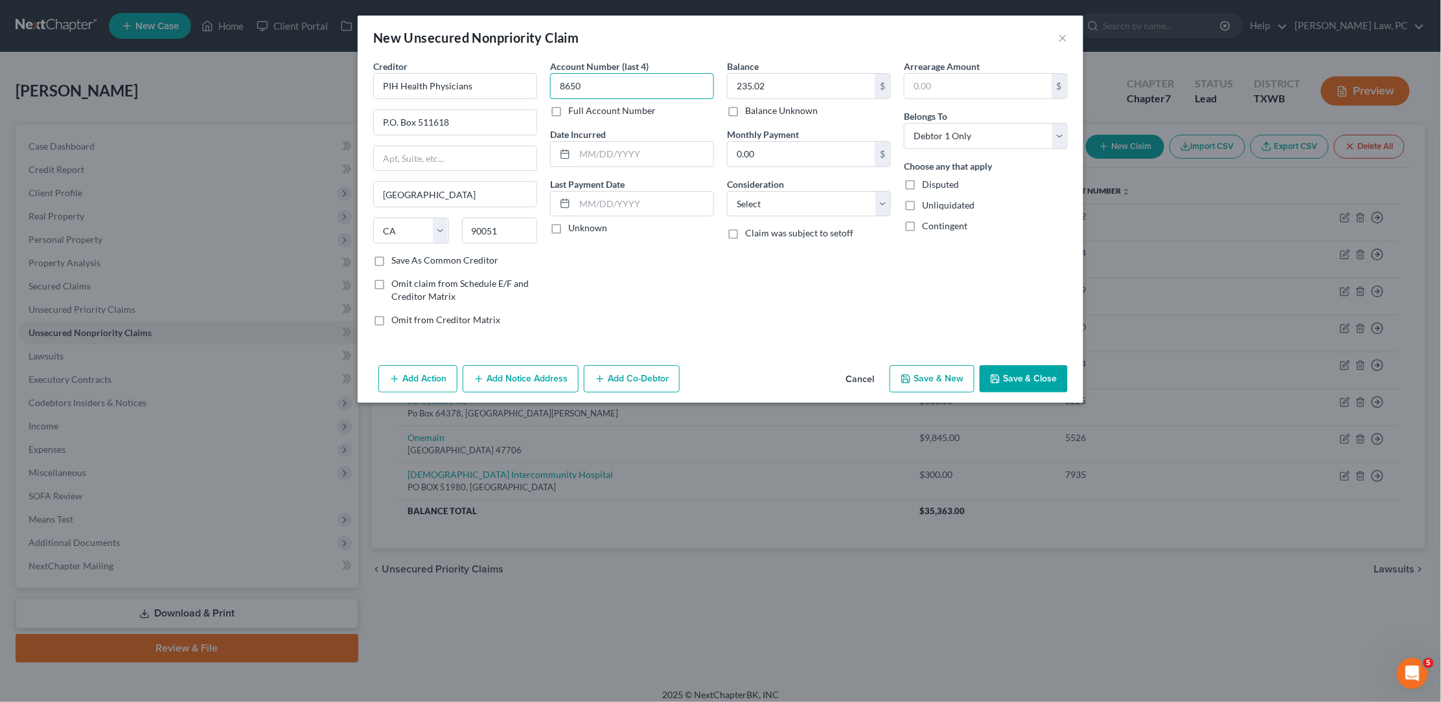
type input "8650"
click at [1047, 370] on button "Save & Close" at bounding box center [1023, 378] width 88 height 27
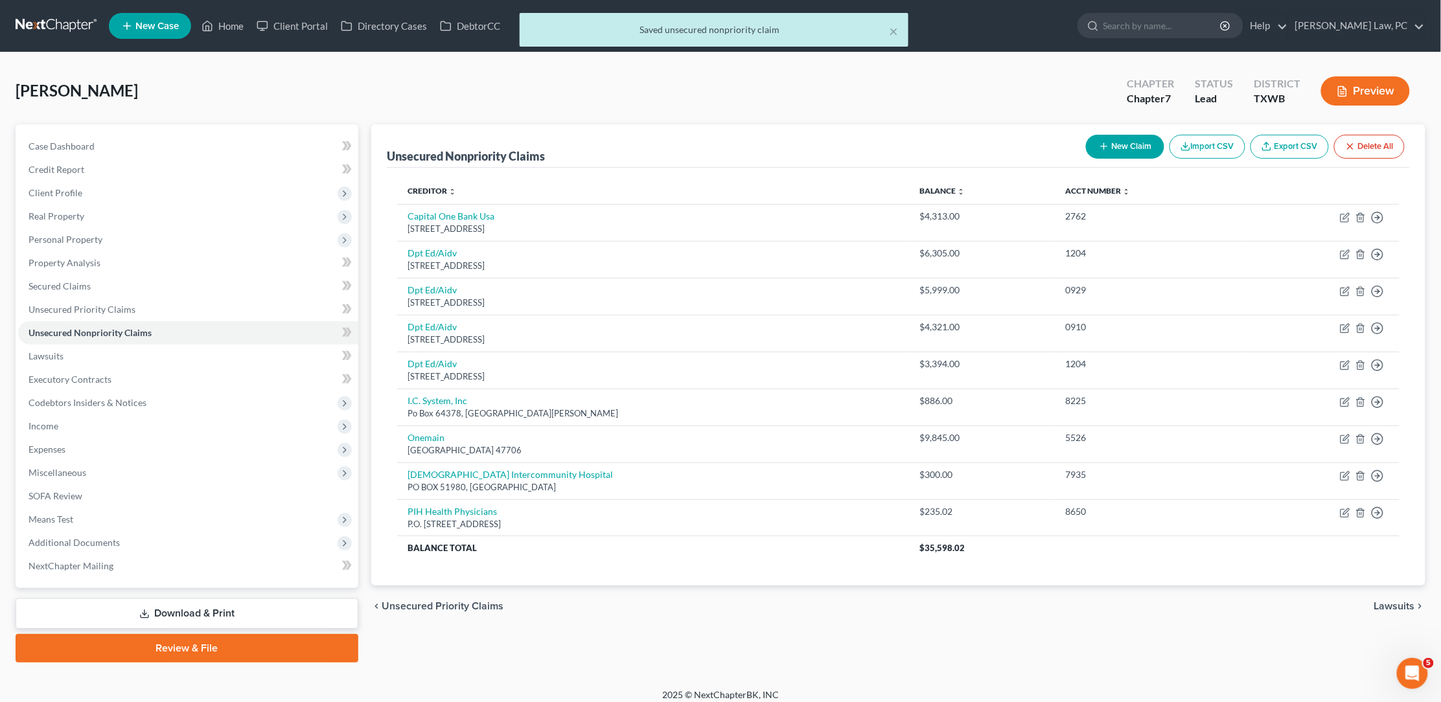
click at [1128, 142] on button "New Claim" at bounding box center [1125, 147] width 78 height 24
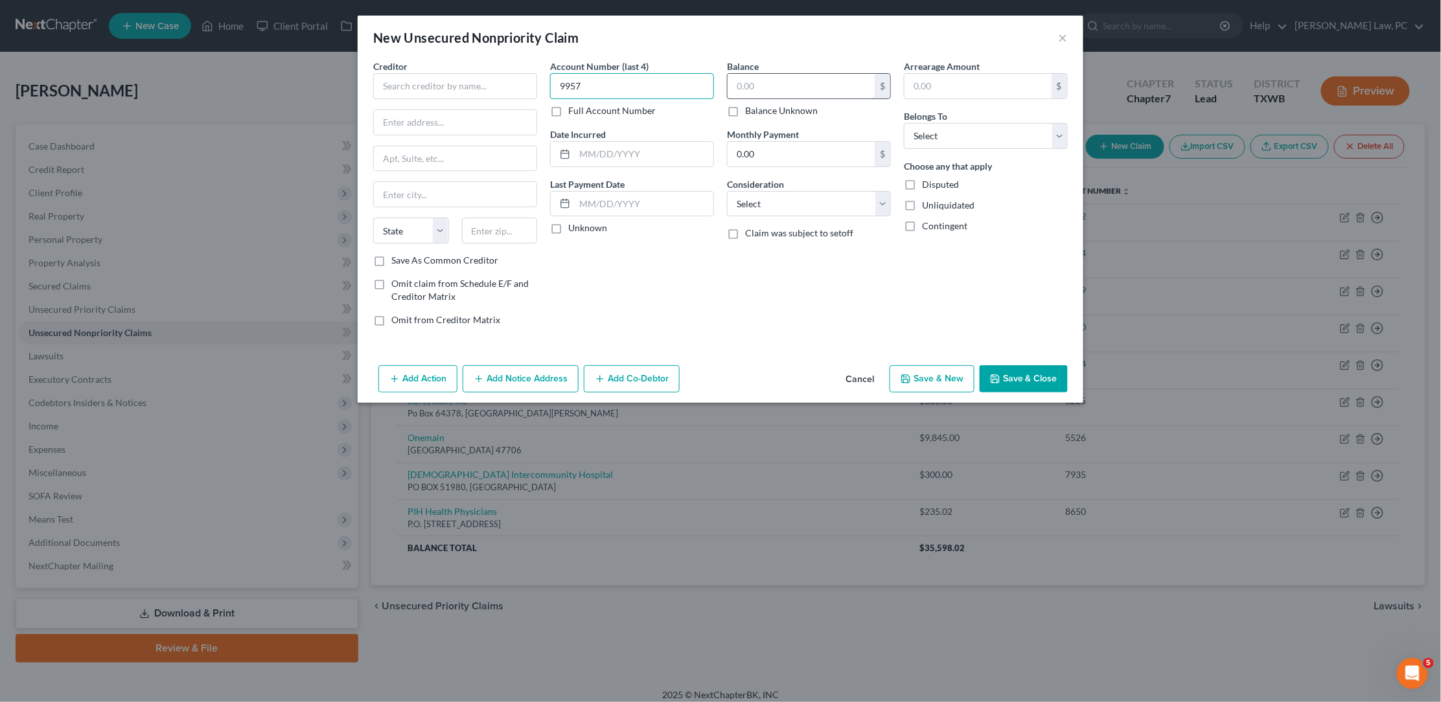
type input "9957"
click at [760, 91] on input "text" at bounding box center [800, 86] width 147 height 25
type input "119.94"
click at [422, 80] on input "text" at bounding box center [455, 86] width 164 height 26
select select "0"
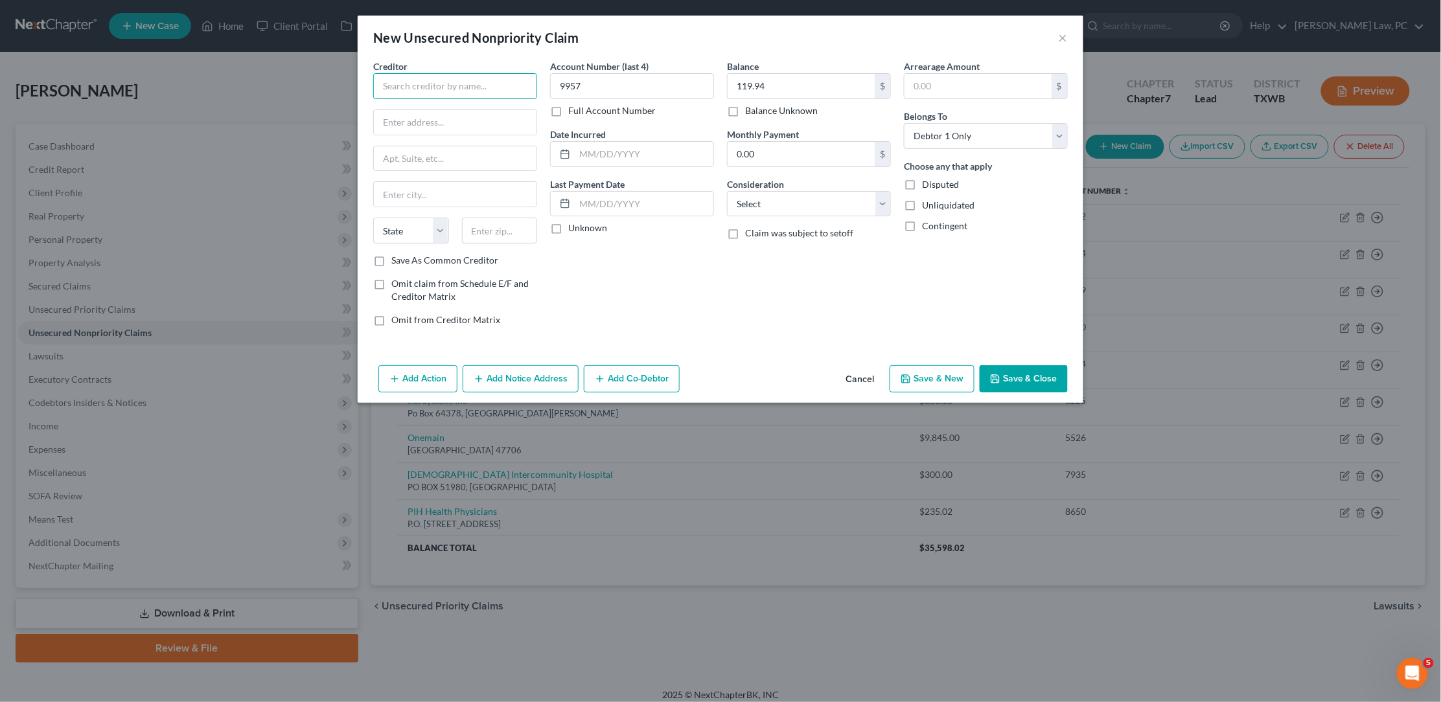
click at [398, 80] on input "text" at bounding box center [455, 86] width 164 height 26
type input "Doctors Reporting Service of Texas, Inc."
type input "PO Box 6511"
type input "60197"
type input "Carol Stream"
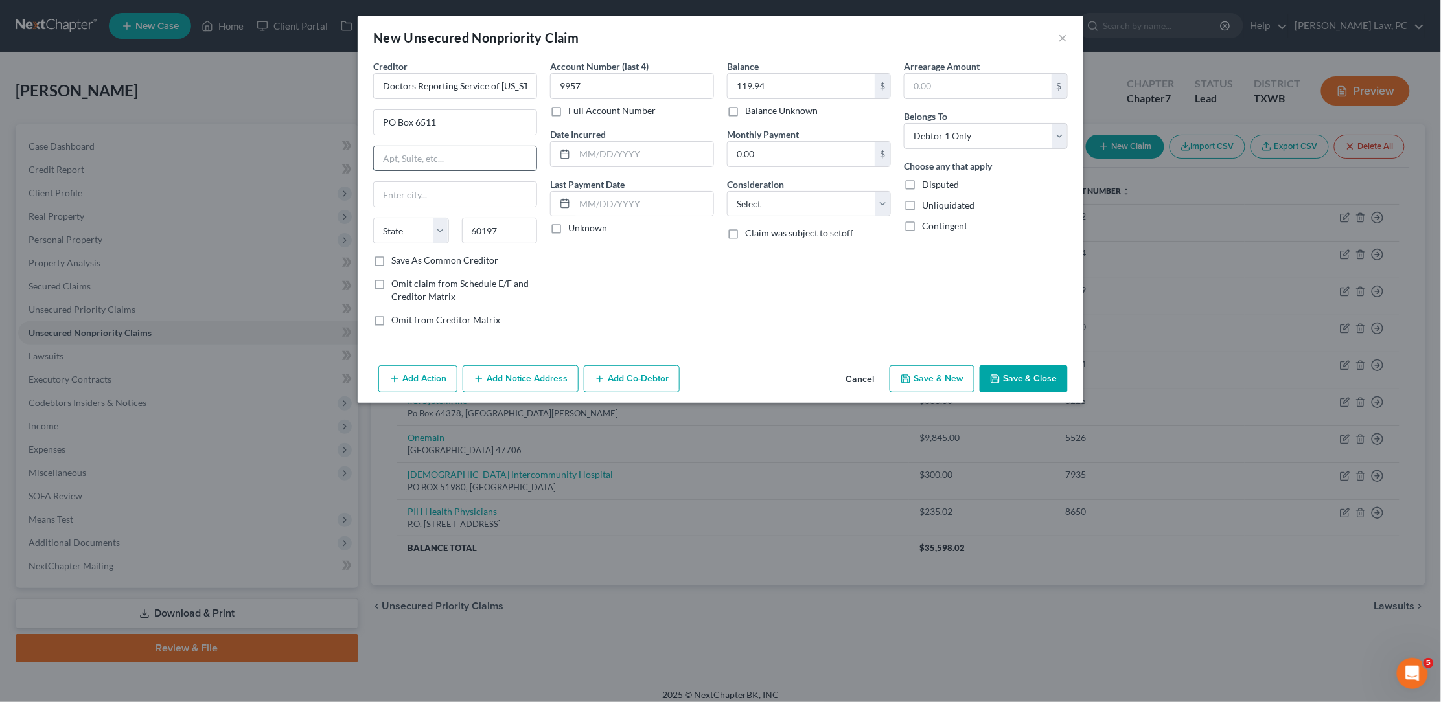
select select "14"
select select "9"
click at [1036, 375] on button "Save & Close" at bounding box center [1023, 378] width 88 height 27
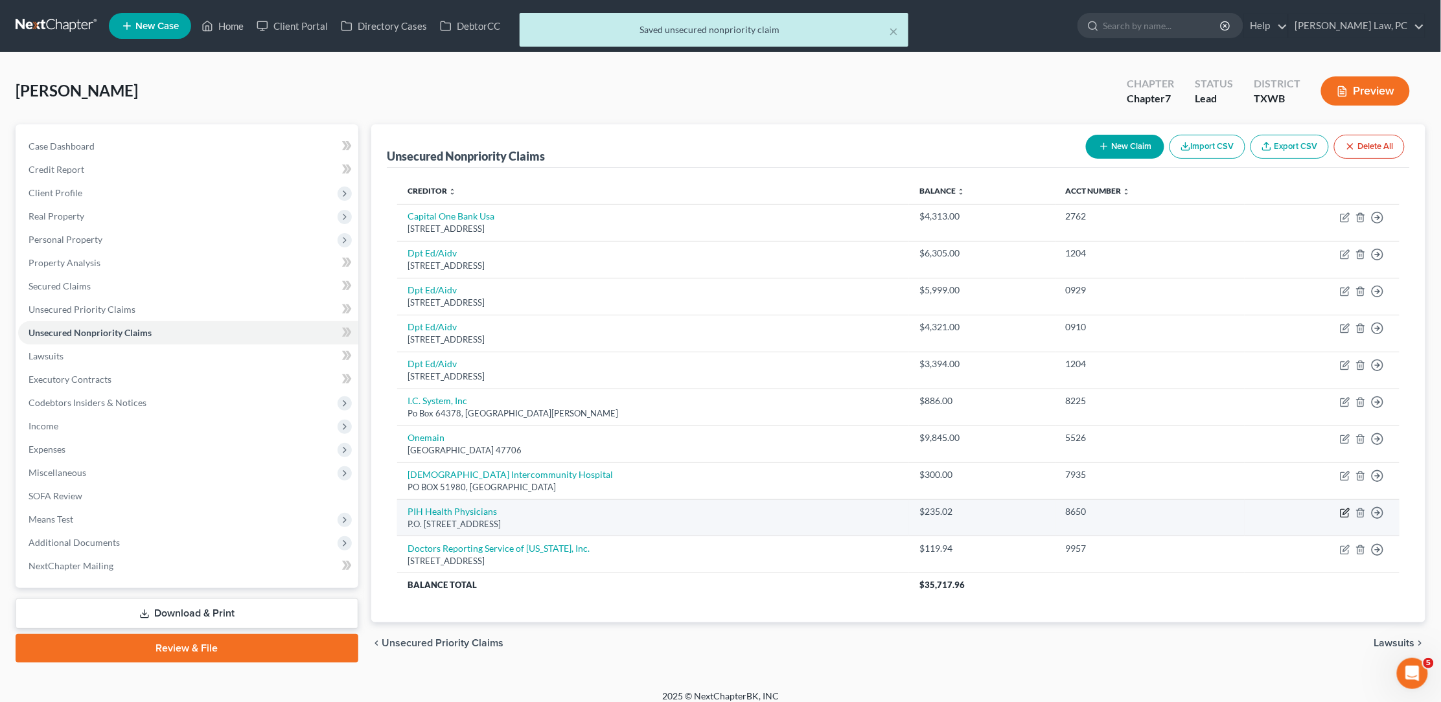
click at [1346, 508] on icon "button" at bounding box center [1346, 511] width 6 height 6
select select "4"
select select "0"
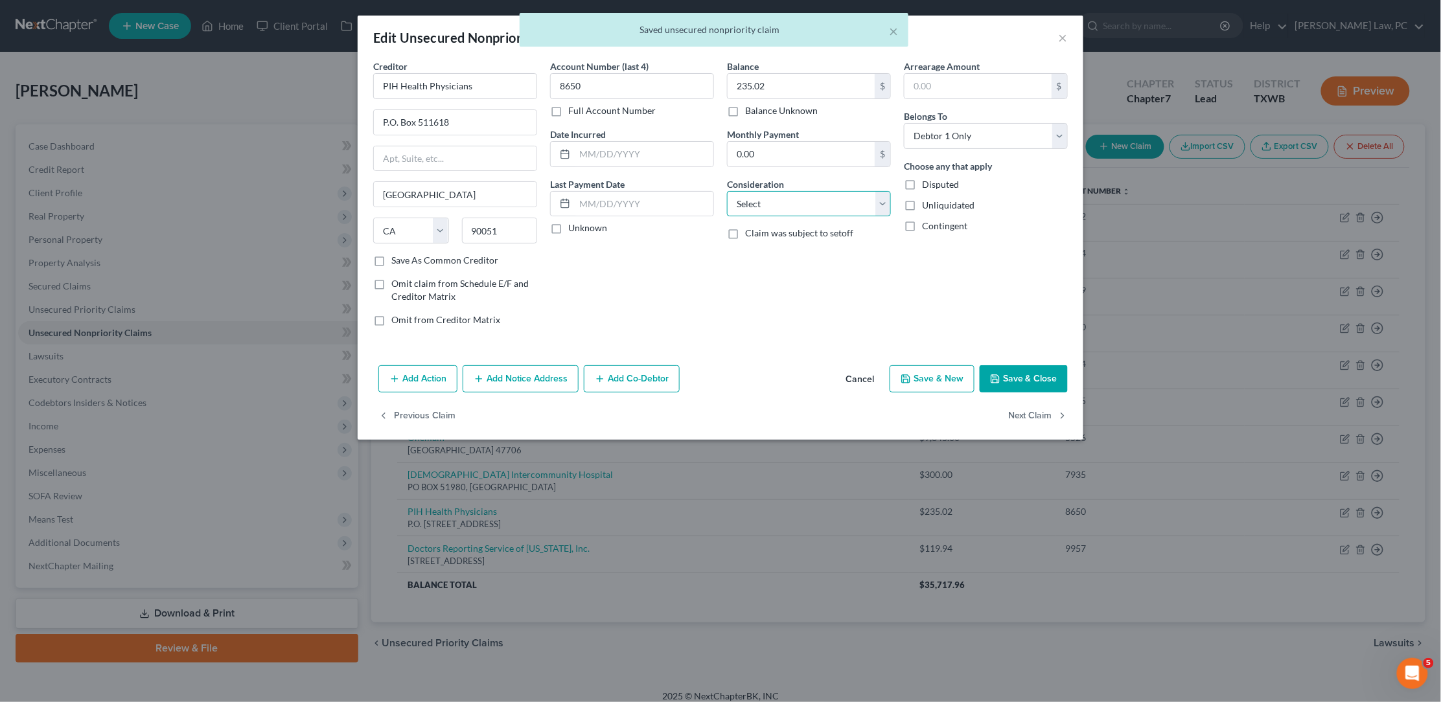
select select "9"
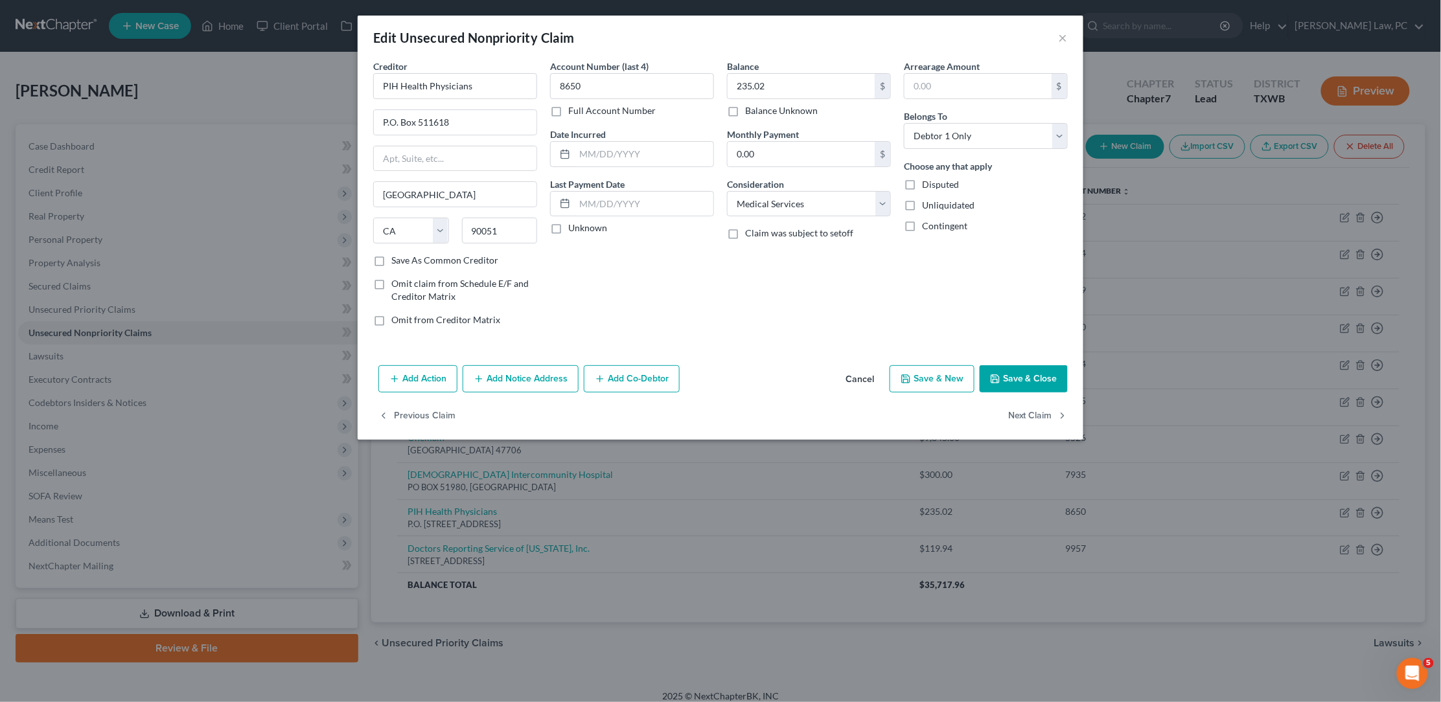
click at [1038, 373] on button "Save & Close" at bounding box center [1023, 378] width 88 height 27
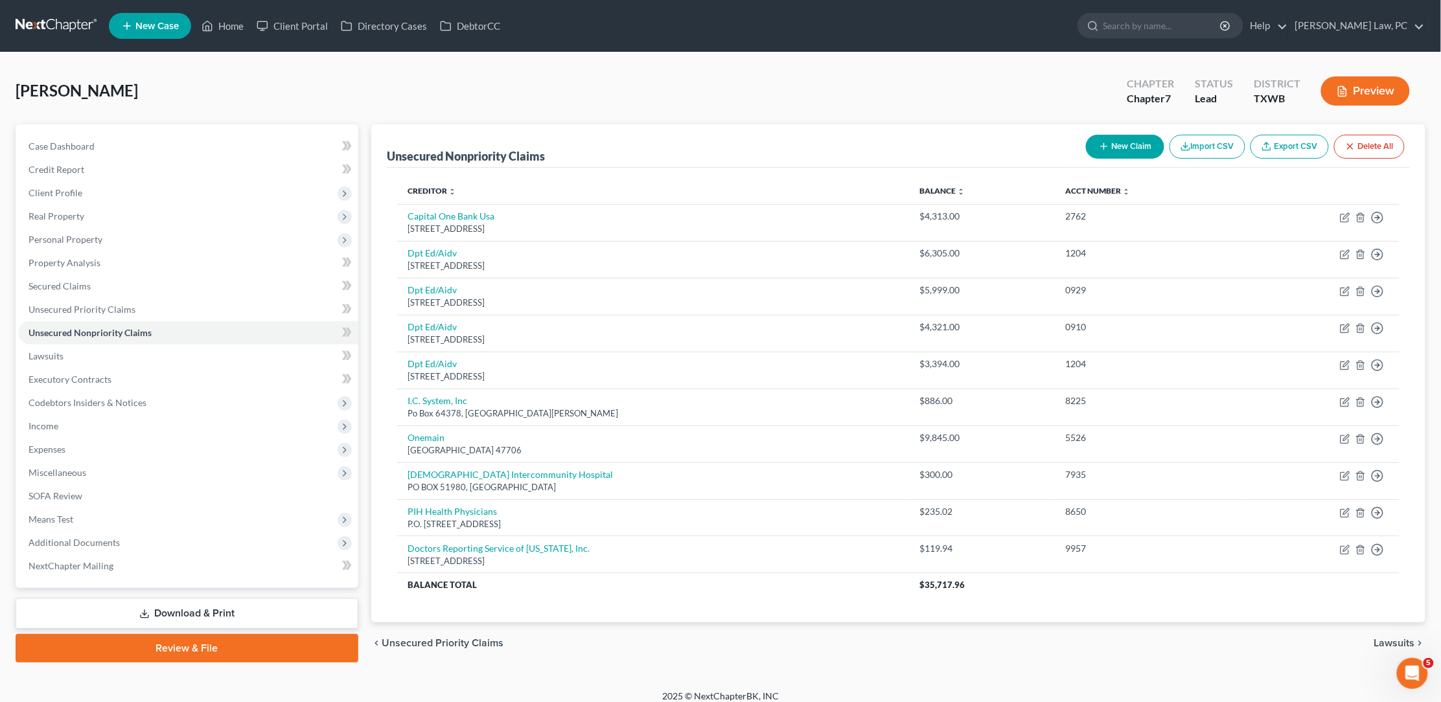
click at [1115, 144] on button "New Claim" at bounding box center [1125, 147] width 78 height 24
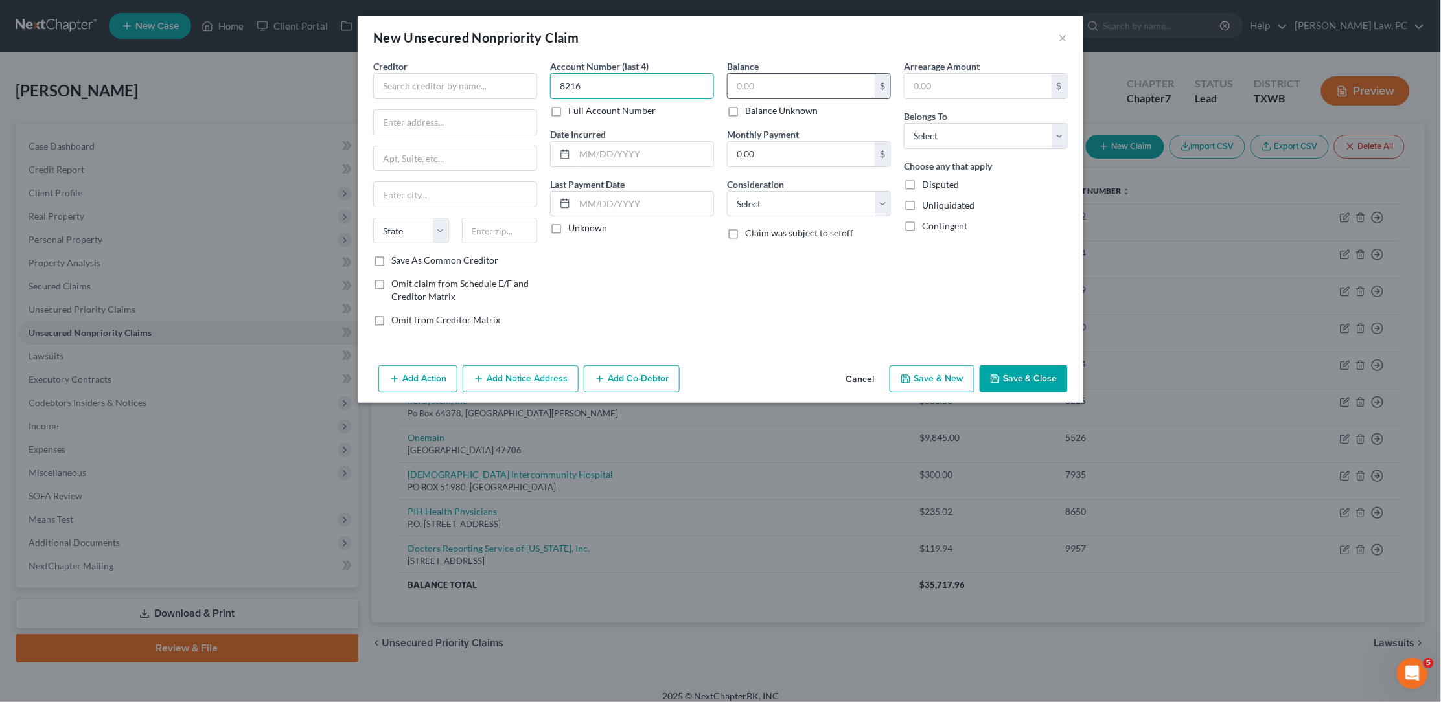
type input "8216"
click at [793, 78] on input "text" at bounding box center [800, 86] width 147 height 25
type input "598.50"
click at [448, 78] on input "text" at bounding box center [455, 86] width 164 height 26
type input "Aldous & Associates"
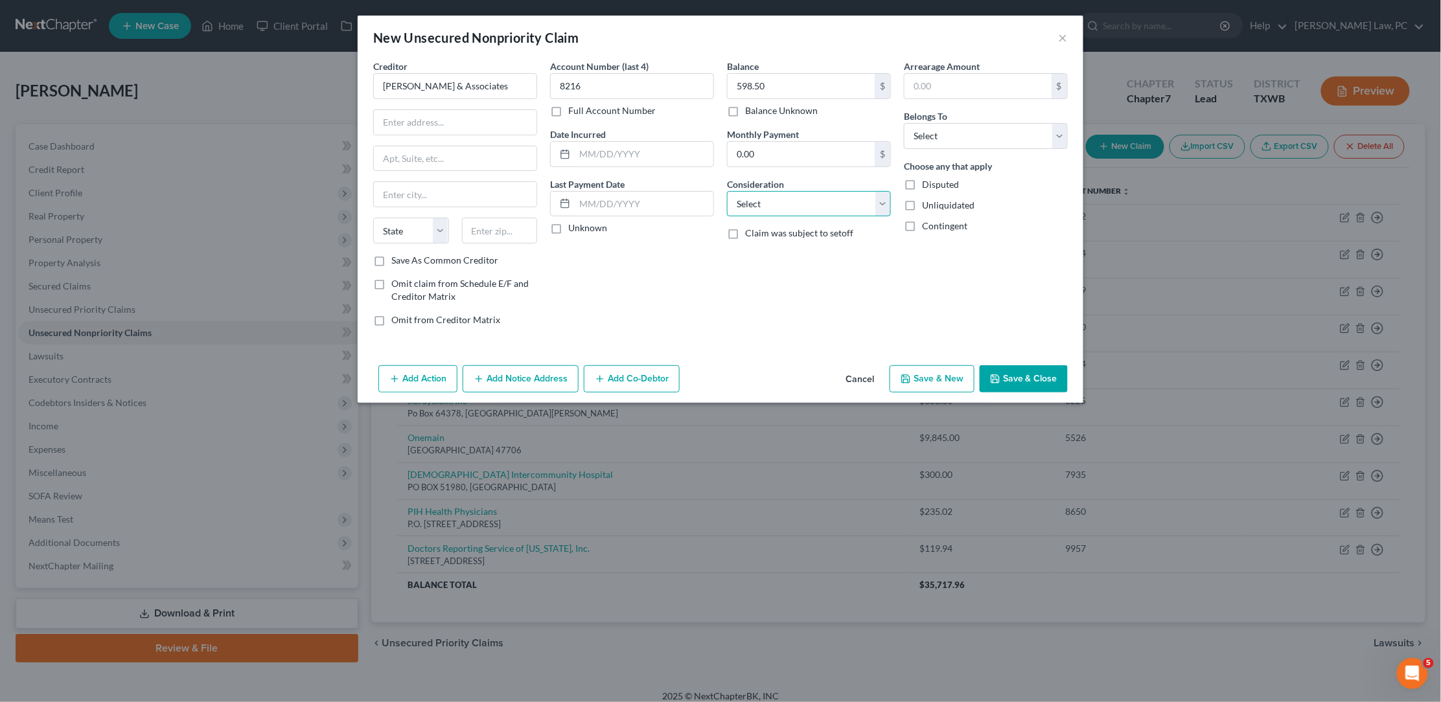
select select "4"
select select "0"
click at [460, 119] on input "text" at bounding box center [455, 122] width 163 height 25
type input "PO Box 171374"
type input "84117"
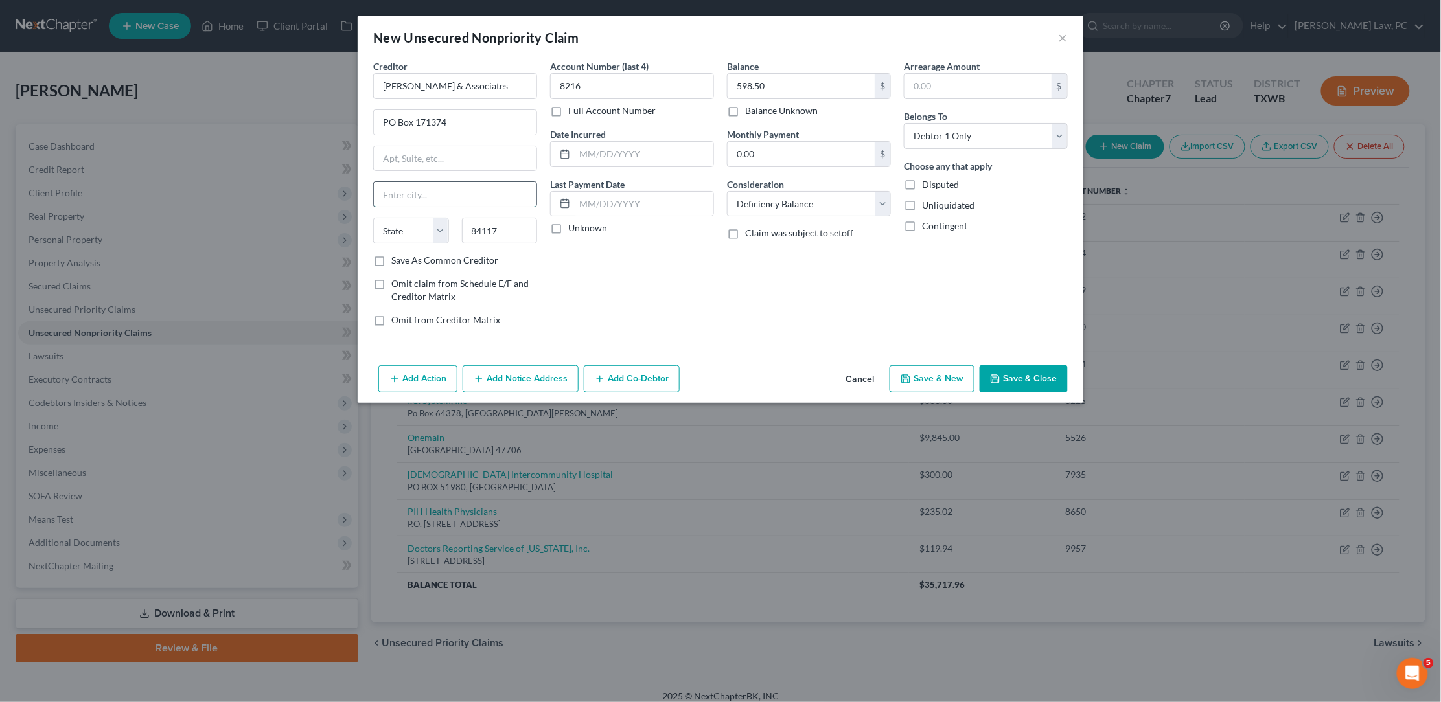
type input "Salt Lake City"
select select "46"
click at [425, 182] on input "Salt Lake City" at bounding box center [455, 194] width 163 height 25
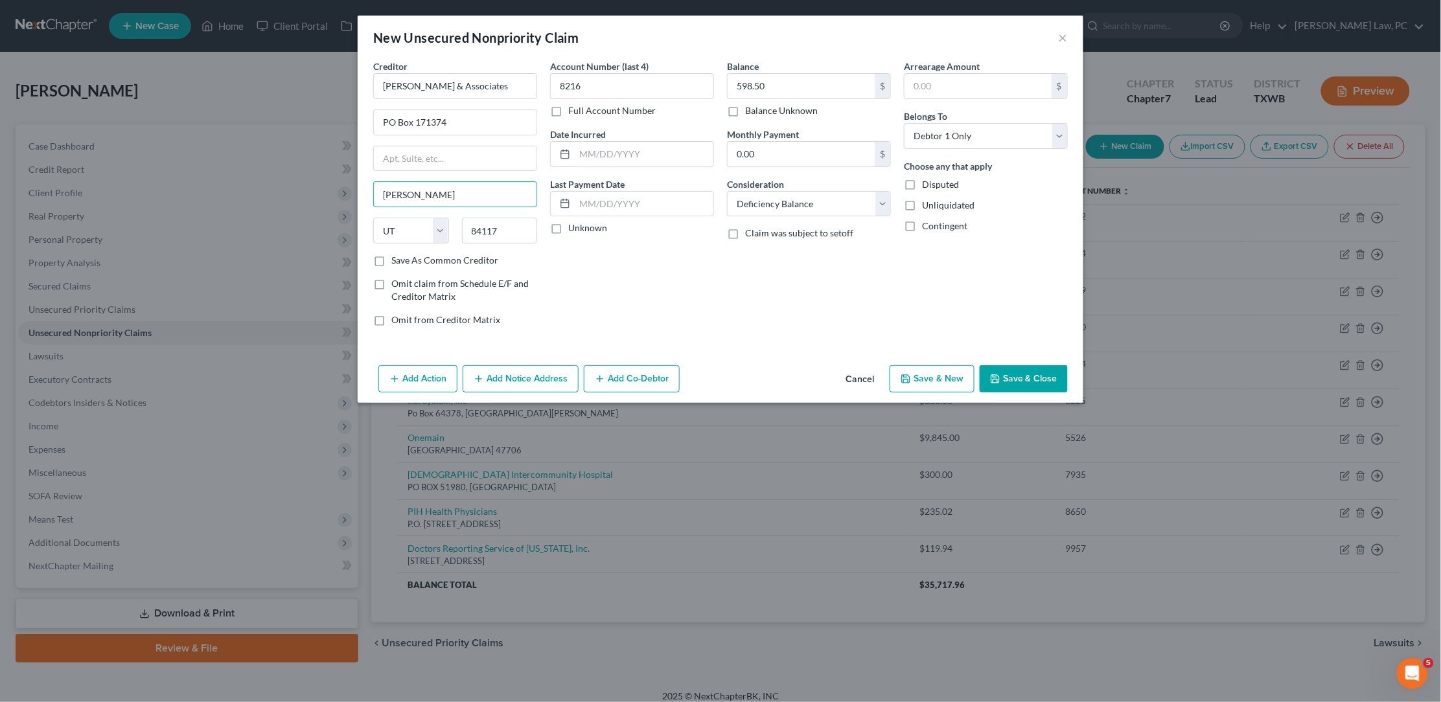
type input "Holladay"
click at [1018, 370] on button "Save & Close" at bounding box center [1023, 378] width 88 height 27
